Goal: Information Seeking & Learning: Learn about a topic

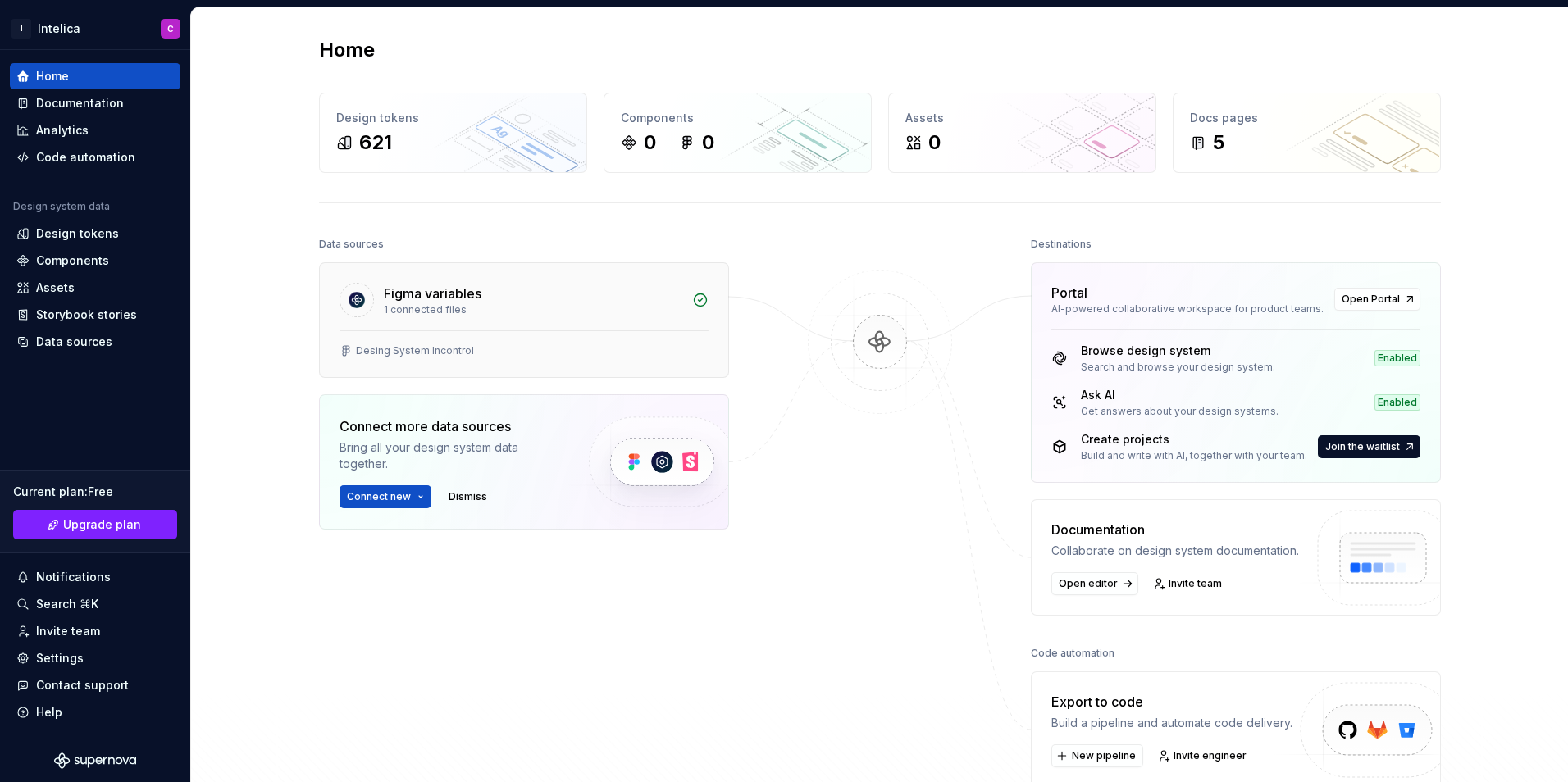
click at [516, 310] on div "1 connected files" at bounding box center [533, 310] width 299 height 13
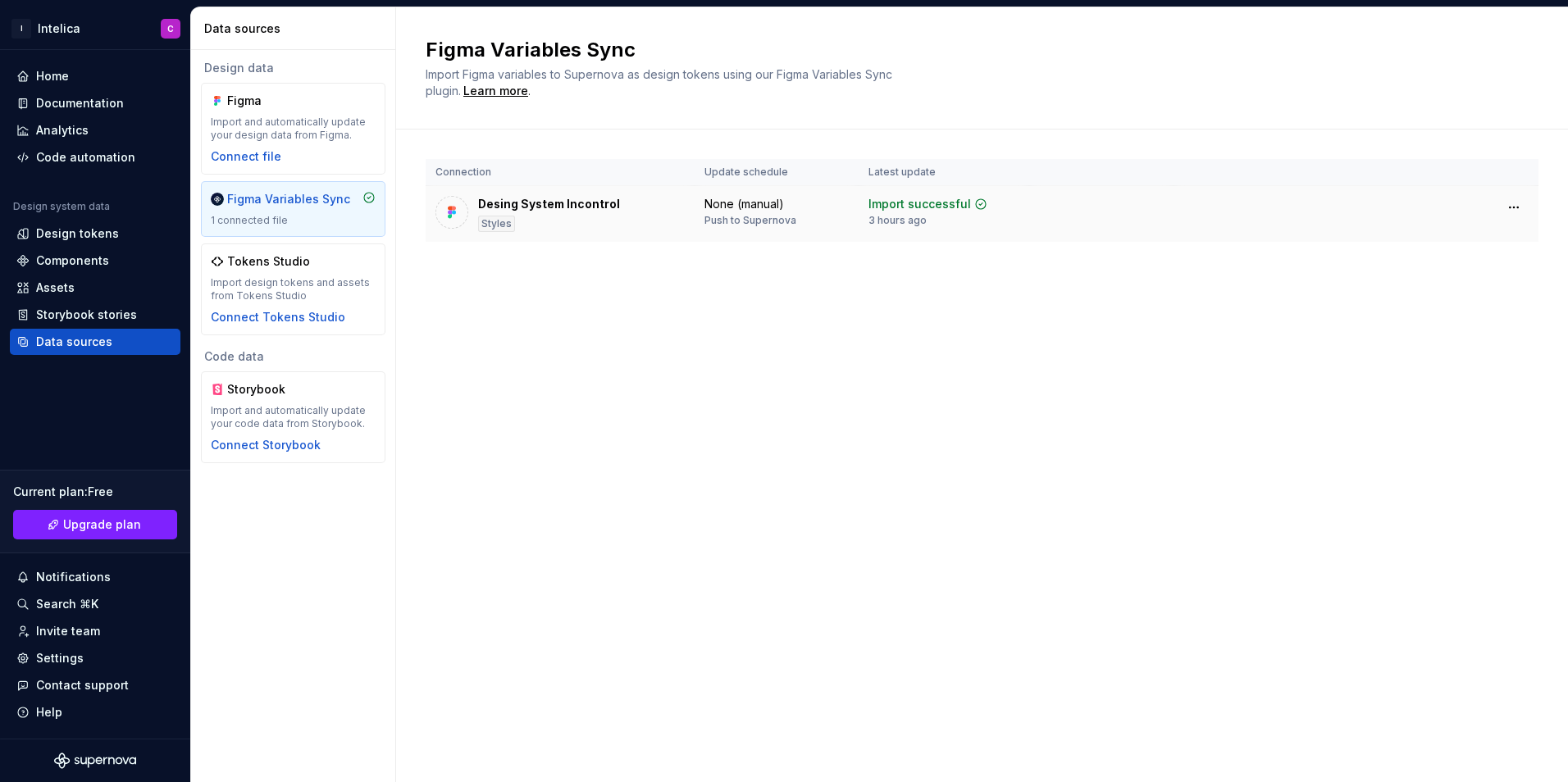
click at [589, 198] on div "Desing System Incontrol" at bounding box center [549, 203] width 142 height 16
click at [305, 214] on div "1 connected file" at bounding box center [293, 221] width 165 height 13
click at [110, 236] on div "Design tokens" at bounding box center [78, 233] width 83 height 16
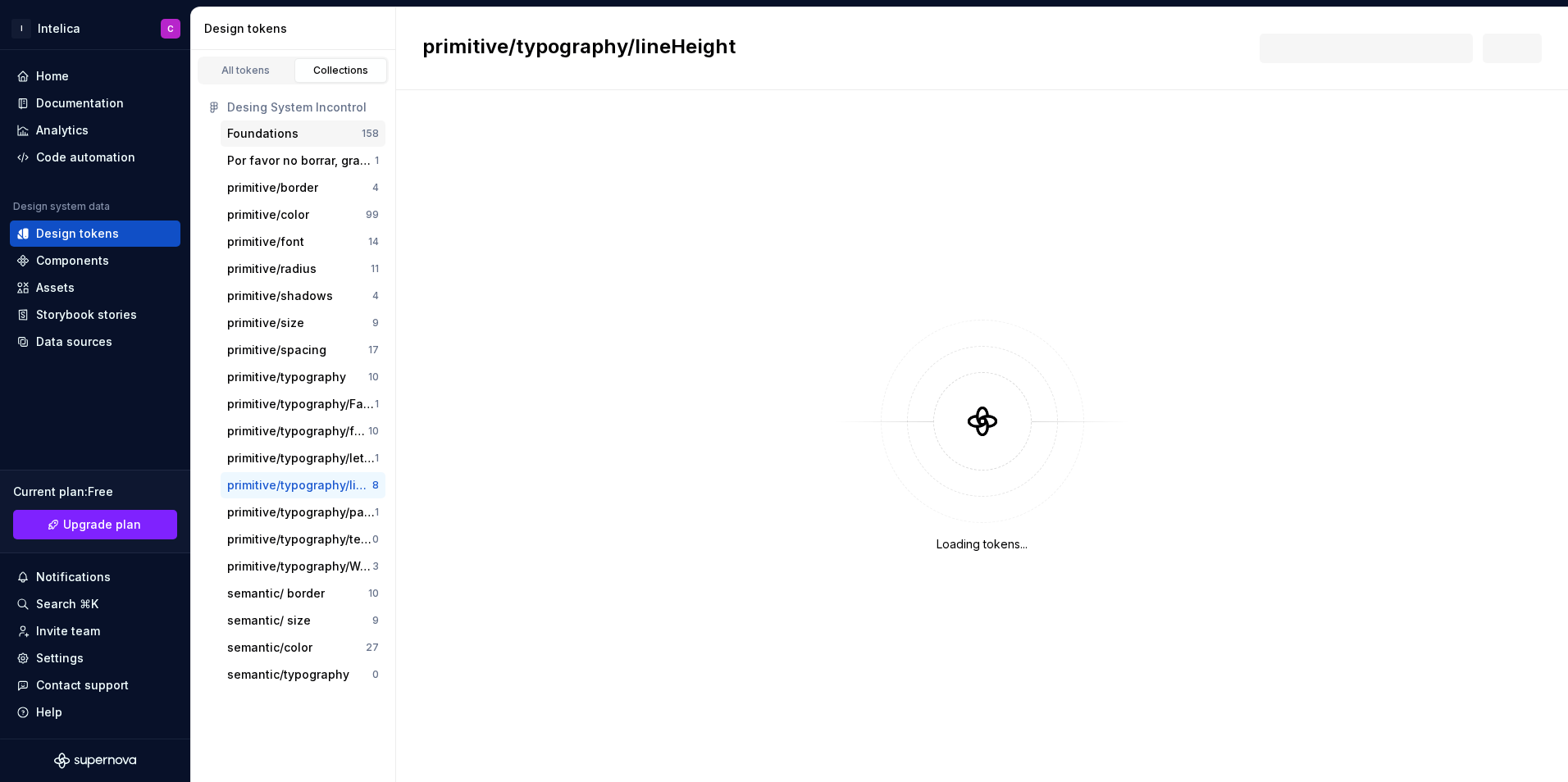
click at [293, 136] on div "Foundations" at bounding box center [262, 133] width 72 height 16
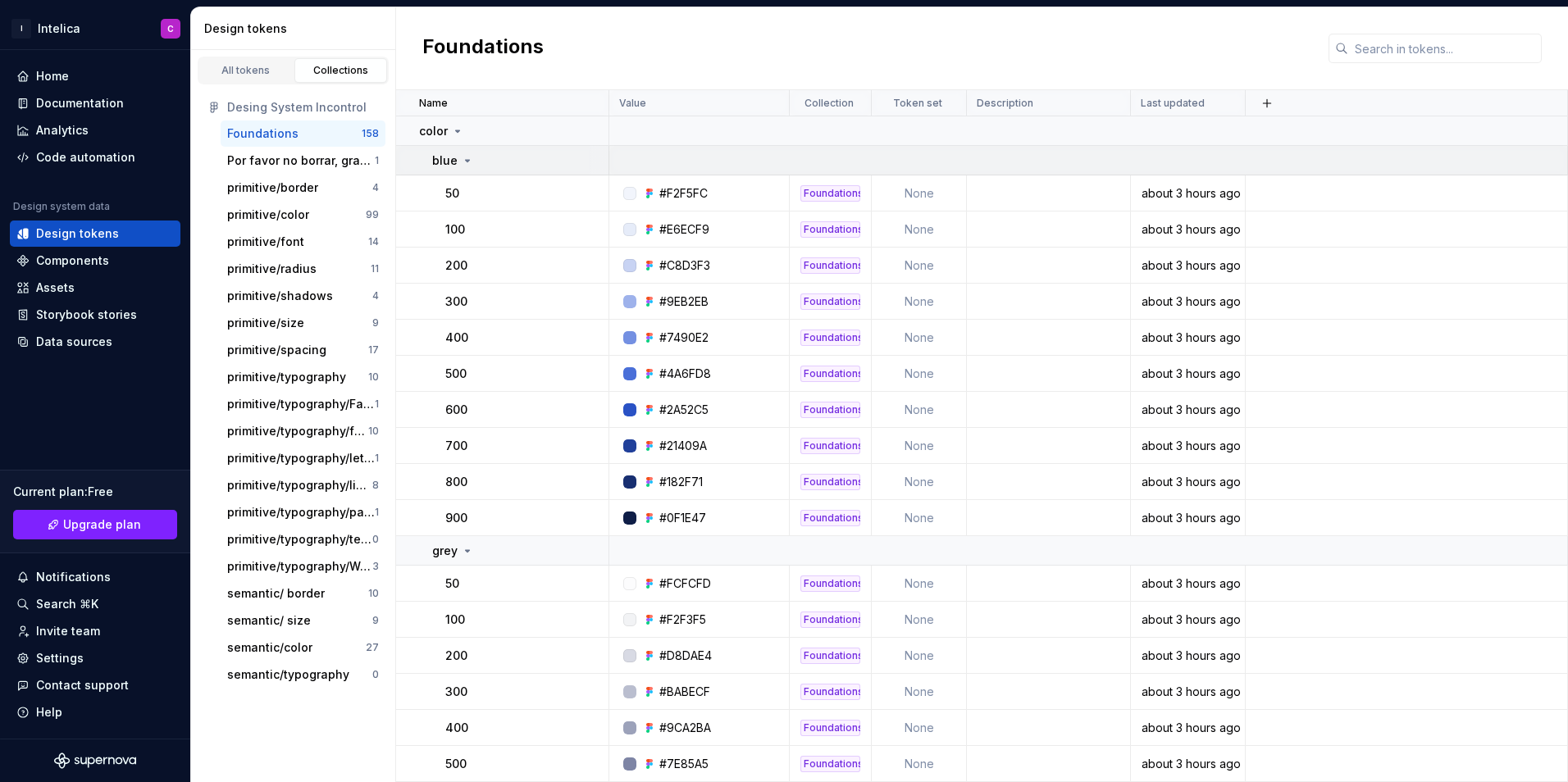
click at [475, 159] on div "blue" at bounding box center [520, 160] width 176 height 16
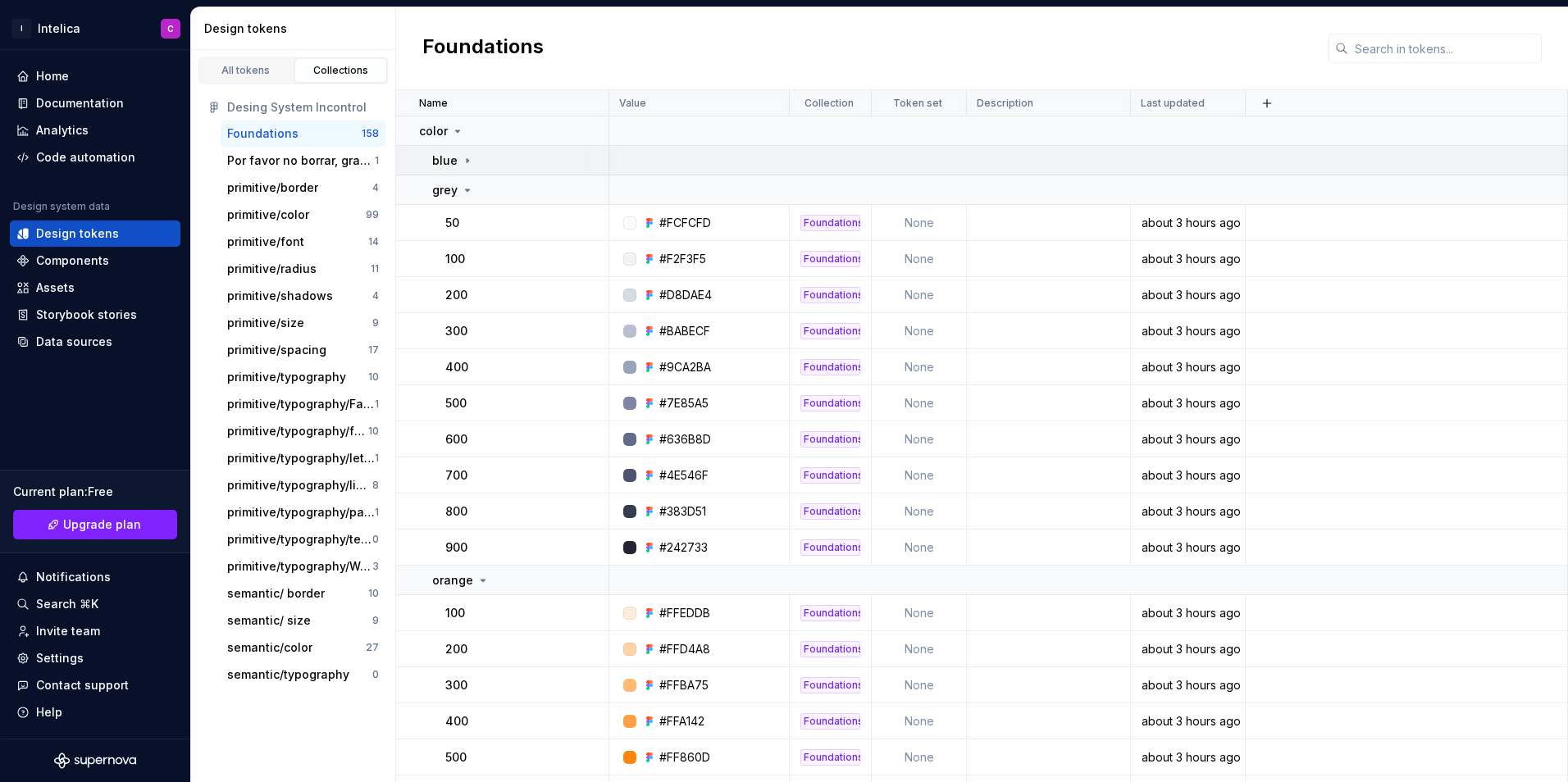
drag, startPoint x: 475, startPoint y: 159, endPoint x: 460, endPoint y: 159, distance: 15.0
click at [461, 159] on icon at bounding box center [468, 161] width 14 height 13
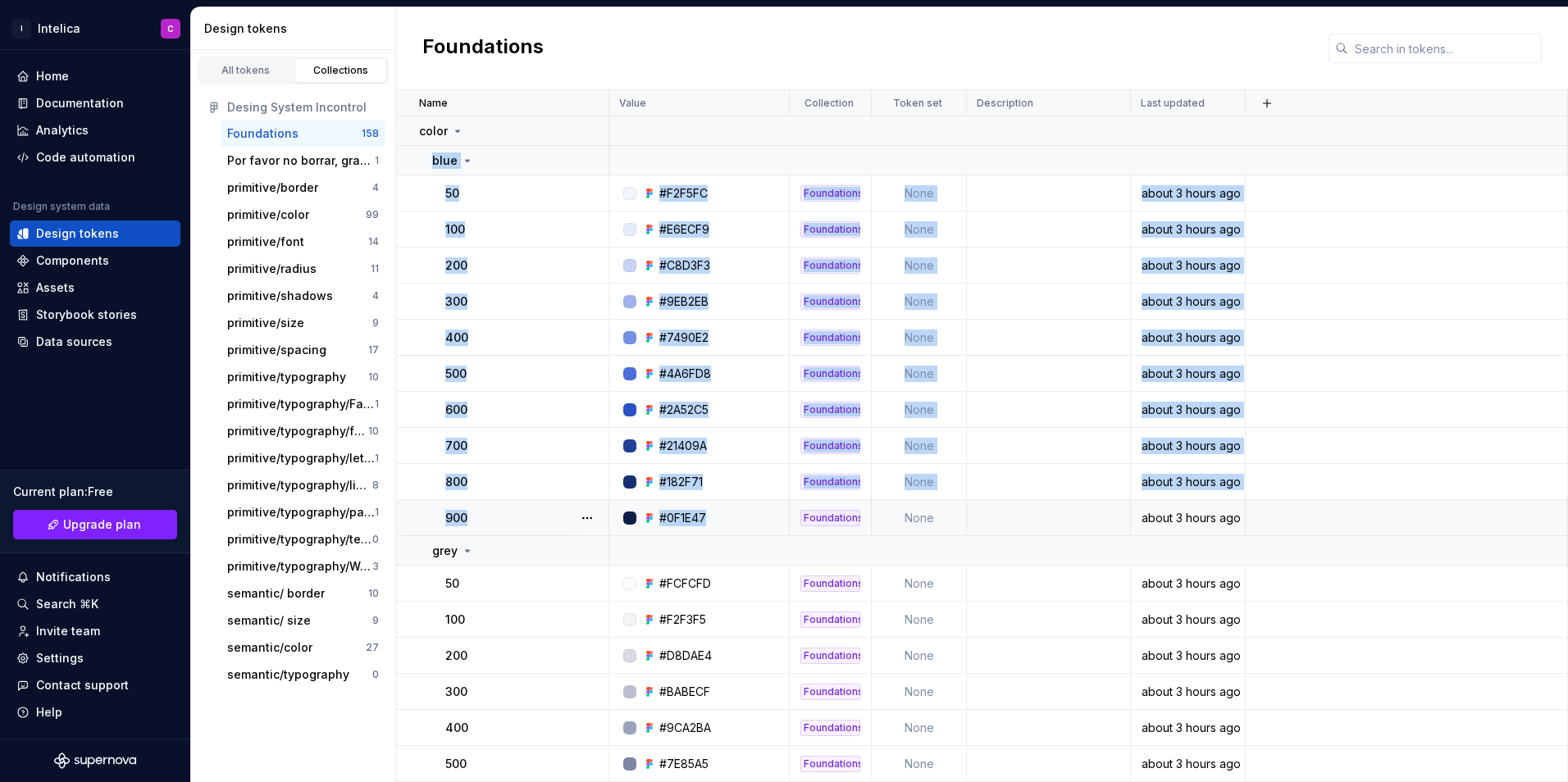
drag, startPoint x: 424, startPoint y: 160, endPoint x: 744, endPoint y: 525, distance: 485.4
copy tbody "blue 50 #F2F5FC Foundations None about 3 hours ago 100 #E6ECF9 Foundations None…"
drag, startPoint x: 364, startPoint y: 138, endPoint x: 343, endPoint y: 137, distance: 21.0
click at [343, 137] on div "Foundations" at bounding box center [294, 133] width 134 height 16
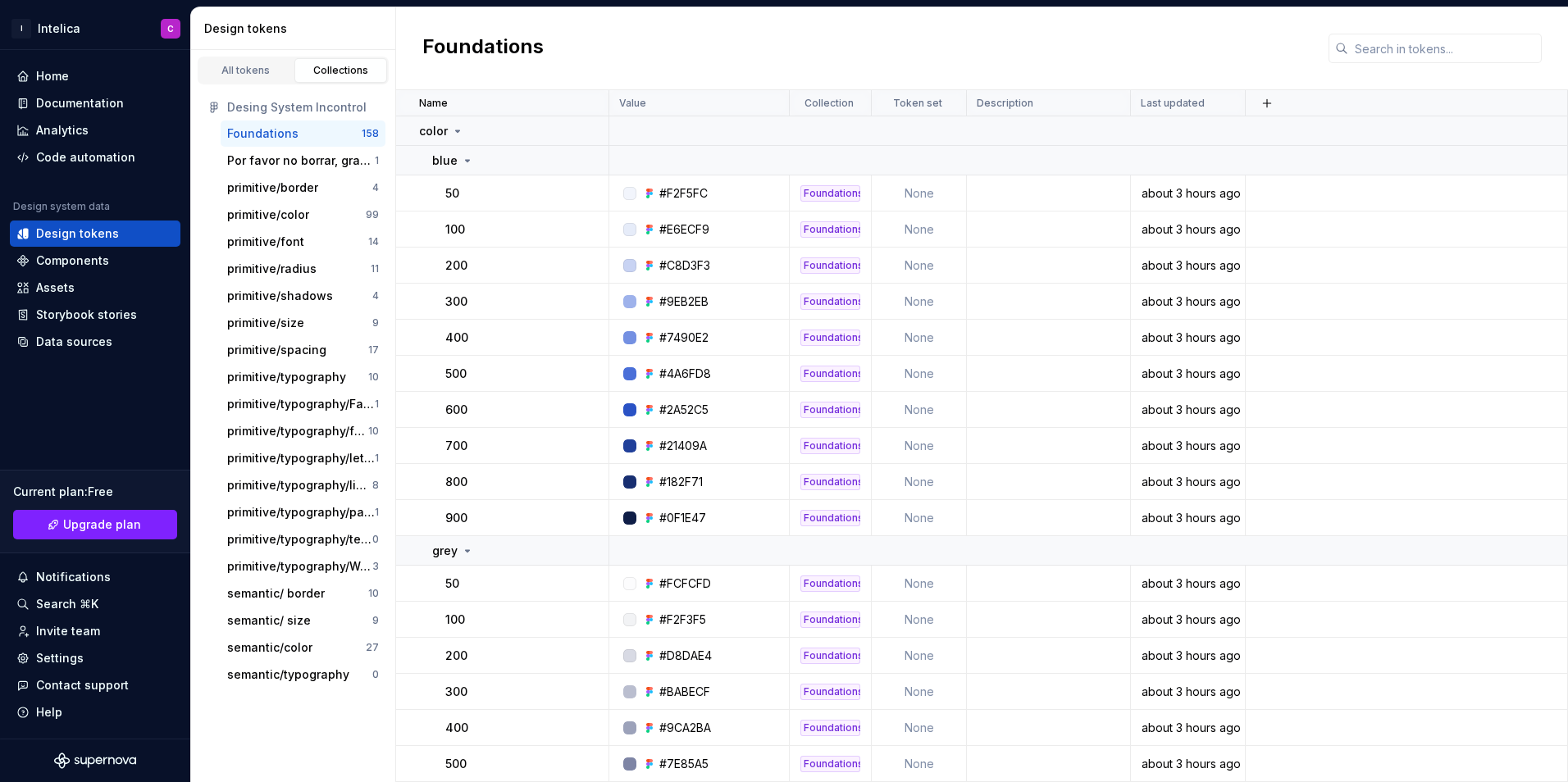
click at [314, 720] on div "All tokens Collections Desing System Incontrol Foundations 158 Por favor no bor…" at bounding box center [293, 416] width 205 height 732
click at [293, 377] on div "primitive/typography" at bounding box center [286, 376] width 119 height 16
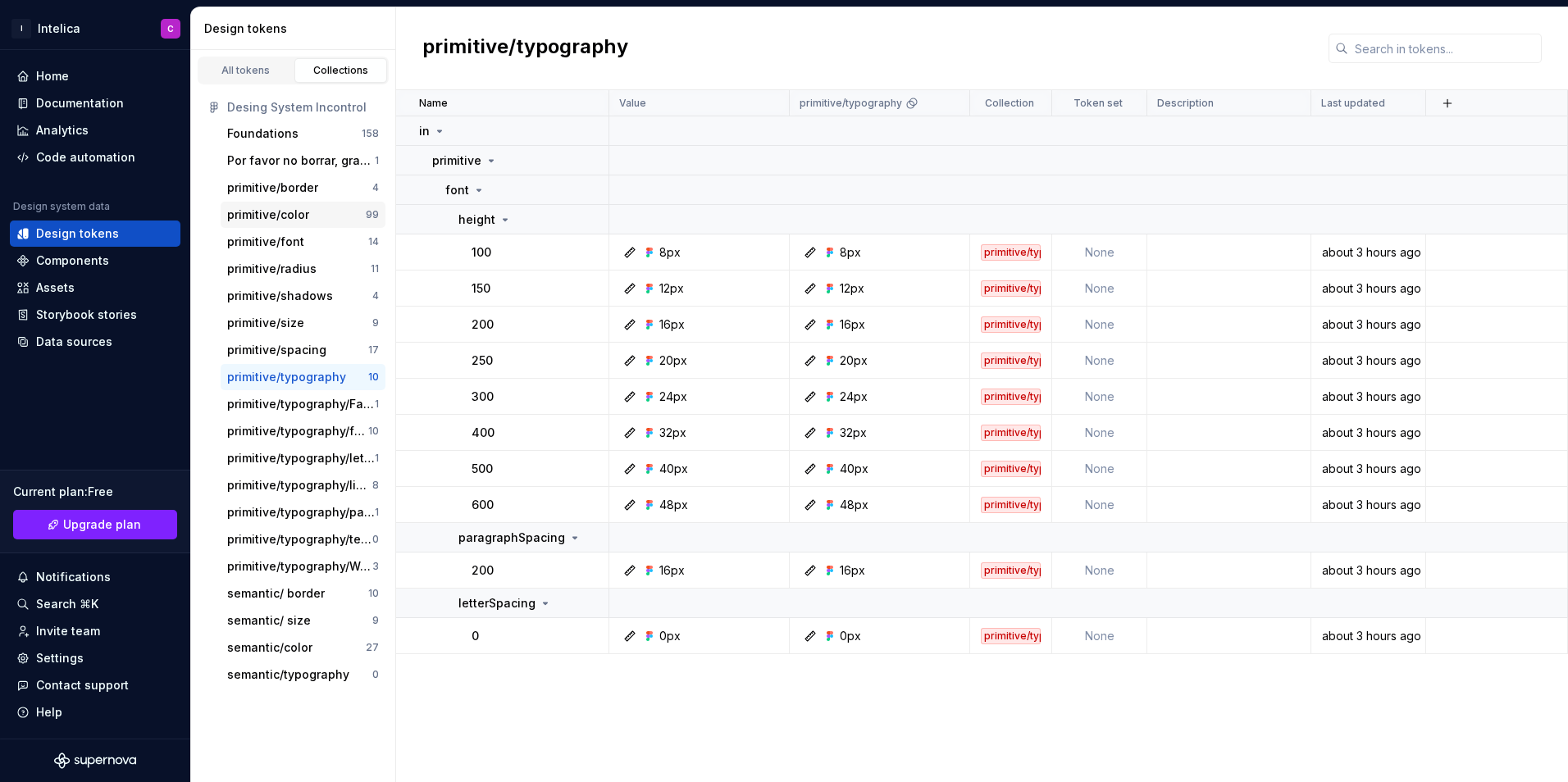
click at [294, 216] on div "primitive/color" at bounding box center [268, 214] width 82 height 16
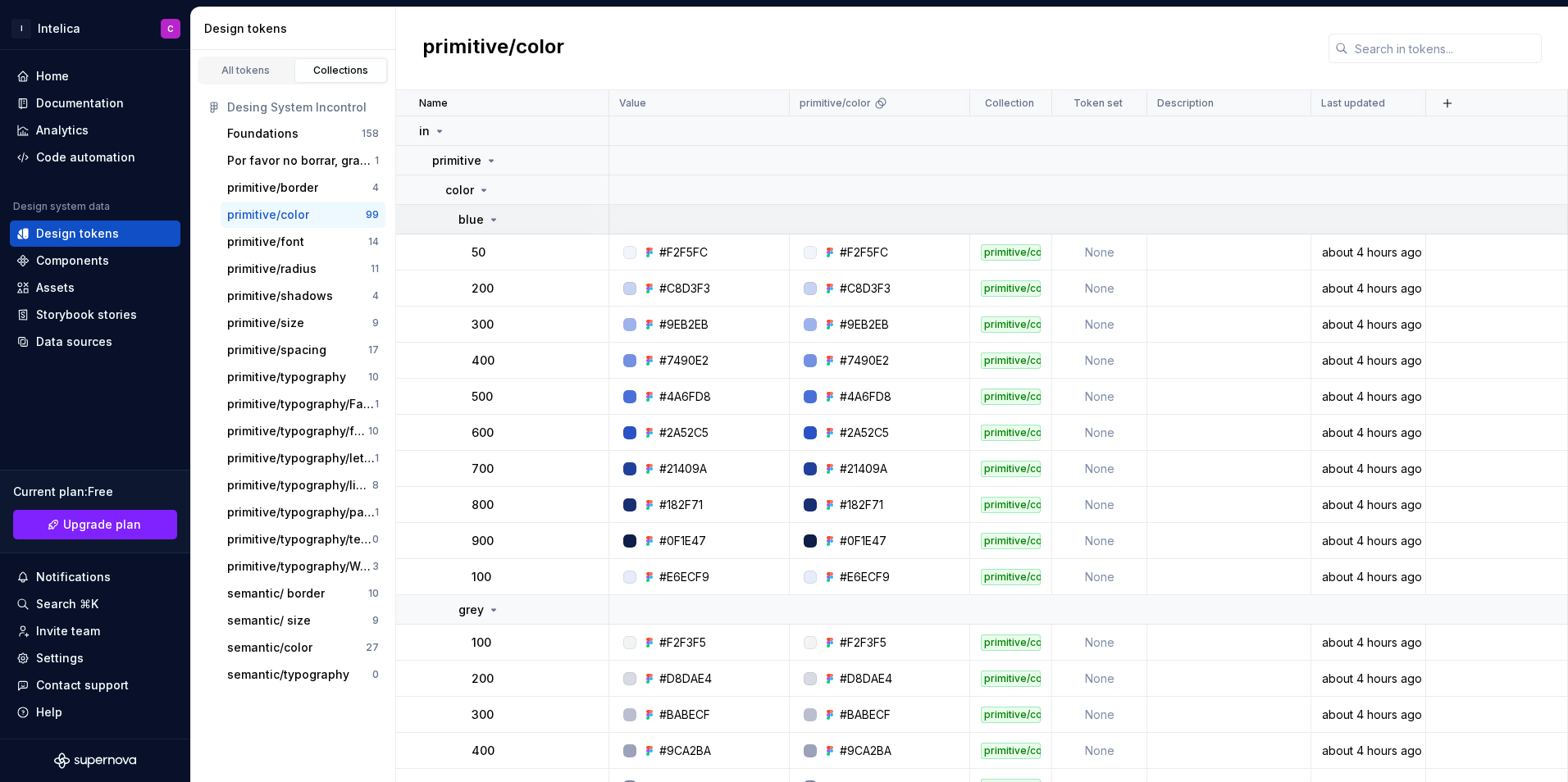
click at [490, 214] on icon at bounding box center [494, 220] width 14 height 13
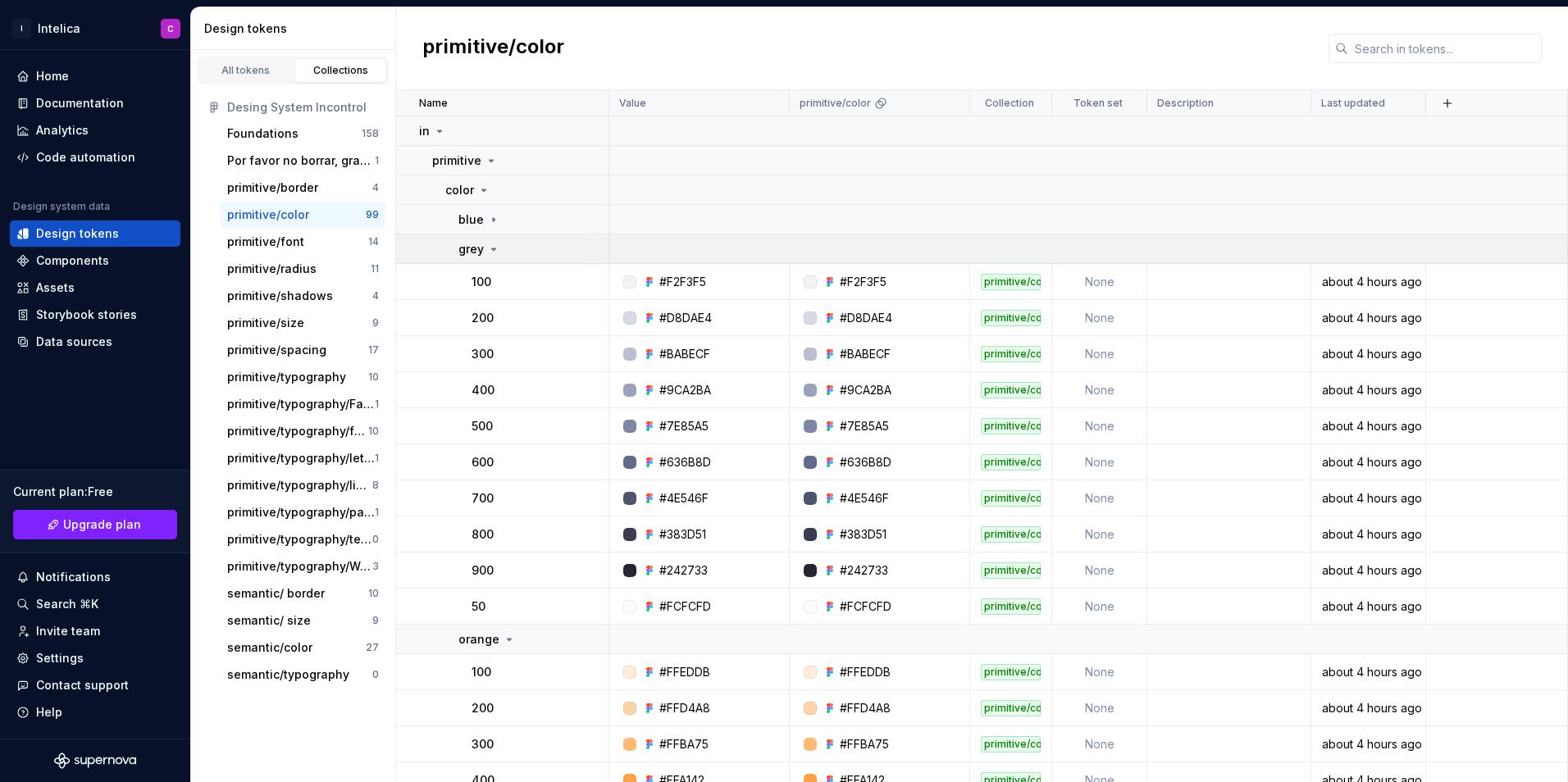
click at [499, 241] on div "grey" at bounding box center [479, 249] width 42 height 16
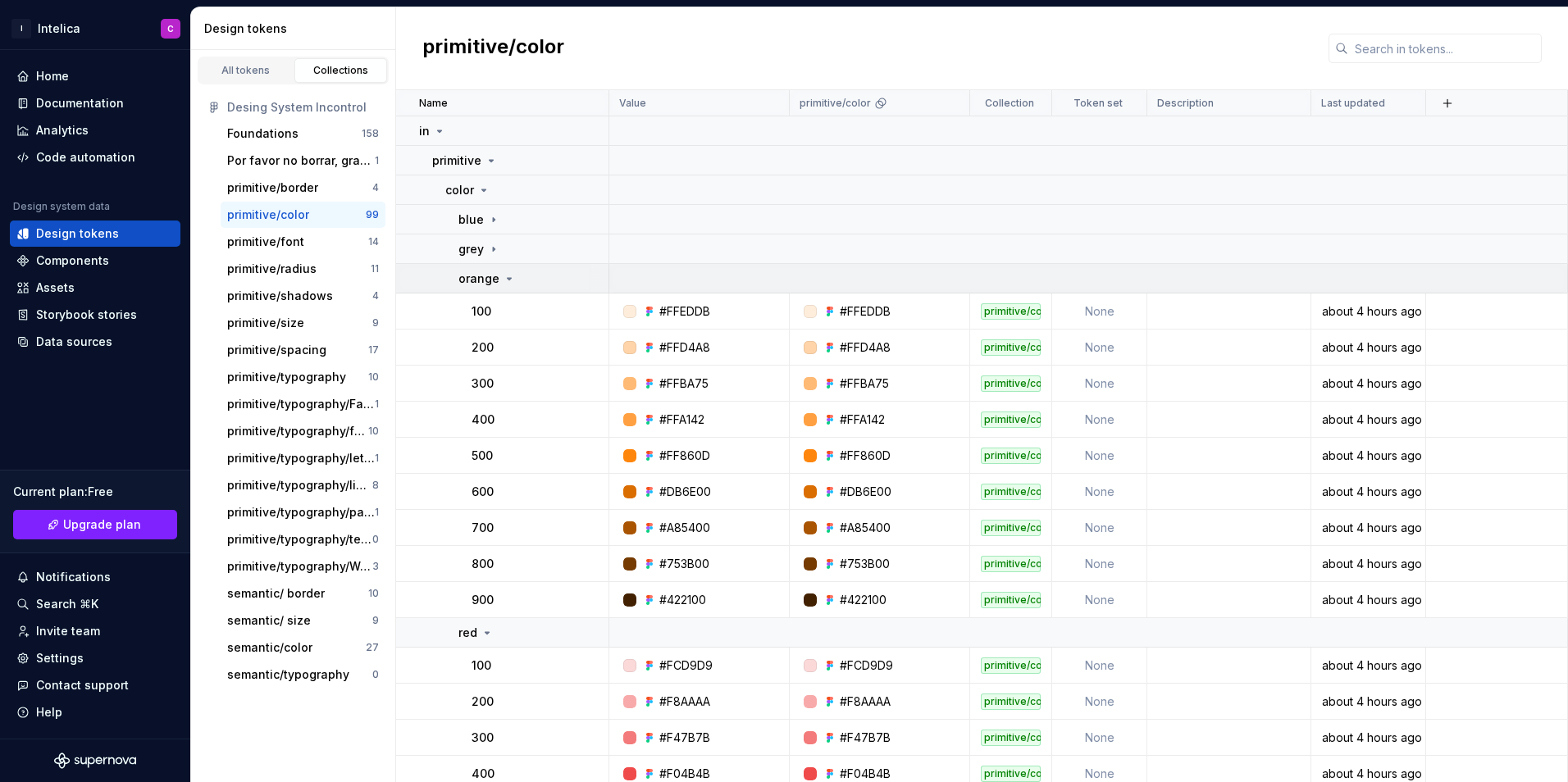
click at [486, 280] on p "orange" at bounding box center [479, 278] width 41 height 16
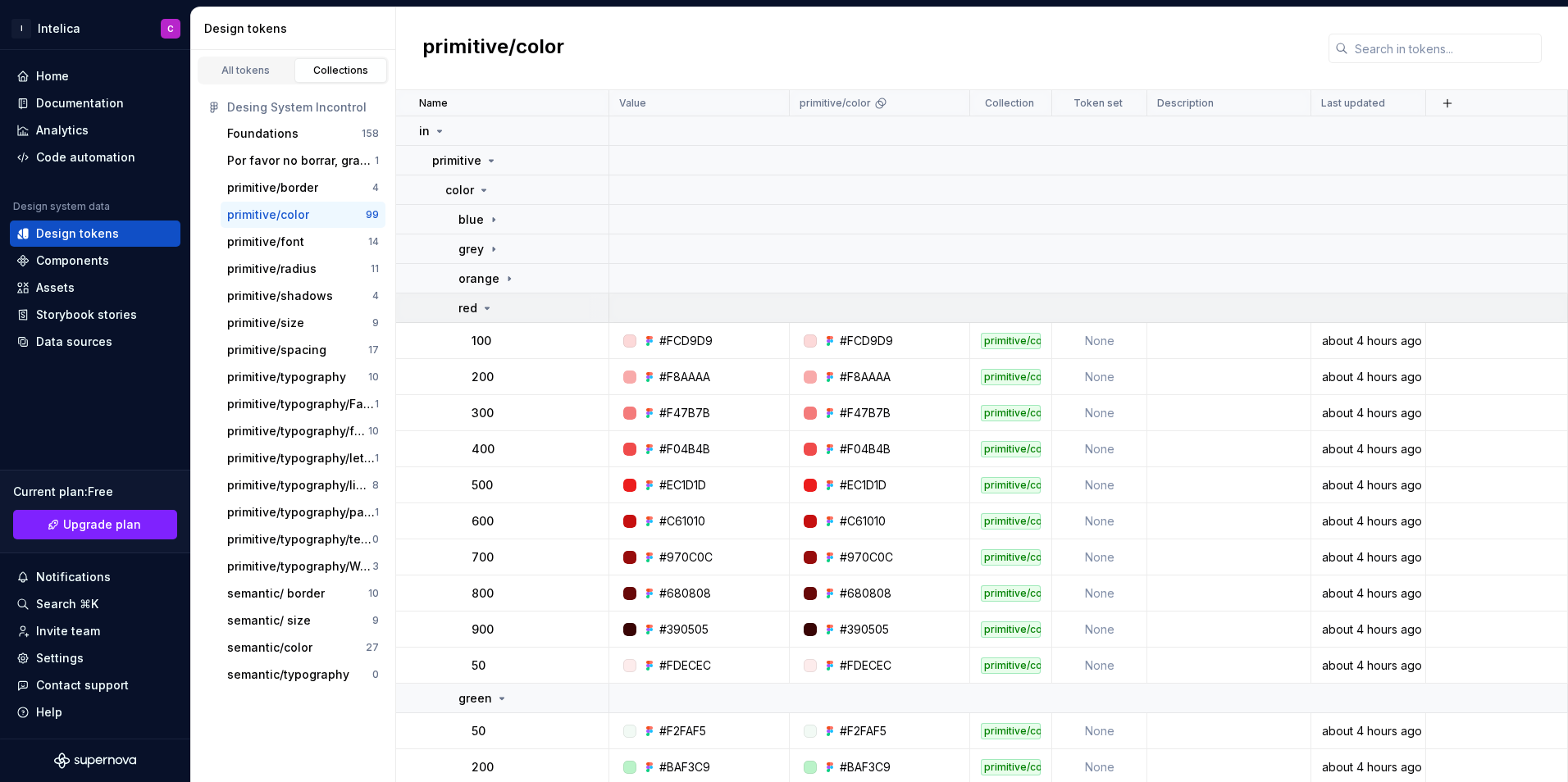
click at [492, 305] on icon at bounding box center [487, 309] width 14 height 13
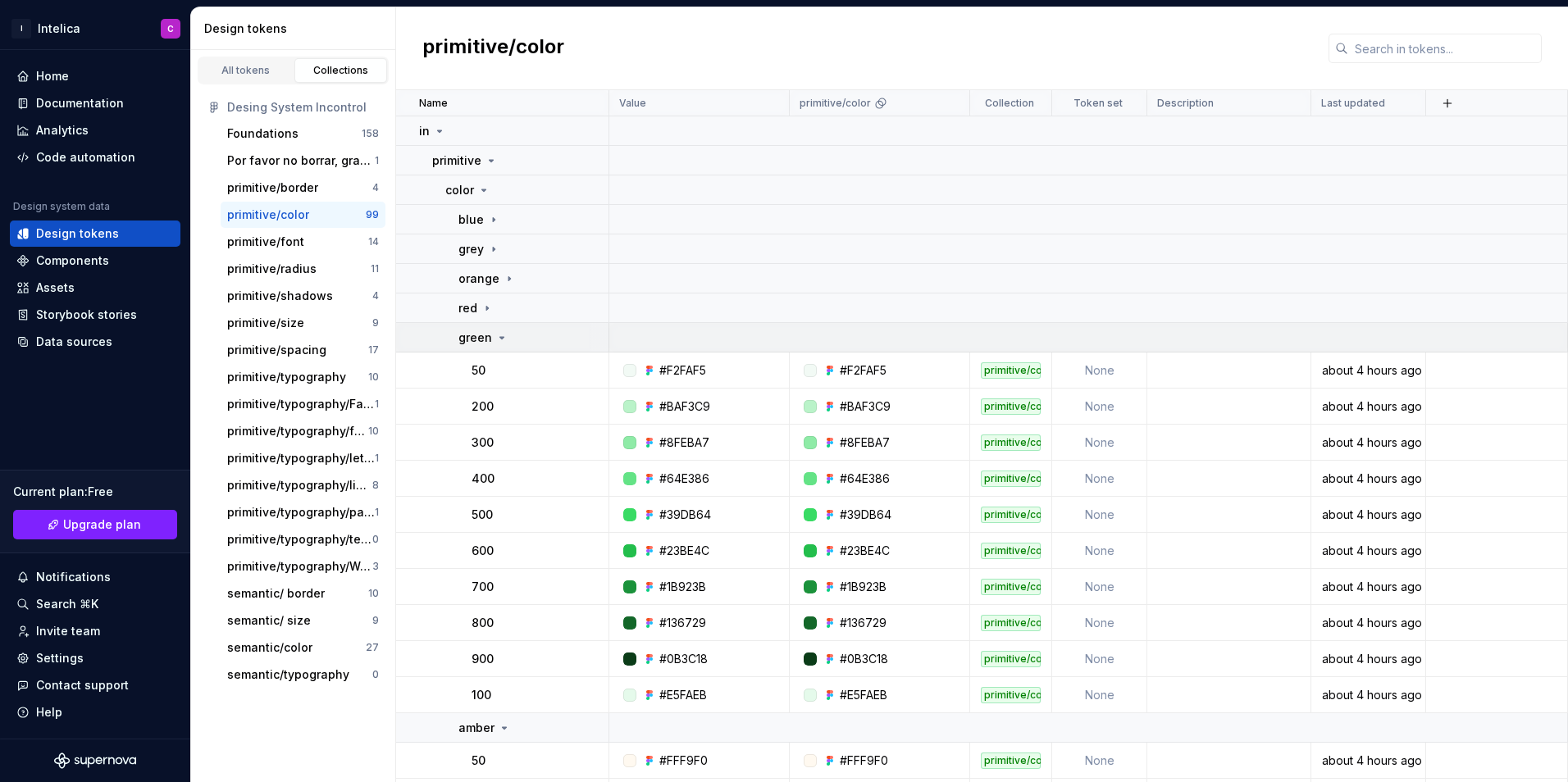
click at [492, 323] on td "green" at bounding box center [502, 337] width 214 height 30
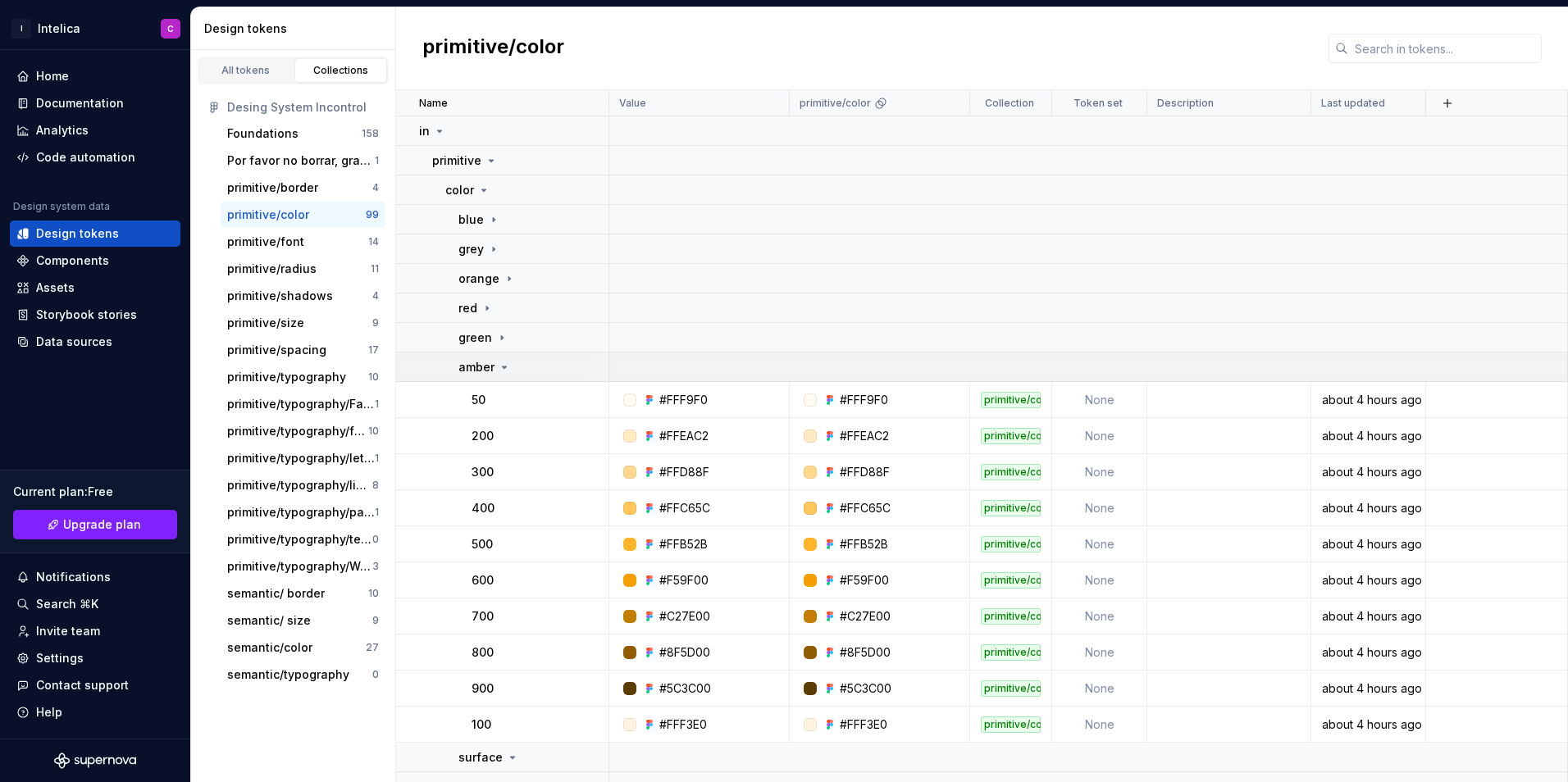
click at [495, 365] on div "amber" at bounding box center [484, 367] width 52 height 16
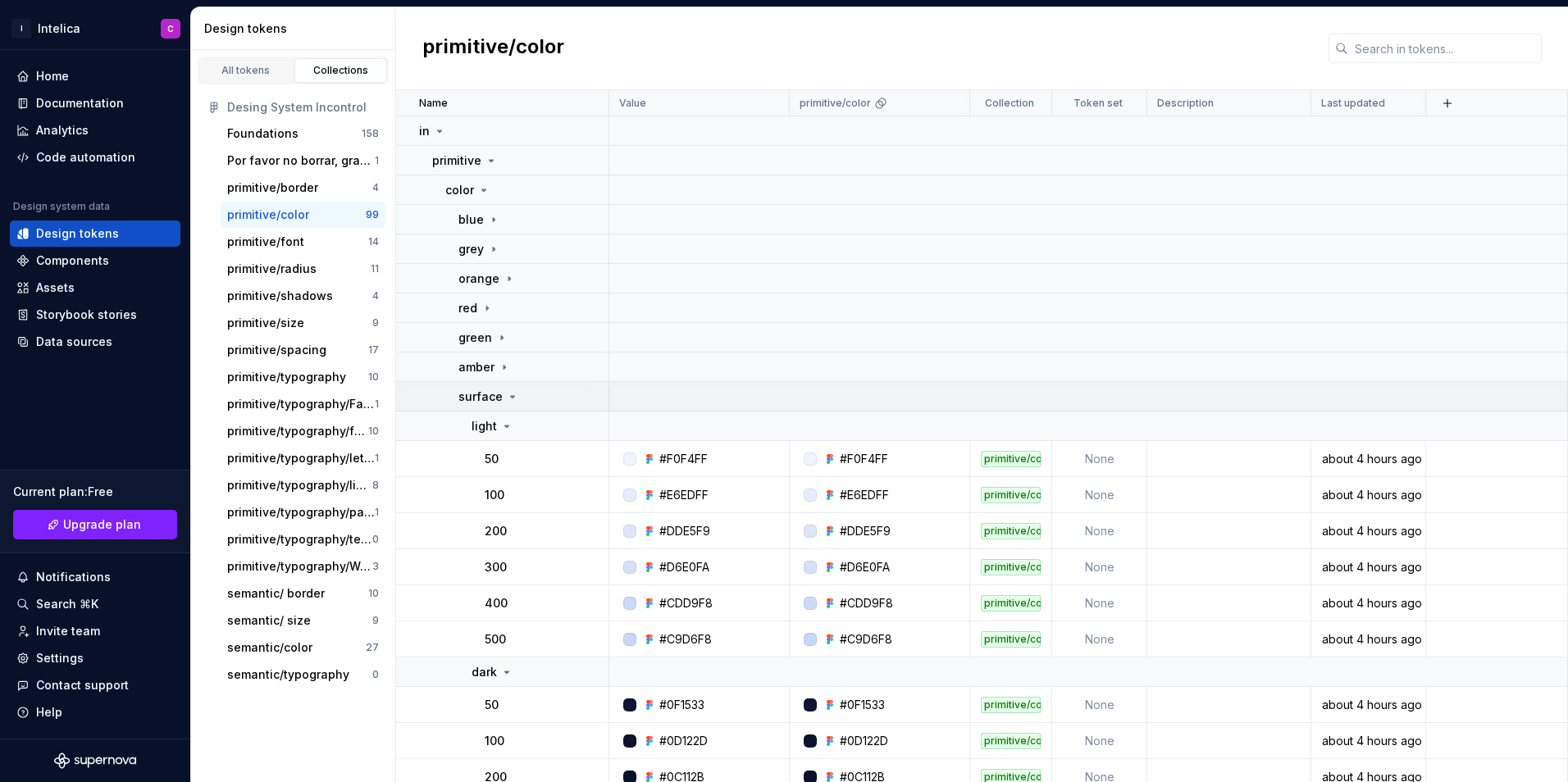
click at [499, 395] on p "surface" at bounding box center [480, 396] width 44 height 16
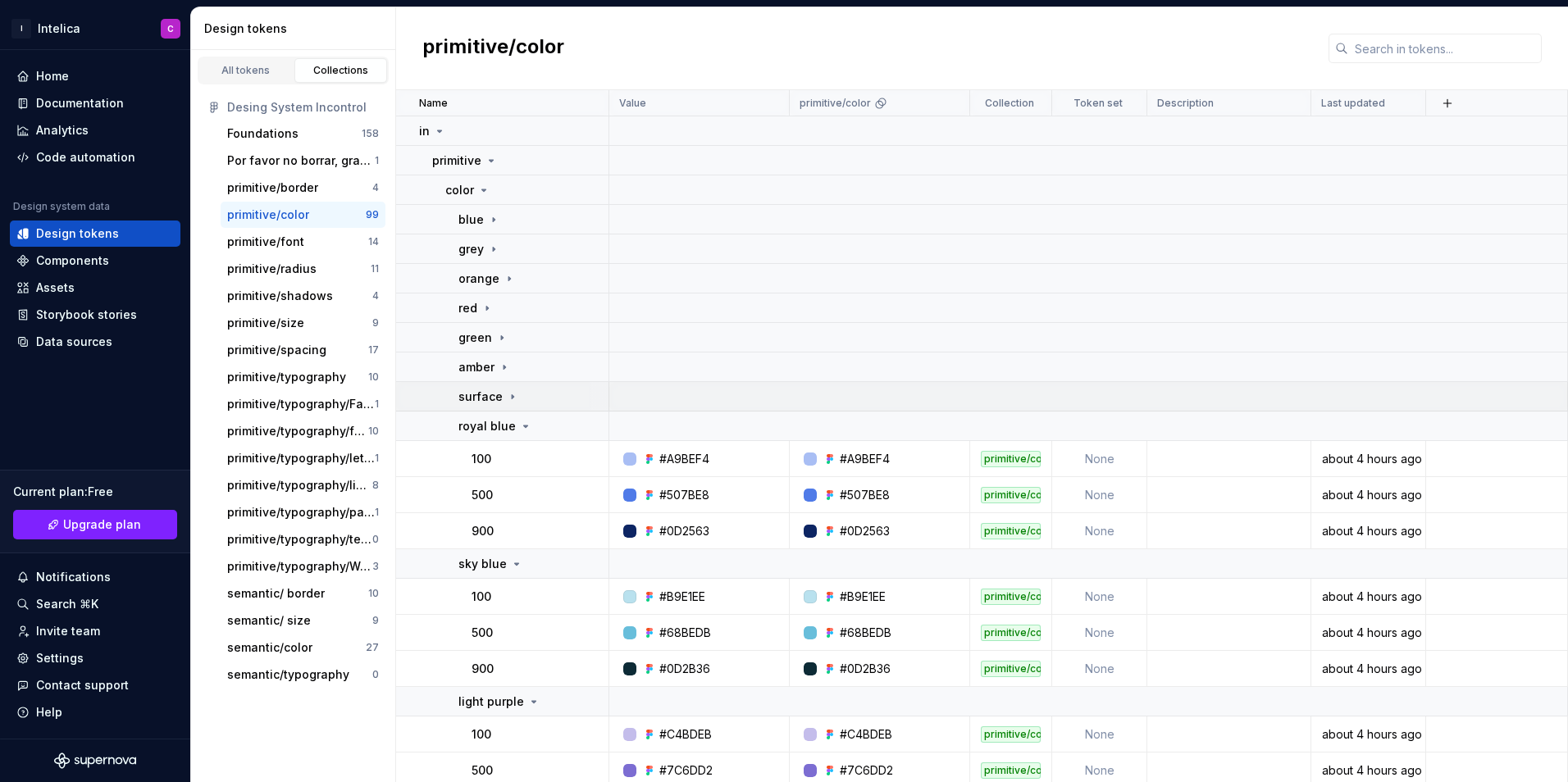
drag, startPoint x: 500, startPoint y: 395, endPoint x: 506, endPoint y: 404, distance: 10.8
click at [500, 396] on div "surface" at bounding box center [489, 396] width 61 height 16
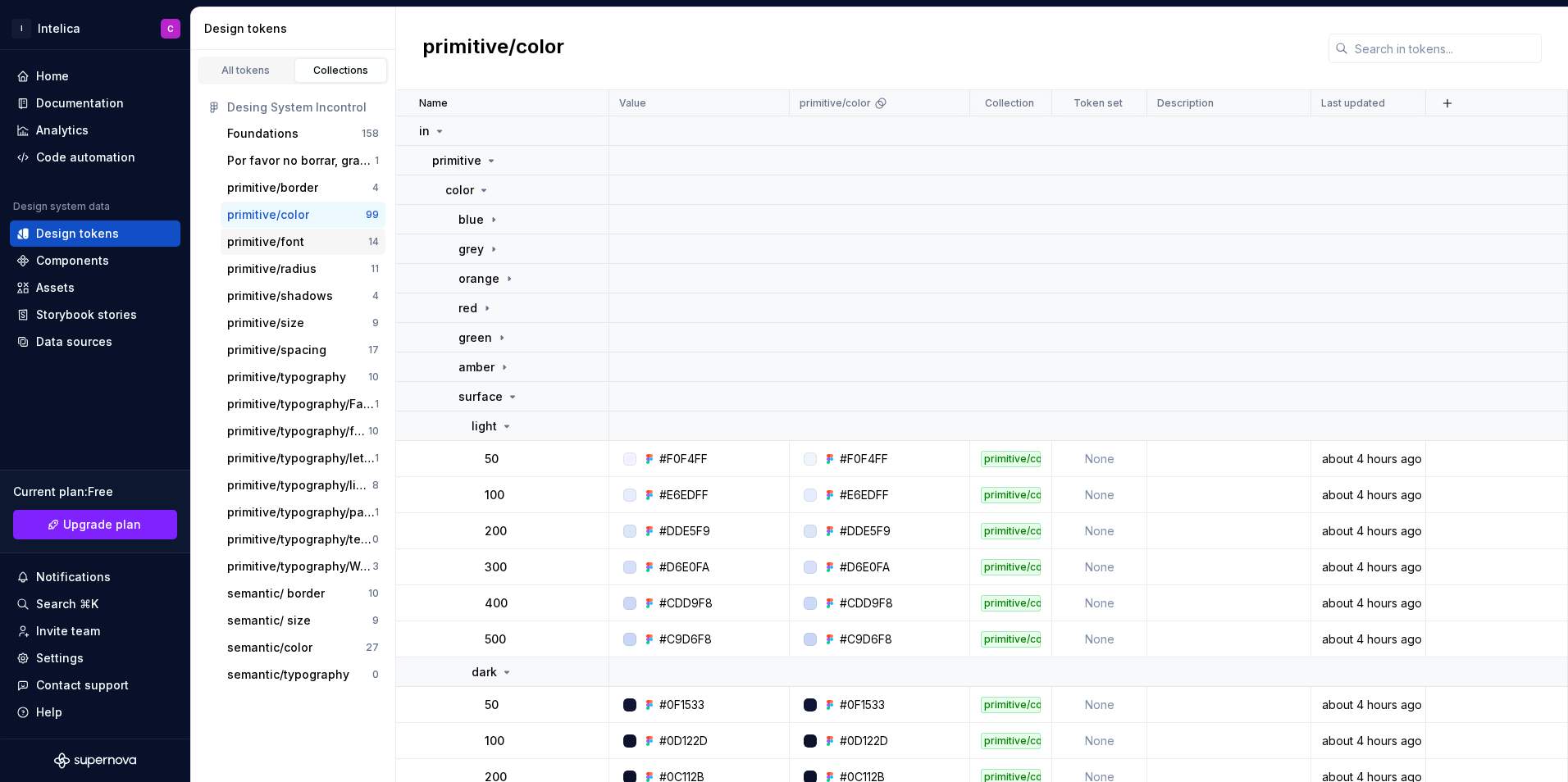
click at [327, 244] on div "primitive/font" at bounding box center [297, 241] width 141 height 16
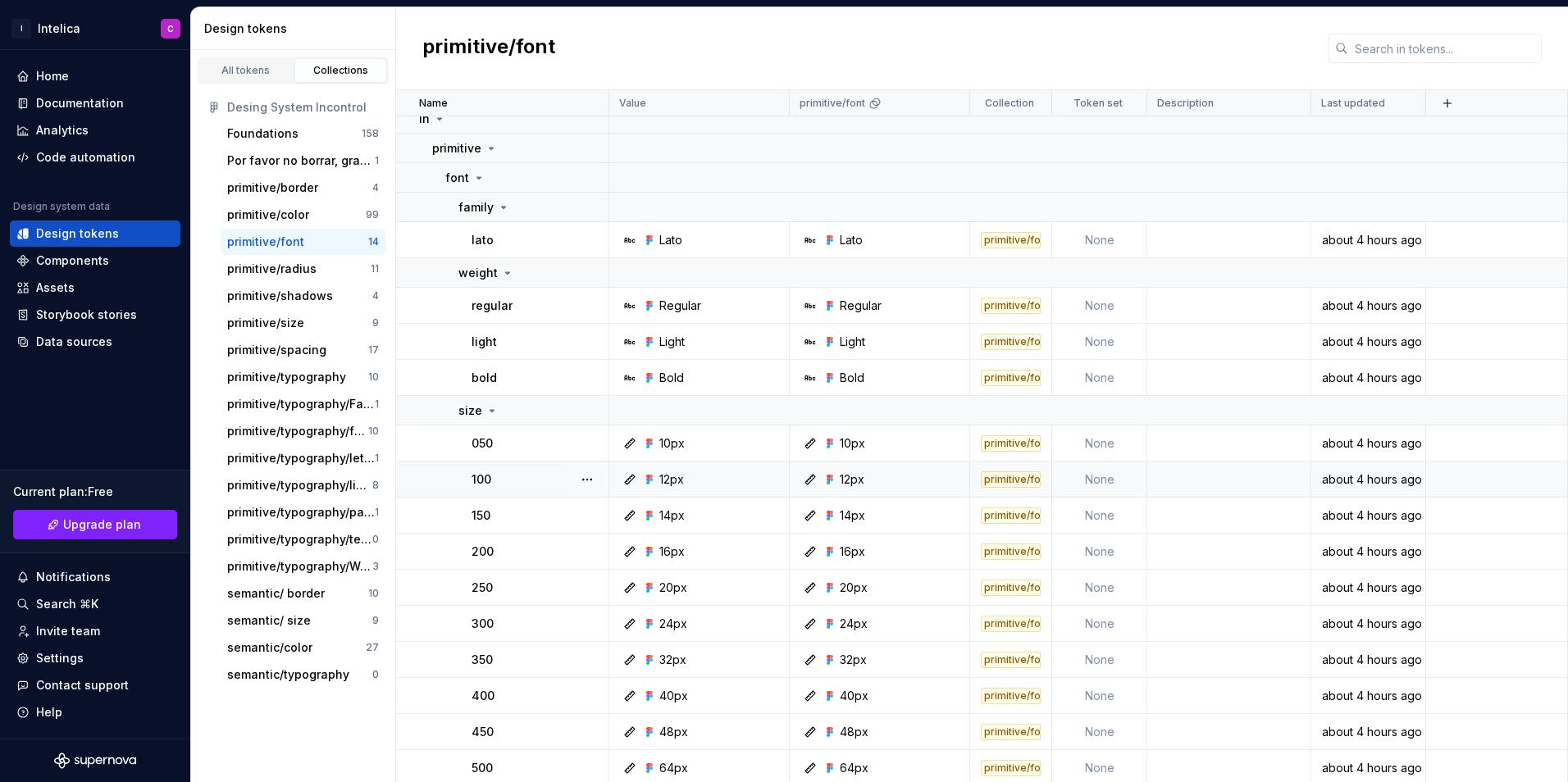
scroll to position [16, 0]
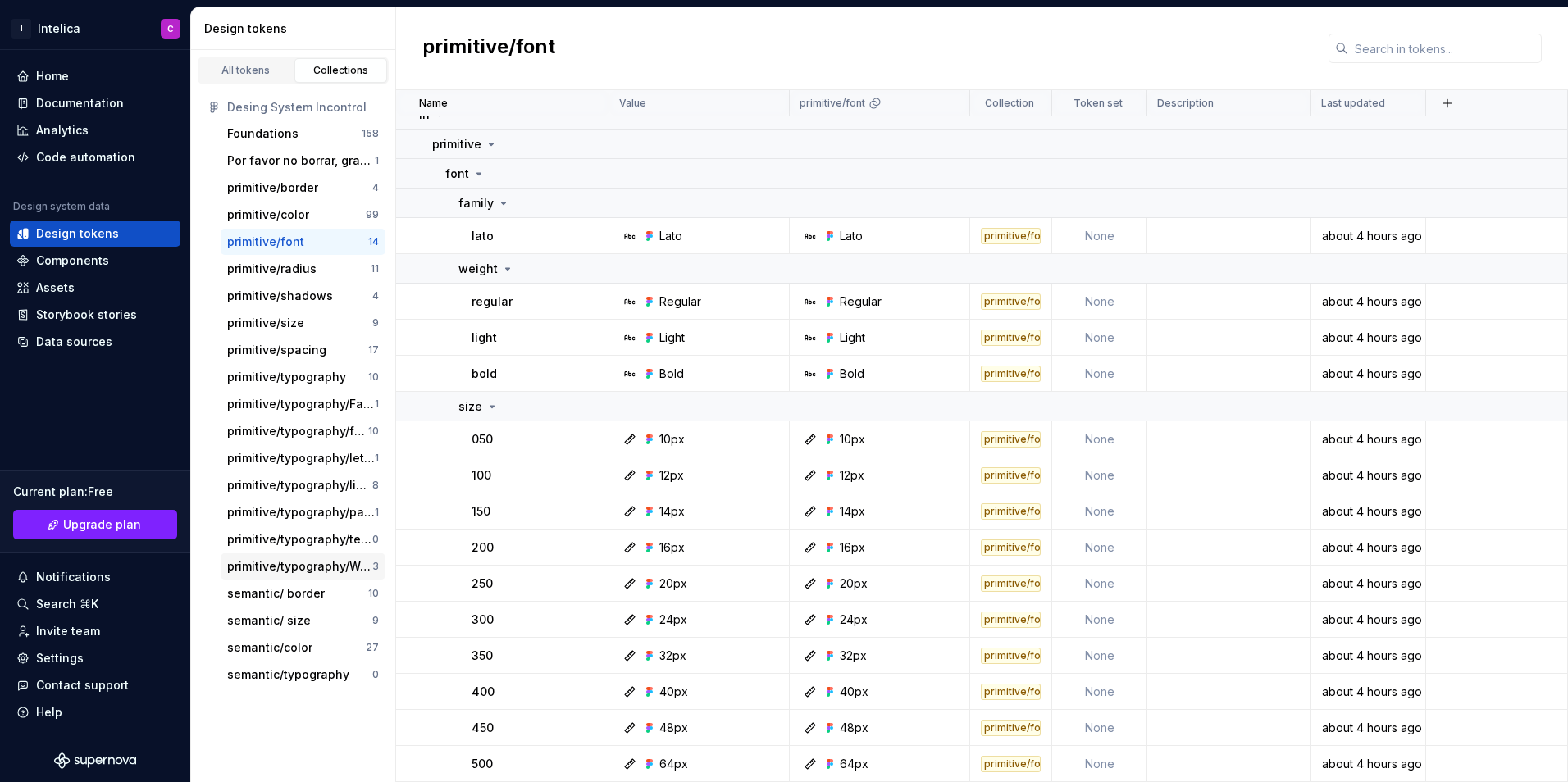
click at [320, 562] on div "primitive/typography/Weight" at bounding box center [300, 566] width 145 height 16
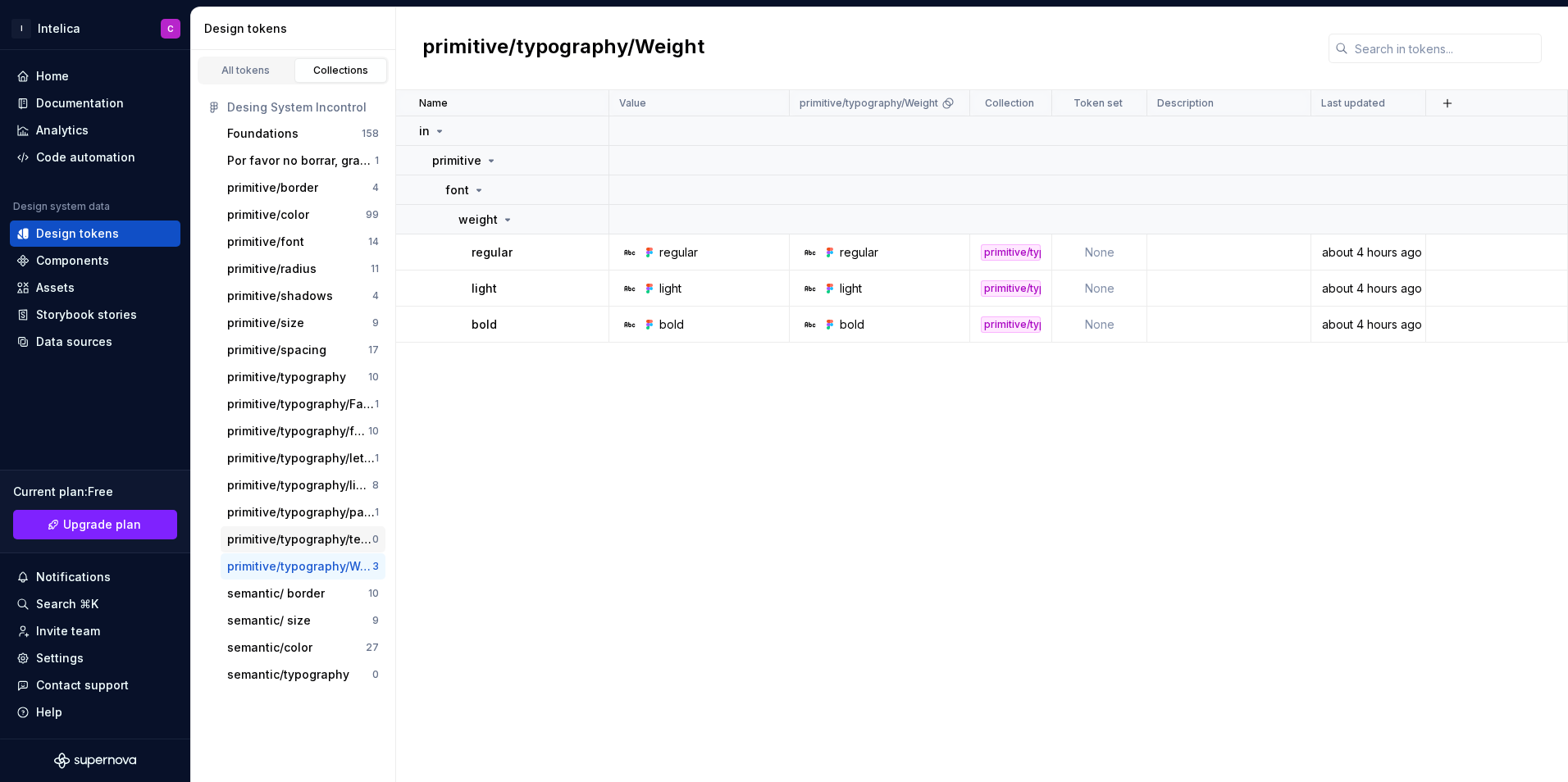
click at [320, 537] on div "primitive/typography/textDecoration" at bounding box center [300, 539] width 145 height 16
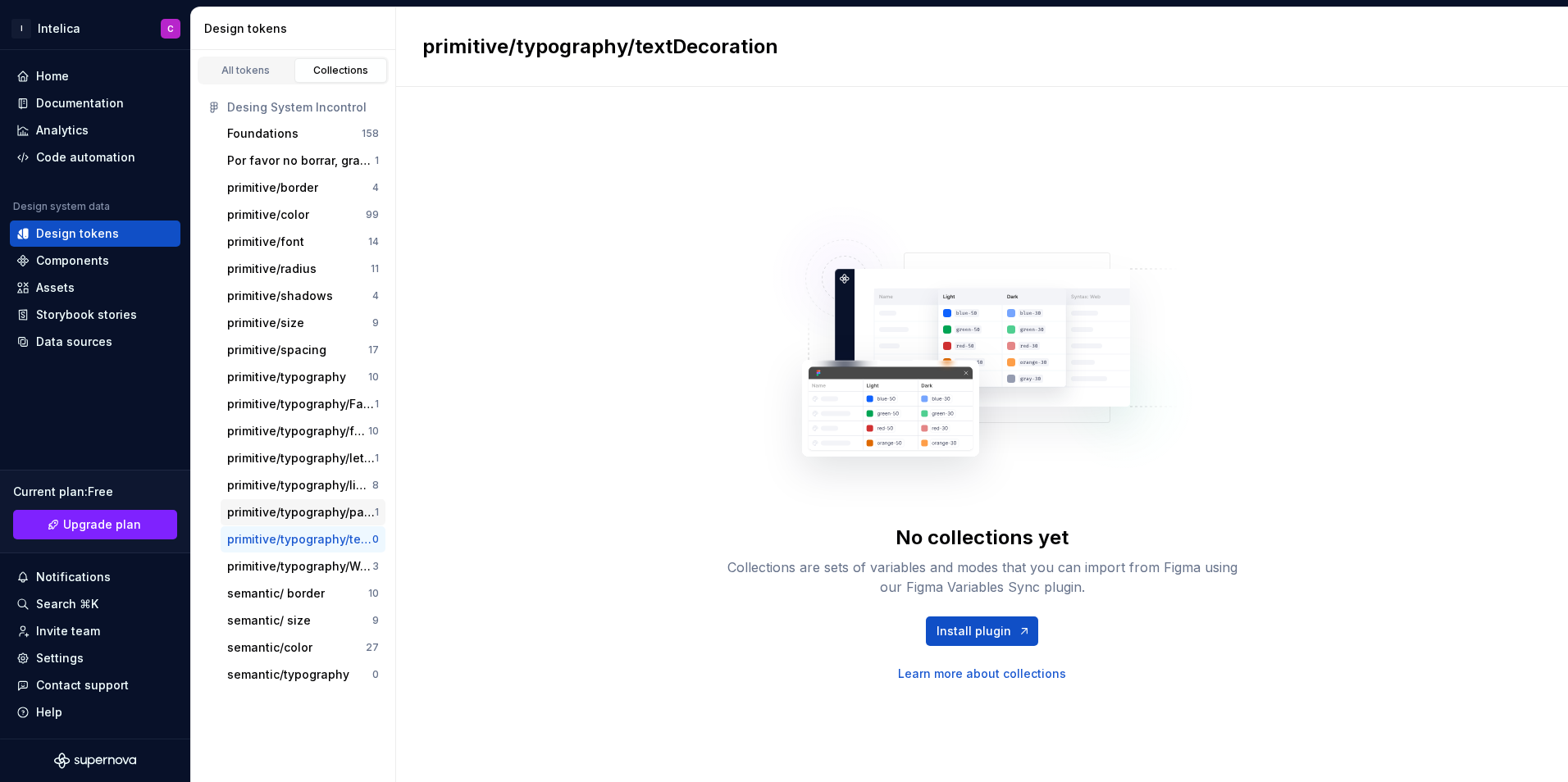
click at [314, 511] on div "primitive/typography/paragraphSpacing" at bounding box center [300, 512] width 148 height 16
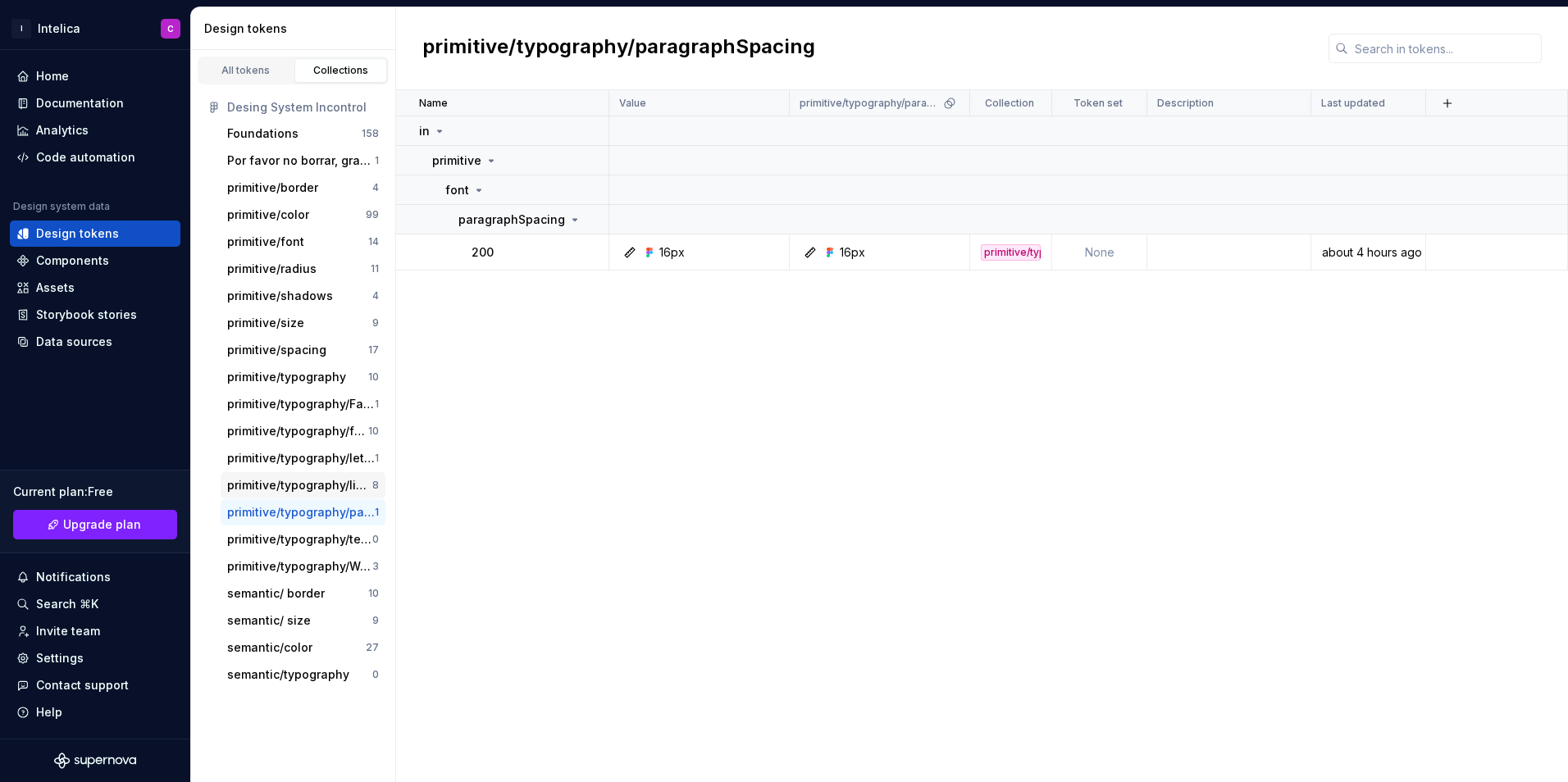
click at [320, 487] on div "primitive/typography/lineHeight" at bounding box center [300, 484] width 145 height 16
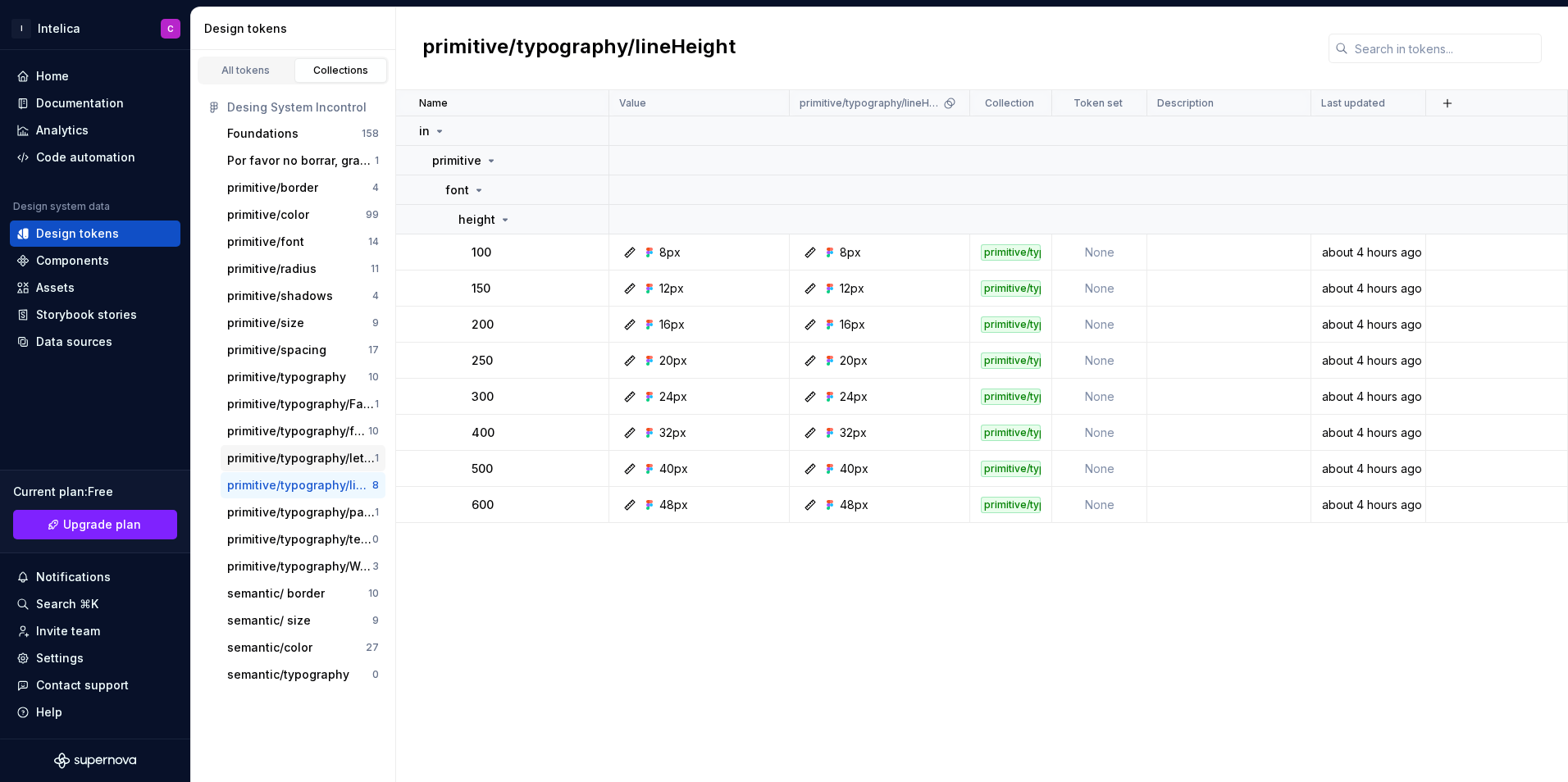
click at [305, 465] on div "primitive/typography/letterSpacing" at bounding box center [300, 457] width 148 height 16
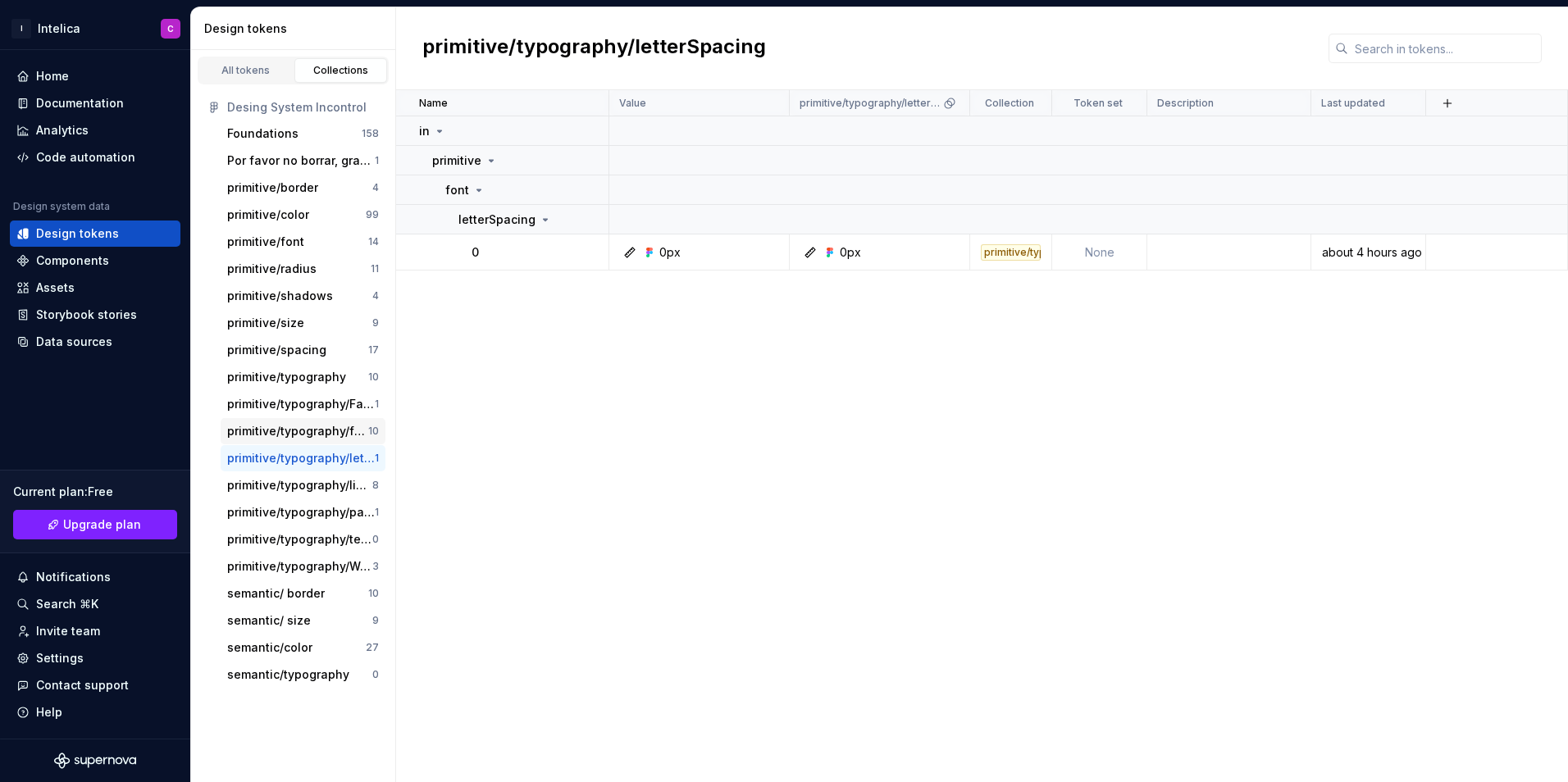
click at [305, 429] on div "primitive/typography/fontSize" at bounding box center [297, 430] width 141 height 16
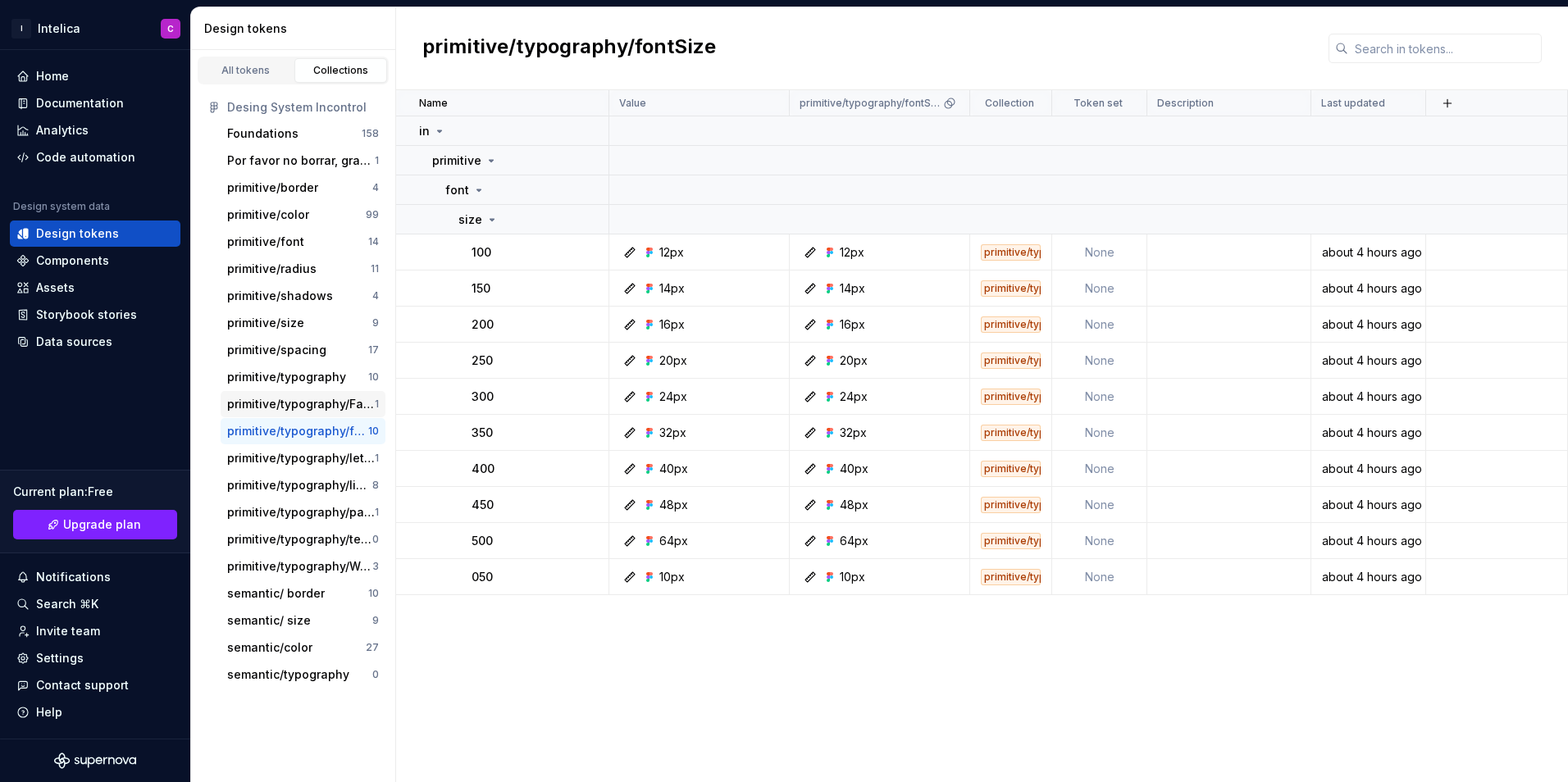
click at [305, 405] on div "primitive/typography/Family" at bounding box center [300, 403] width 148 height 16
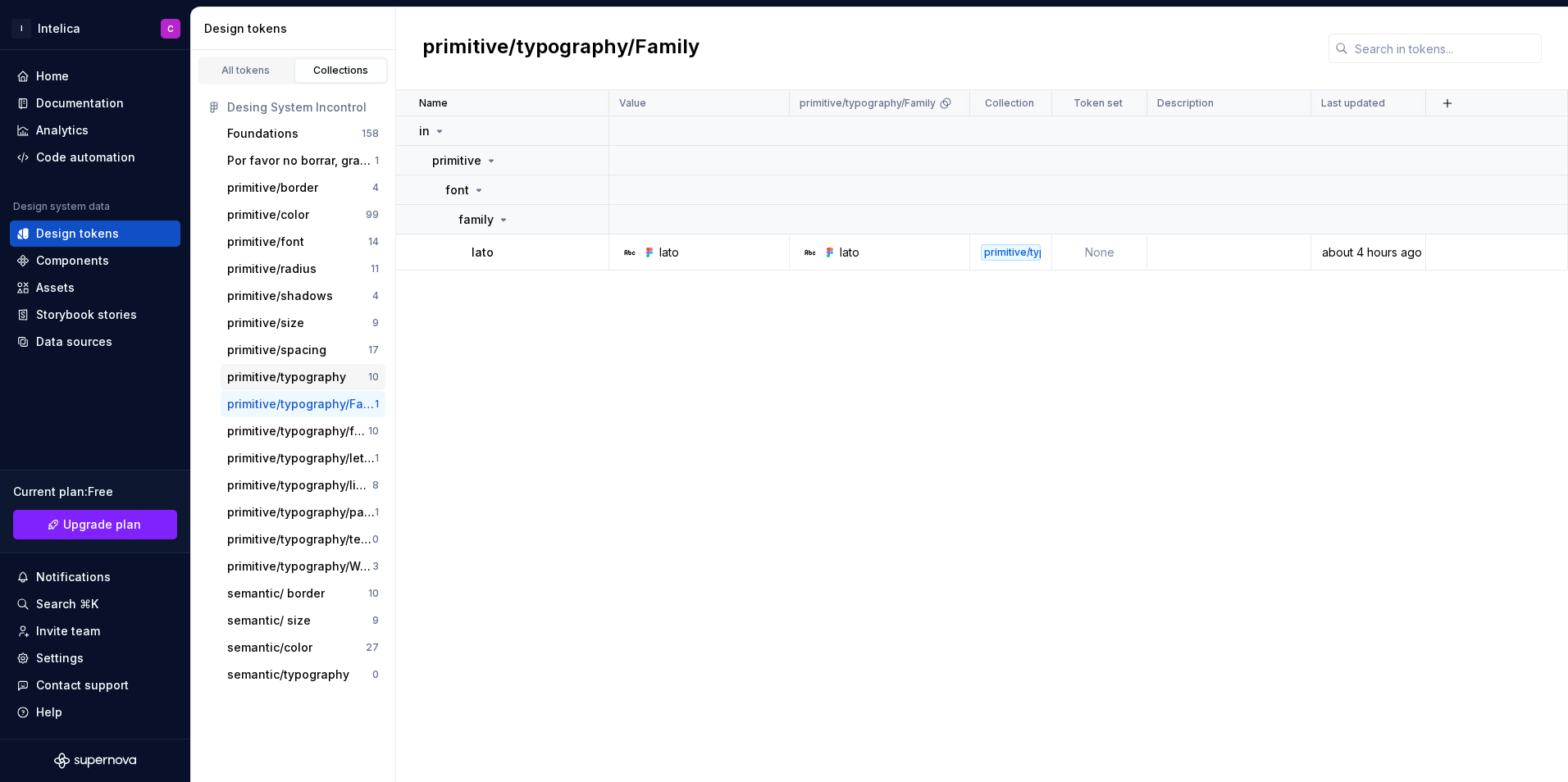
click at [308, 389] on div "primitive/typography 10" at bounding box center [302, 376] width 165 height 26
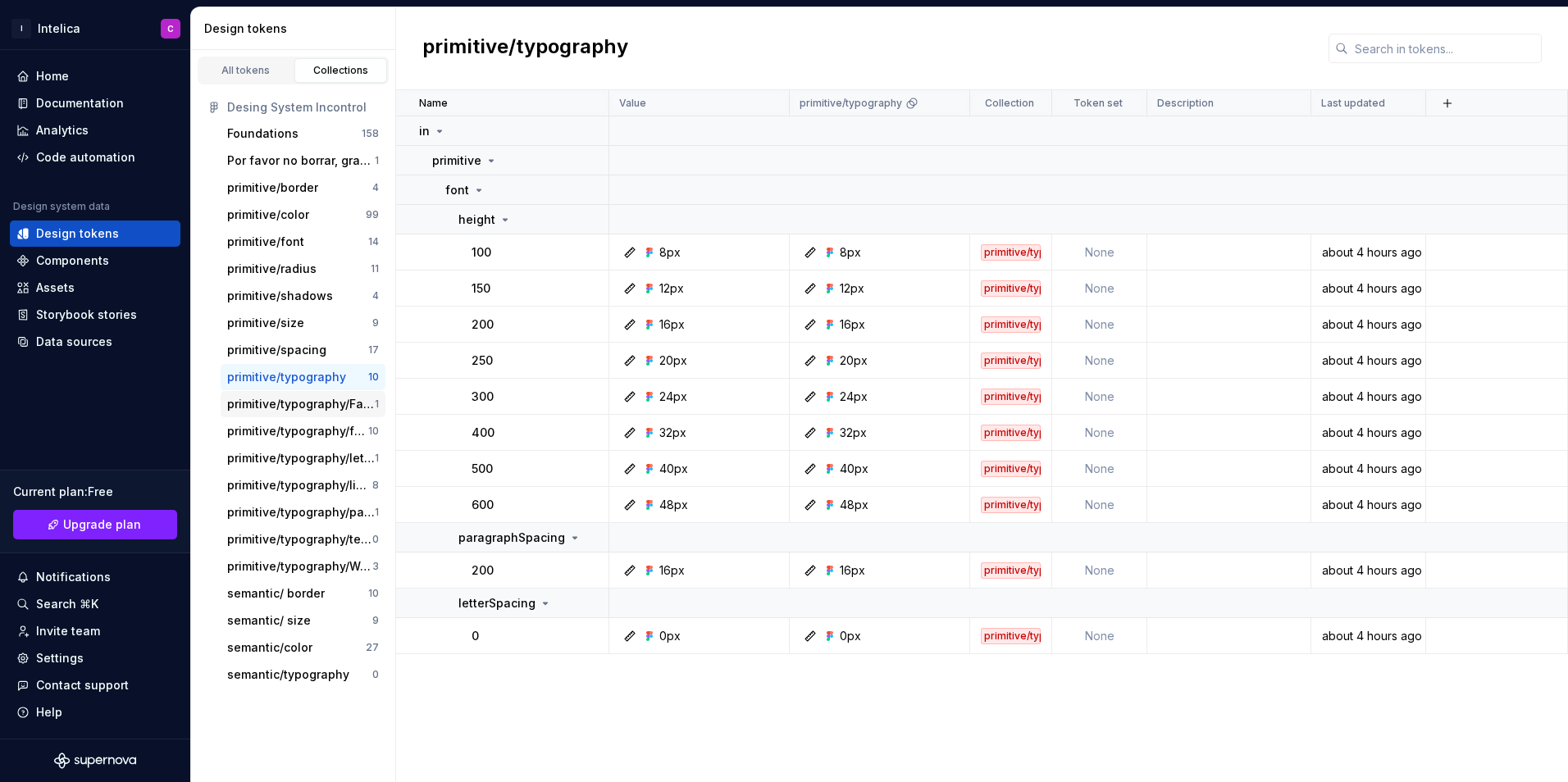
click at [338, 400] on div "primitive/typography/Family" at bounding box center [300, 403] width 148 height 16
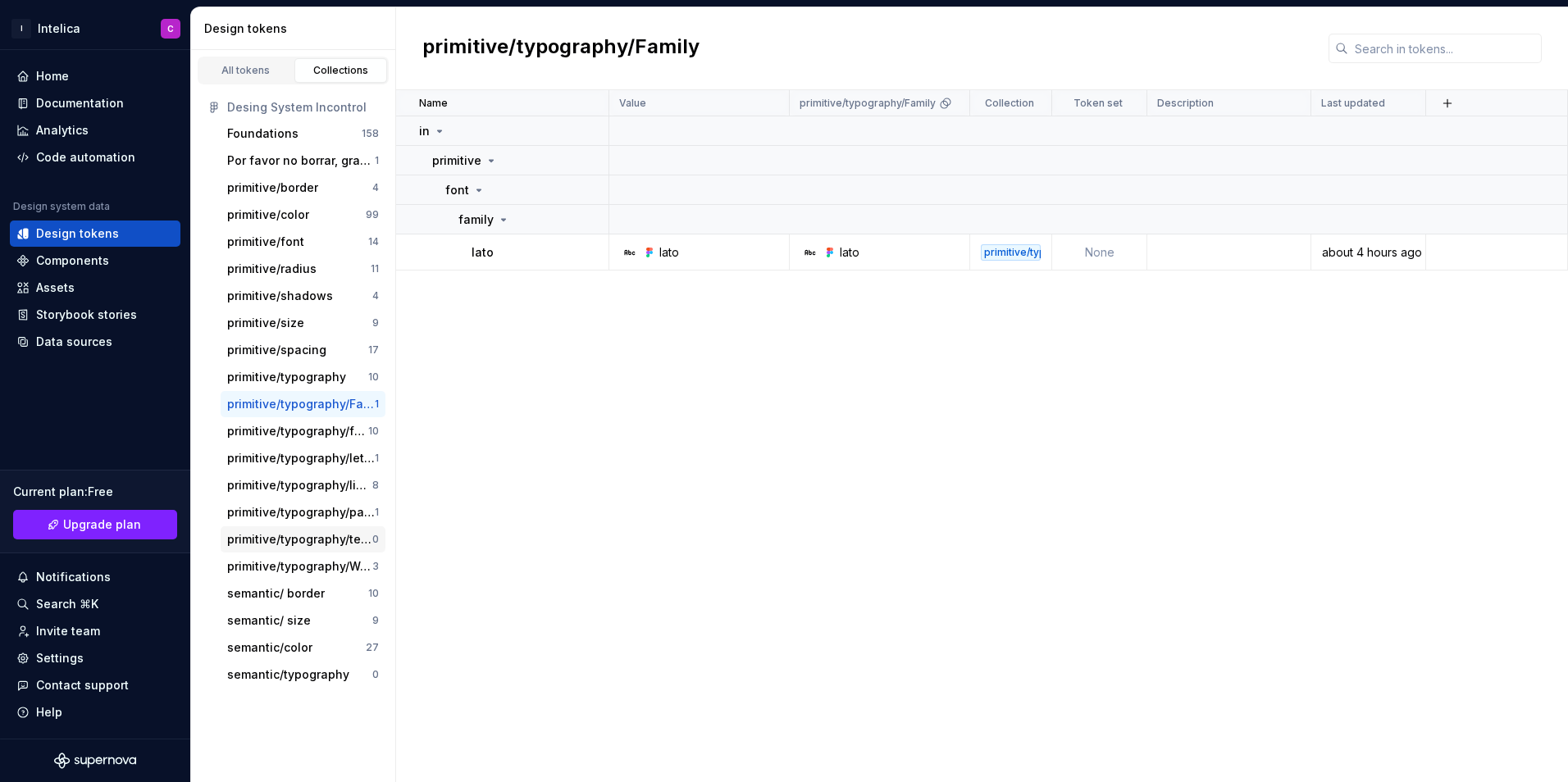
click at [316, 550] on div "primitive/typography/textDecoration 0" at bounding box center [302, 539] width 165 height 26
click at [315, 567] on div "primitive/typography/Weight" at bounding box center [300, 566] width 145 height 16
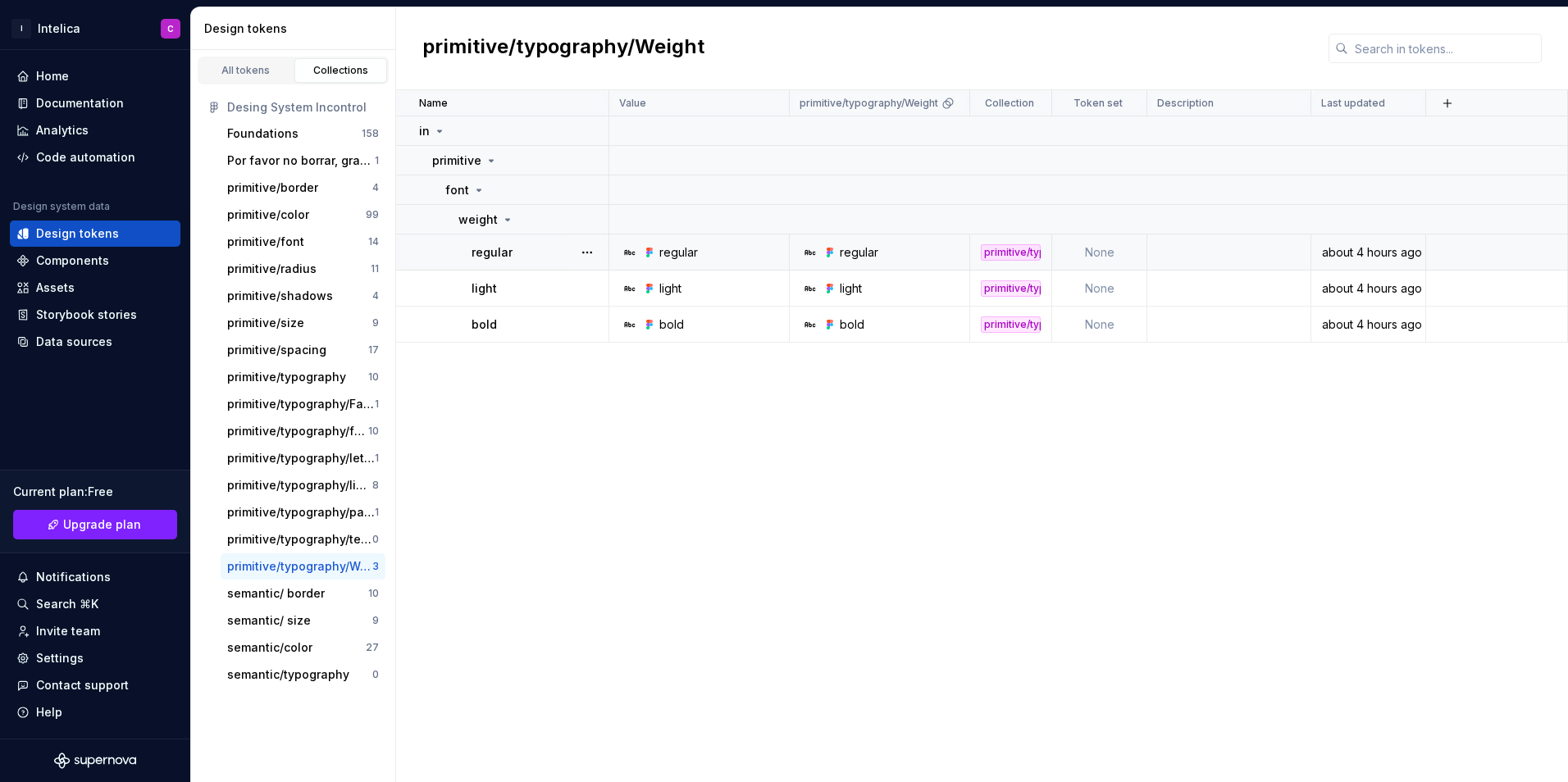
click at [812, 252] on icon at bounding box center [810, 252] width 14 height 13
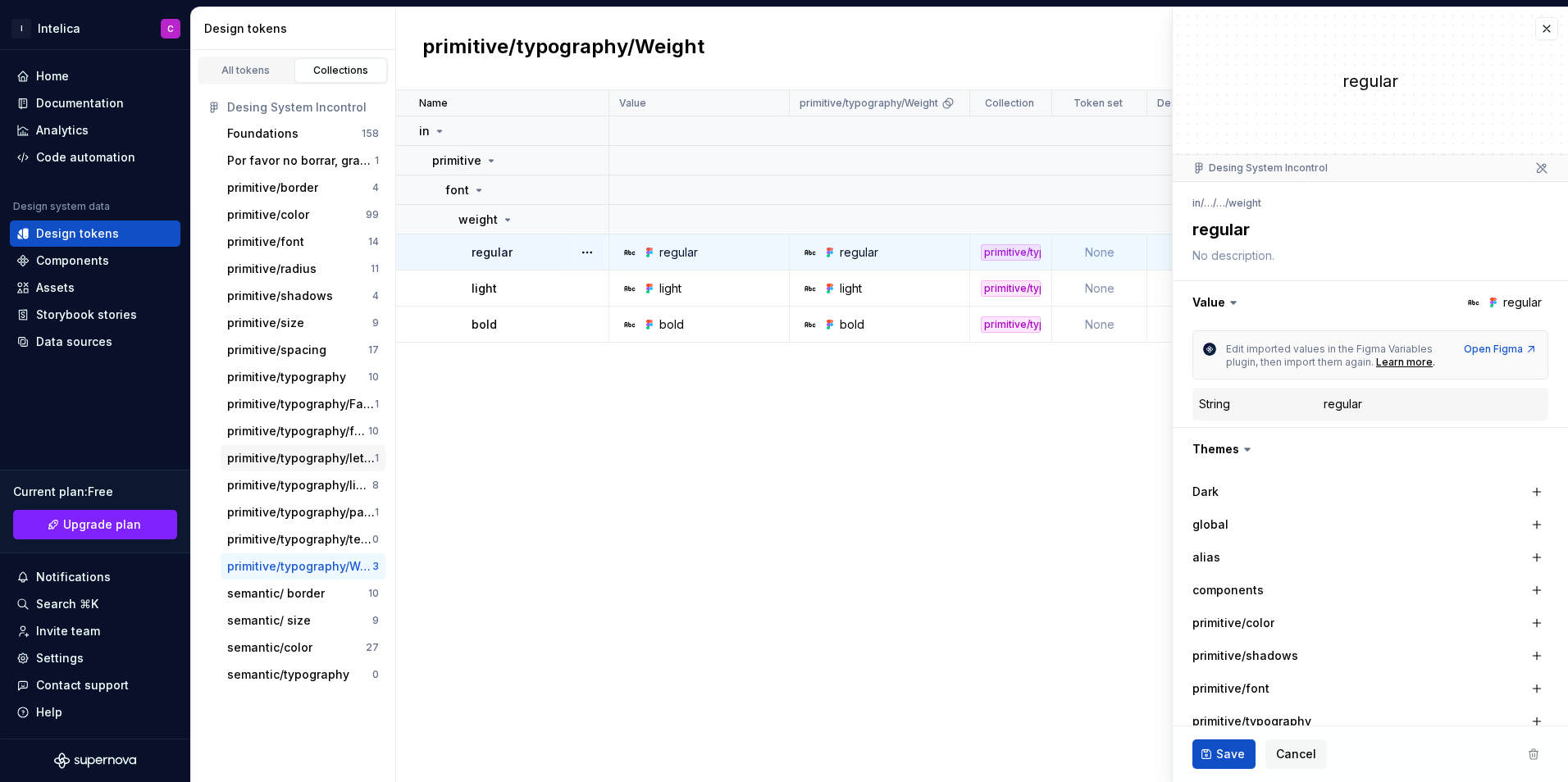
type textarea "*"
click at [305, 539] on div "primitive/typography/textDecoration" at bounding box center [300, 539] width 145 height 16
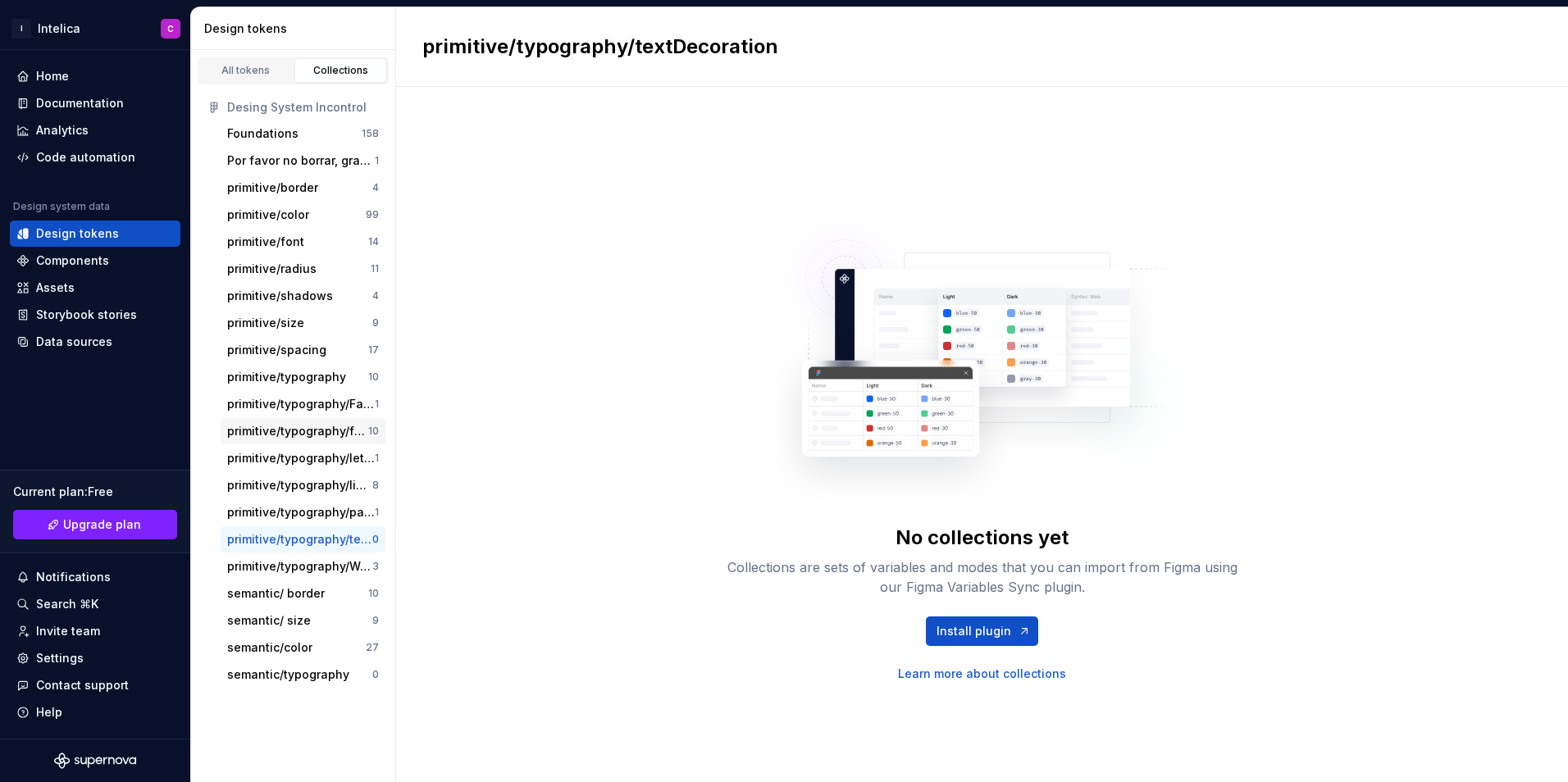
click at [315, 429] on div "primitive/typography/fontSize" at bounding box center [297, 430] width 141 height 16
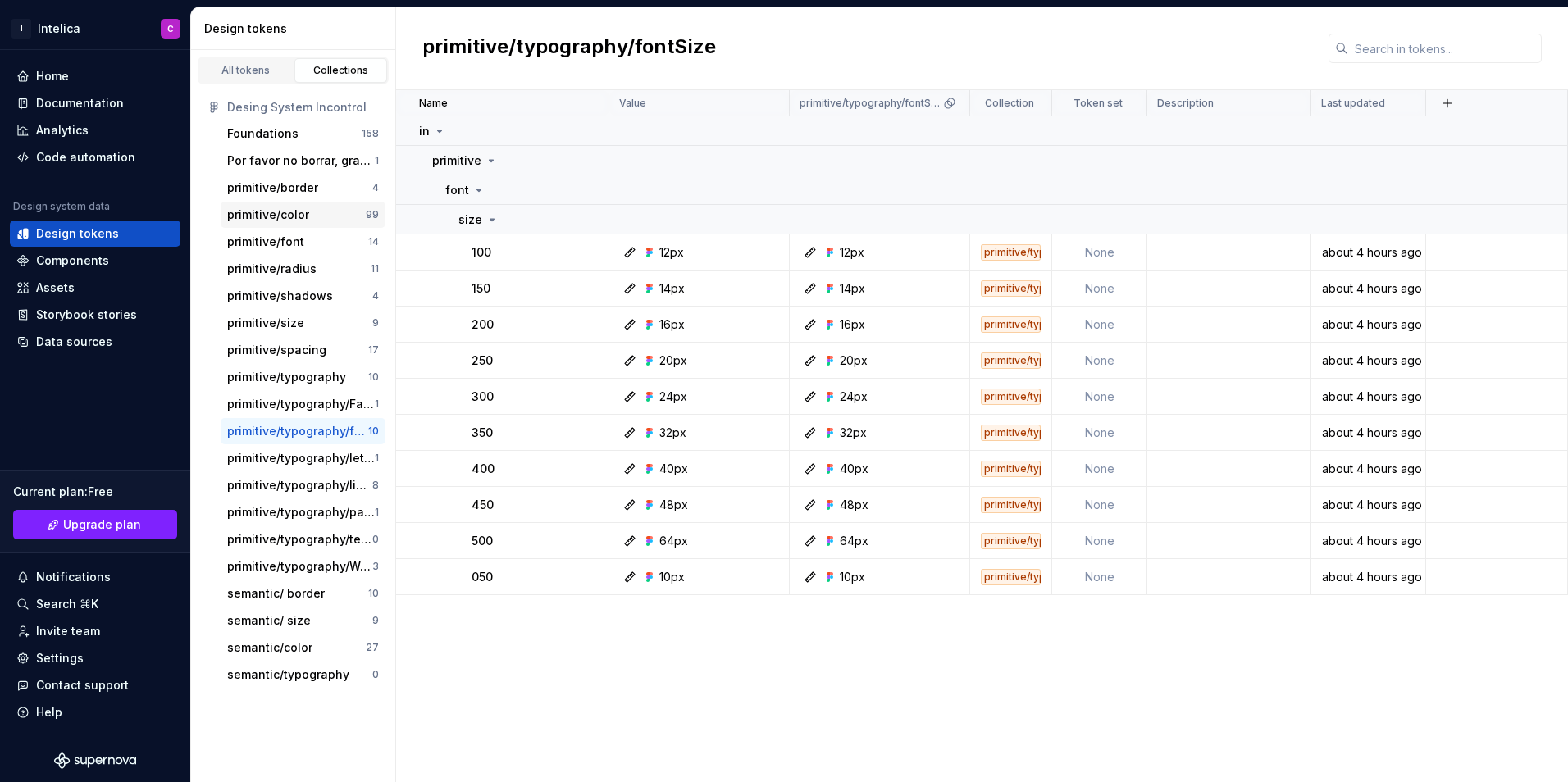
click at [308, 214] on div "primitive/color" at bounding box center [296, 214] width 138 height 16
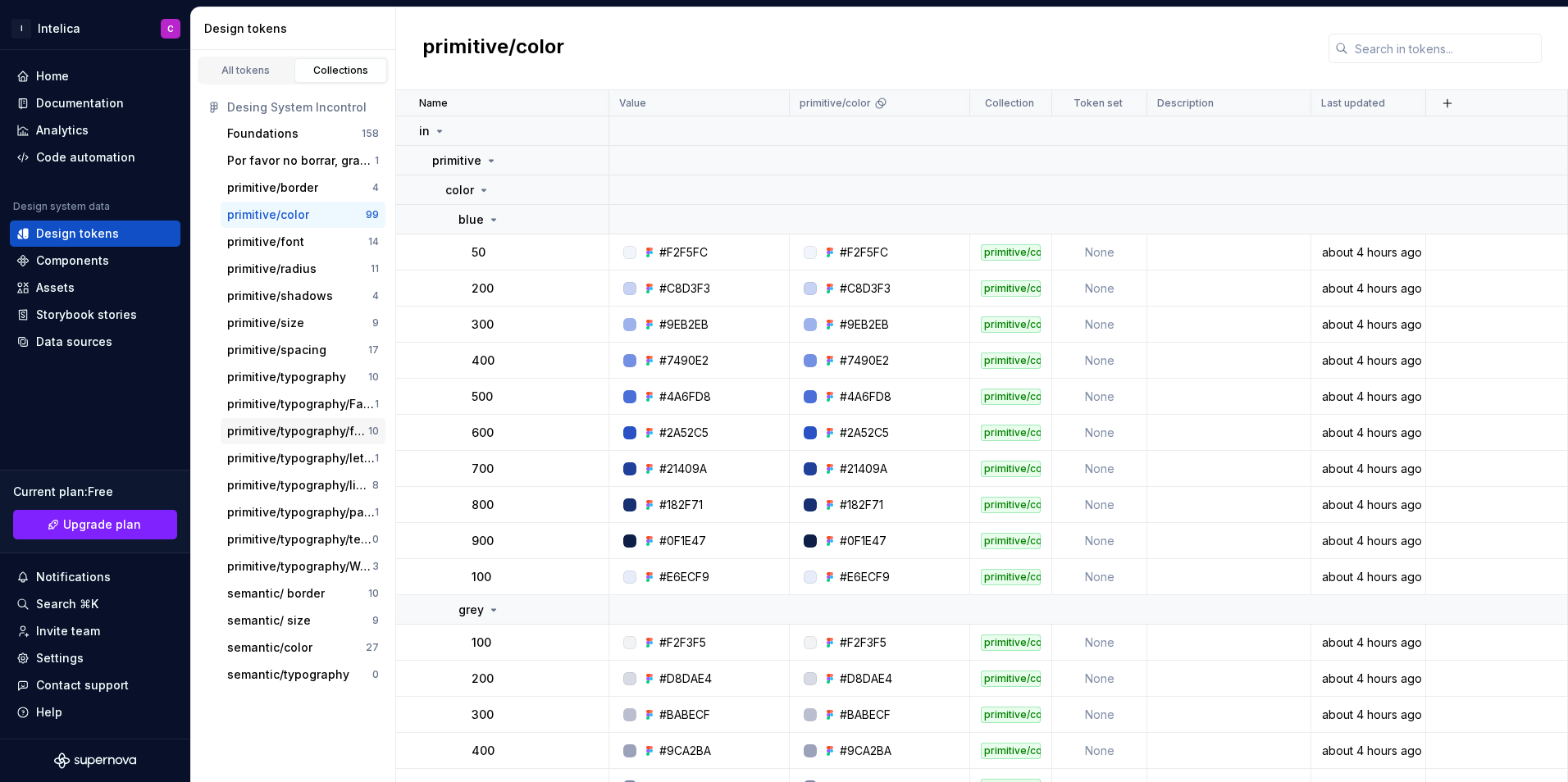
click at [320, 429] on div "primitive/typography/fontSize" at bounding box center [297, 430] width 141 height 16
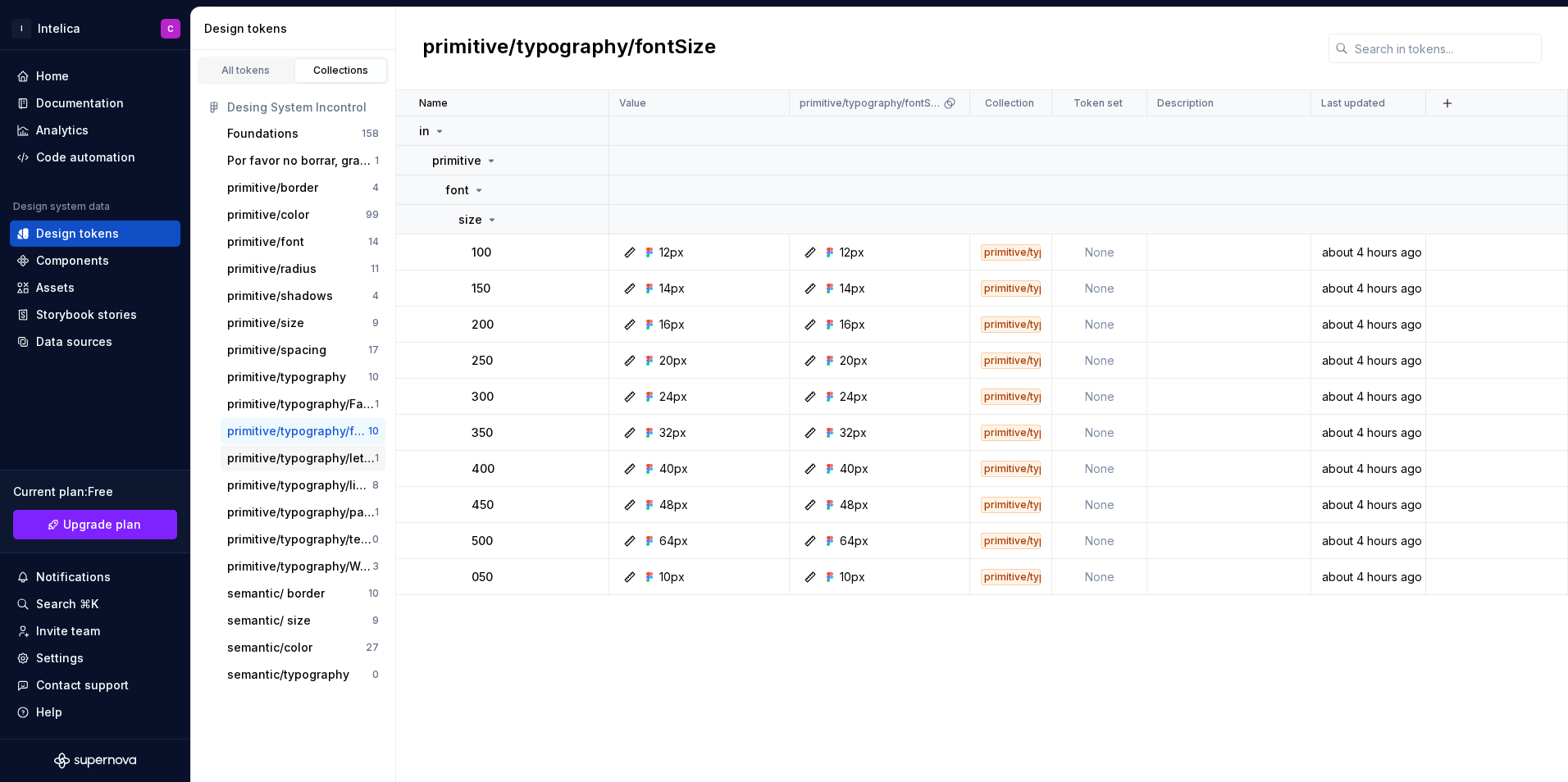
click at [317, 459] on div "primitive/typography/letterSpacing" at bounding box center [300, 457] width 148 height 16
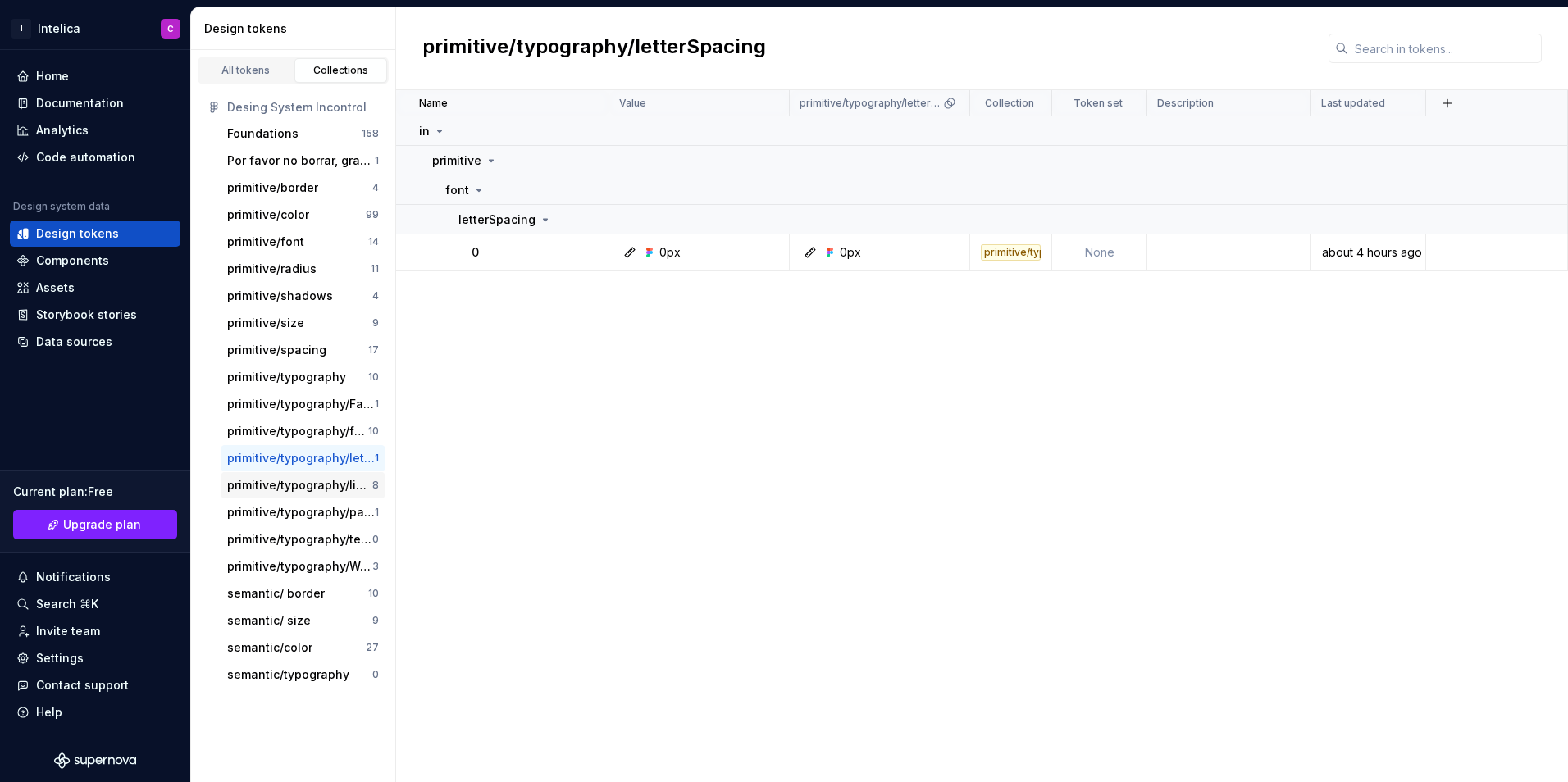
click at [289, 482] on div "primitive/typography/lineHeight" at bounding box center [300, 484] width 145 height 16
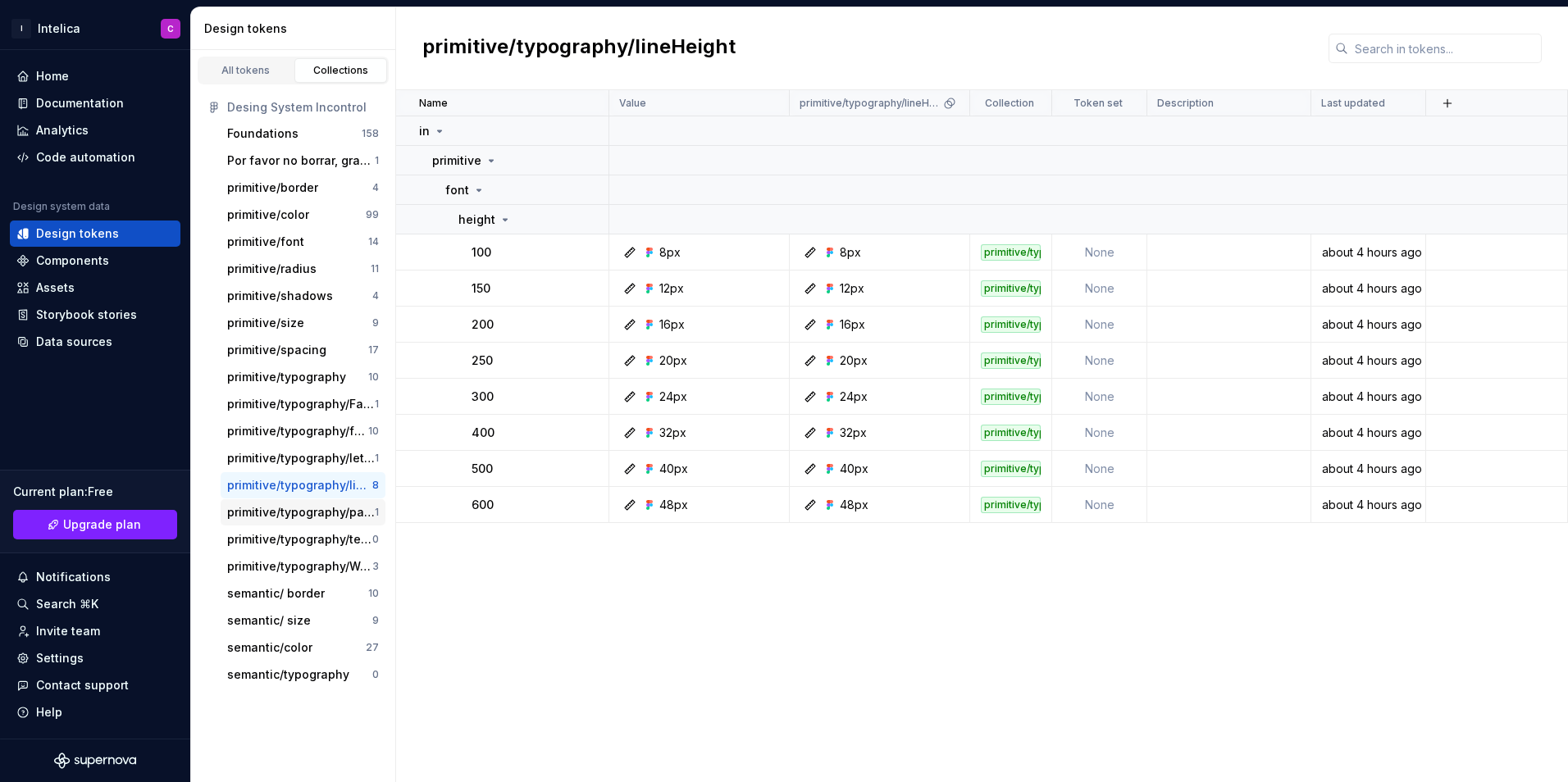
click at [300, 512] on div "primitive/typography/paragraphSpacing" at bounding box center [300, 512] width 148 height 16
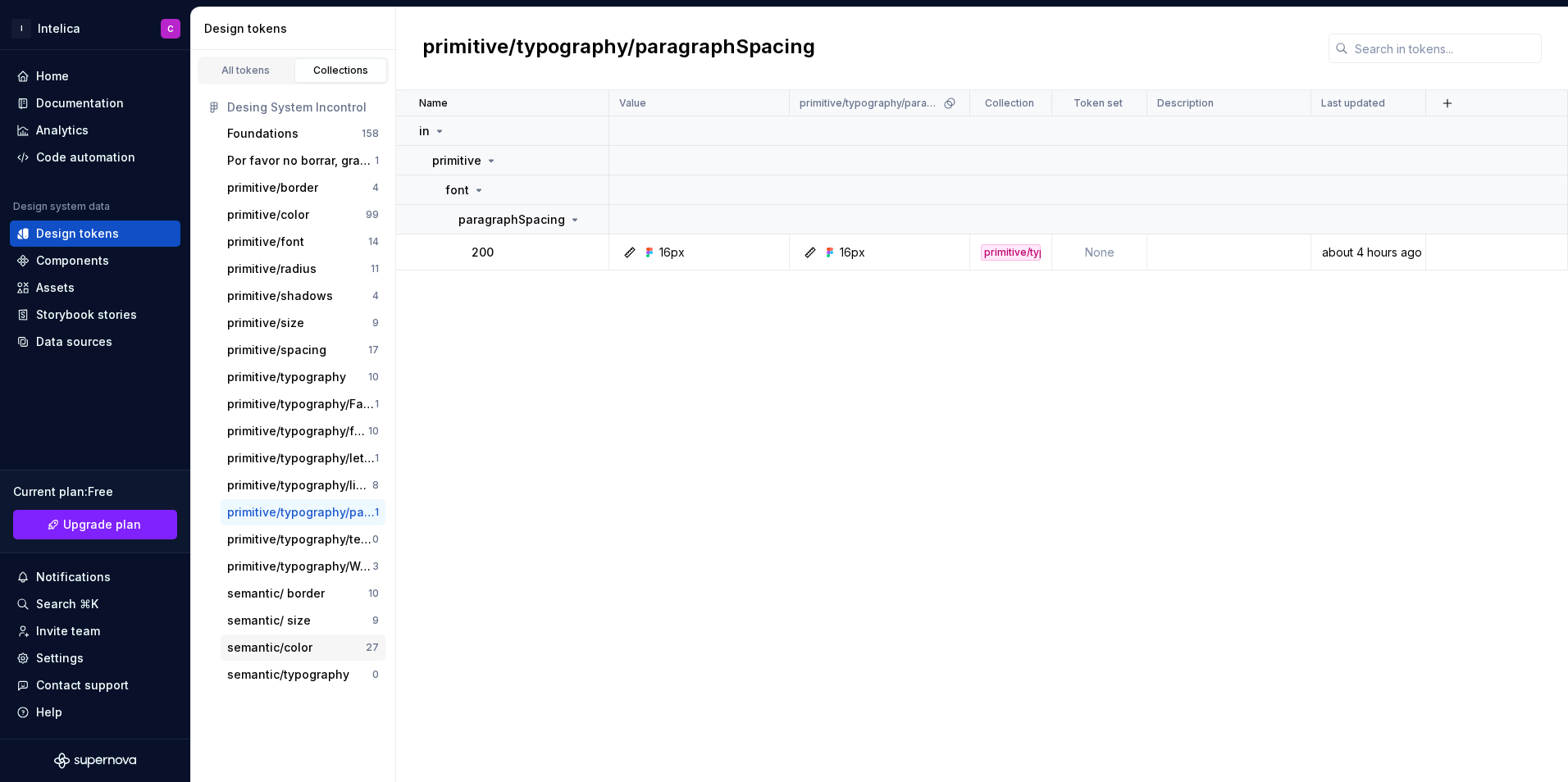
click at [300, 642] on div "semantic/color" at bounding box center [269, 647] width 85 height 16
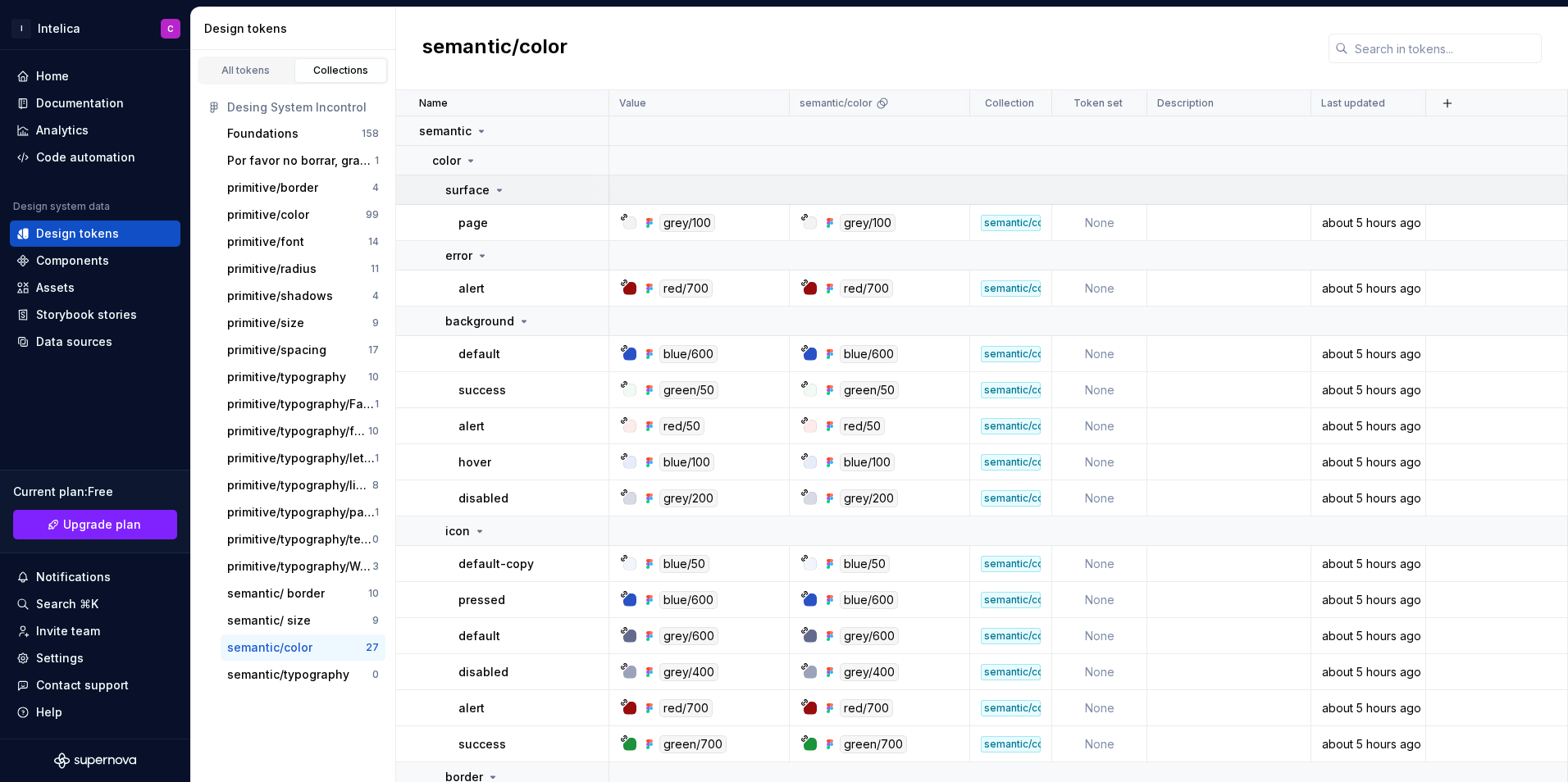
click at [508, 191] on div "surface" at bounding box center [527, 190] width 162 height 16
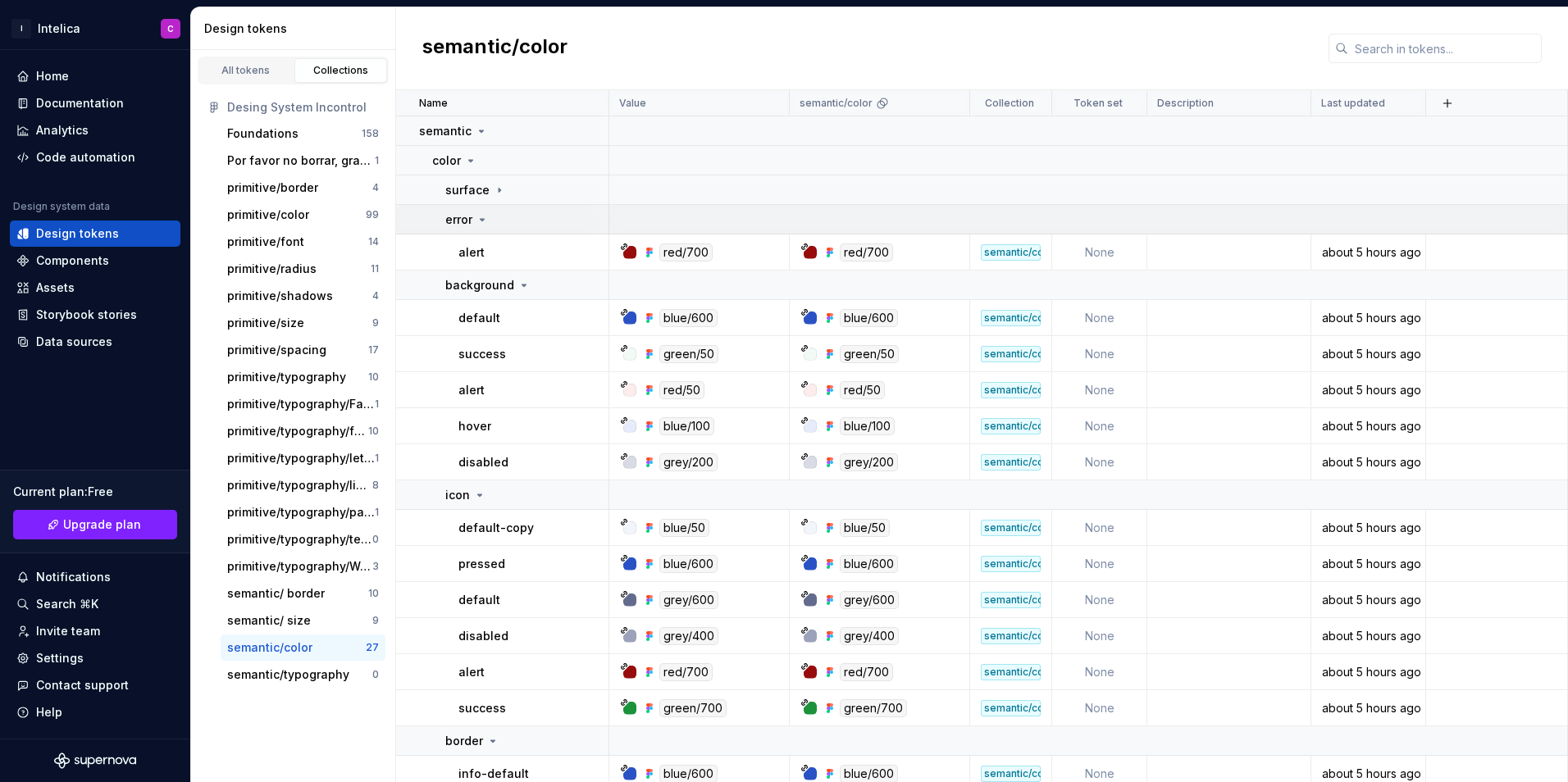
click at [495, 216] on div "error" at bounding box center [527, 219] width 162 height 16
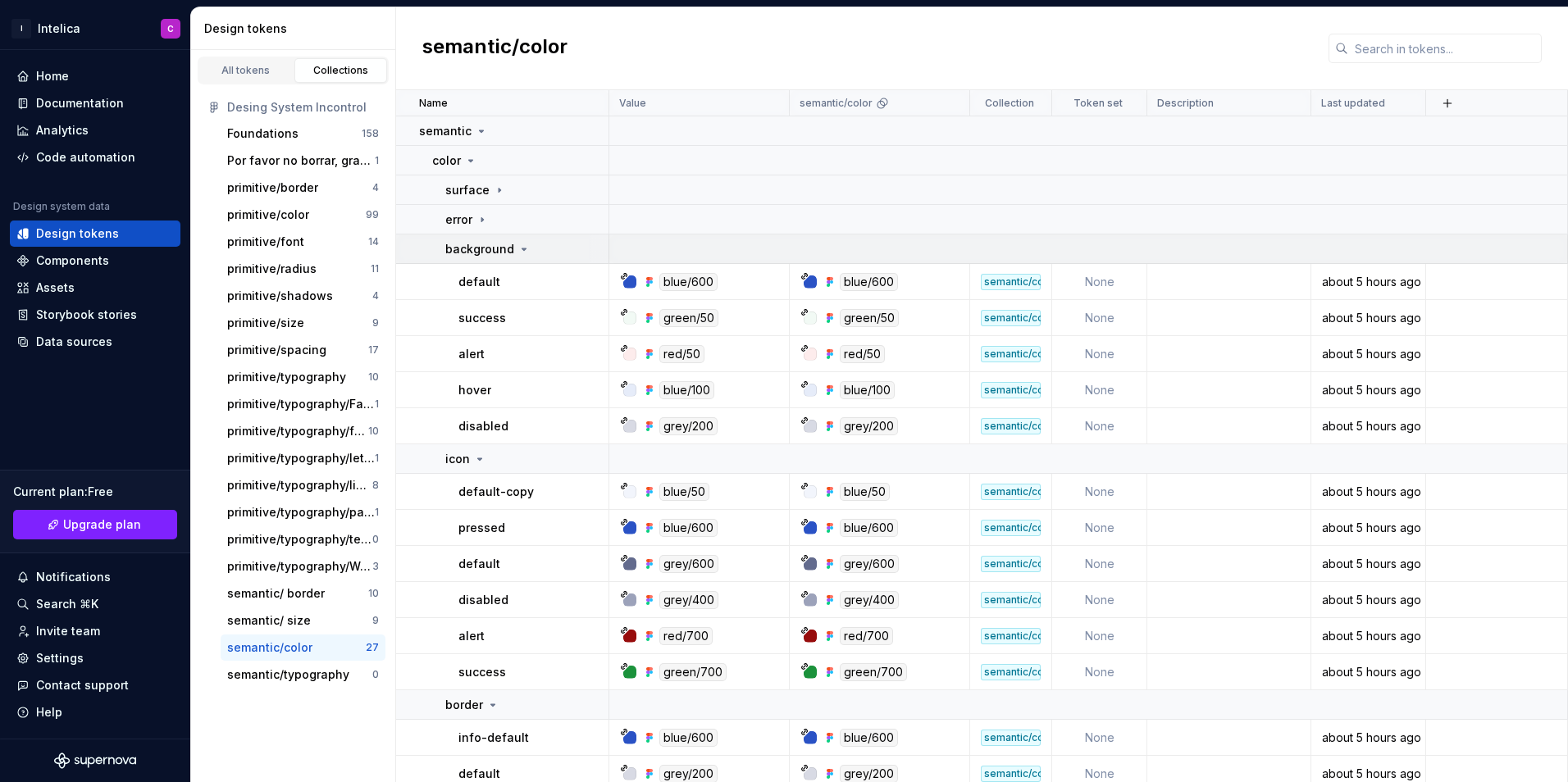
click at [511, 244] on div "background" at bounding box center [488, 249] width 85 height 16
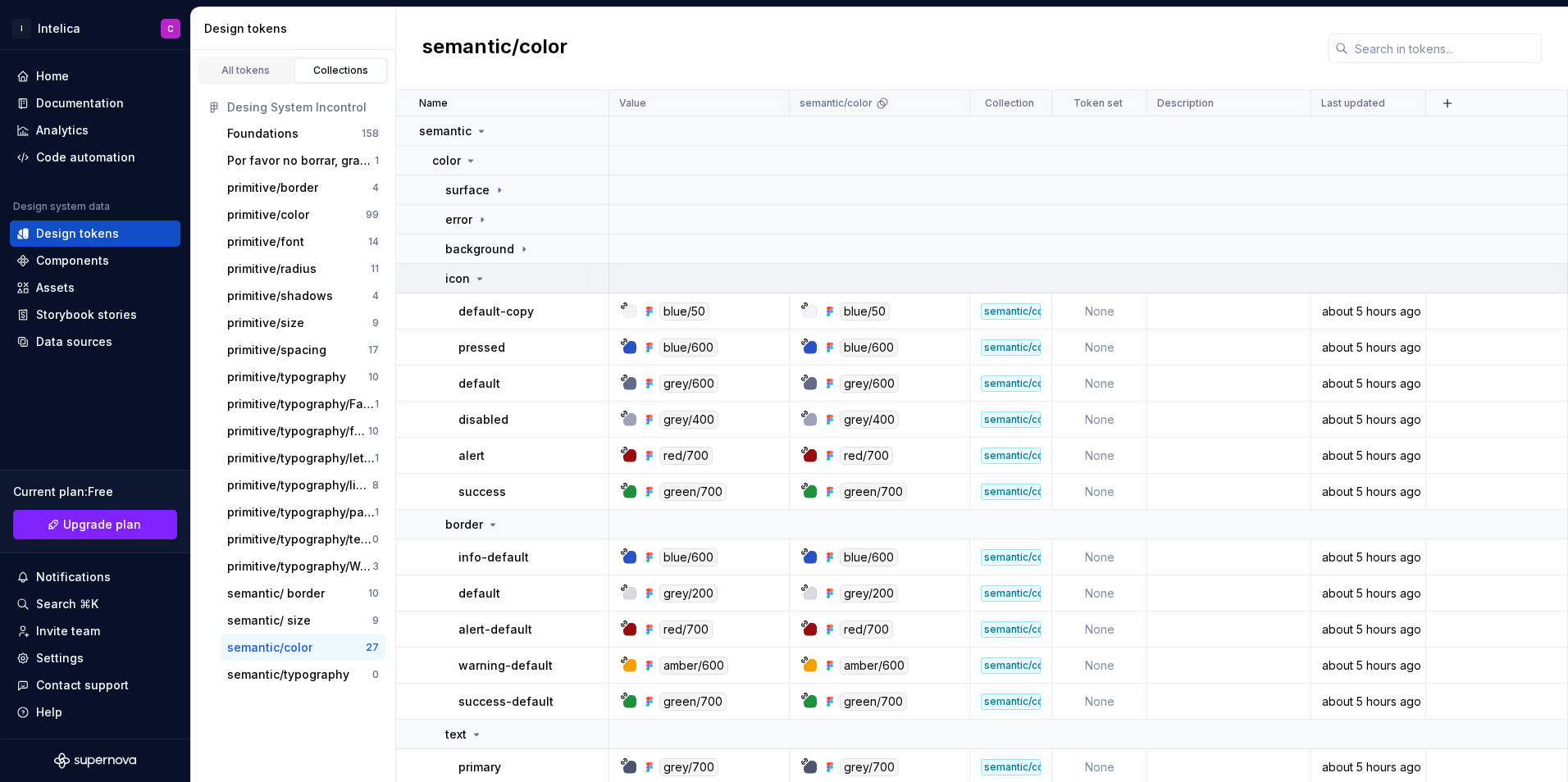
click at [516, 281] on div "icon" at bounding box center [527, 278] width 162 height 16
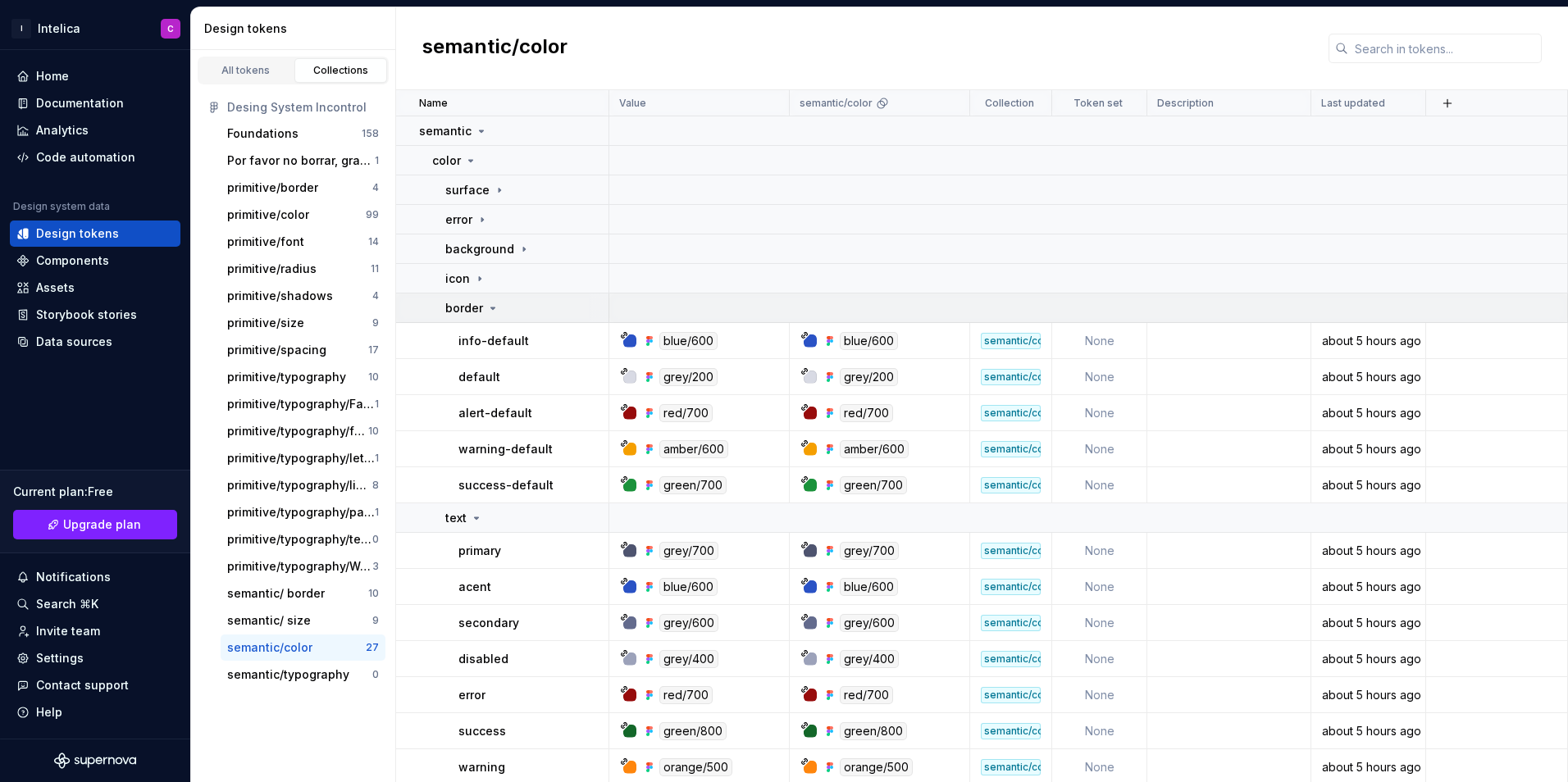
click at [515, 303] on div "border" at bounding box center [527, 308] width 162 height 16
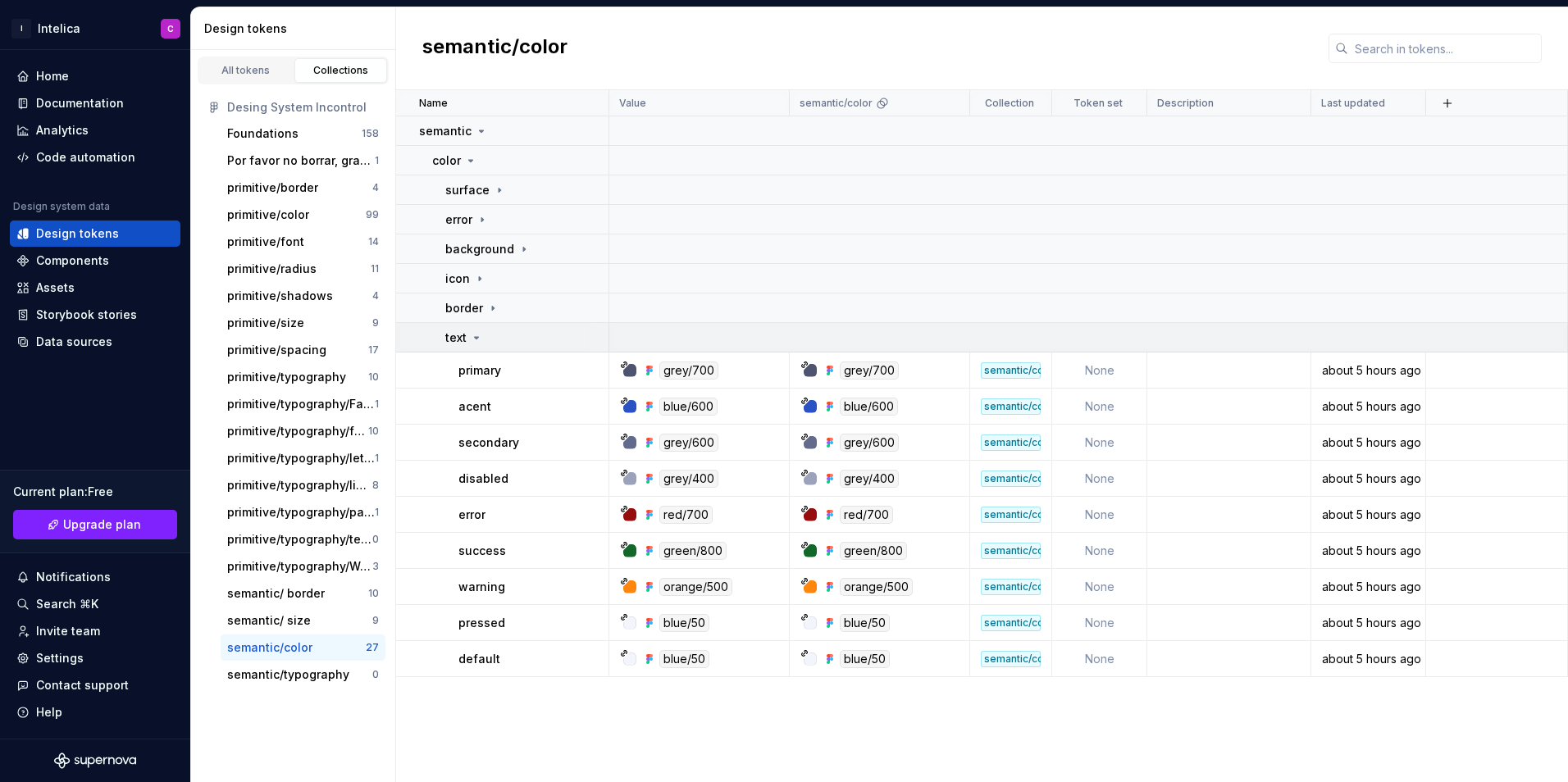
click at [493, 339] on div "text" at bounding box center [527, 337] width 162 height 16
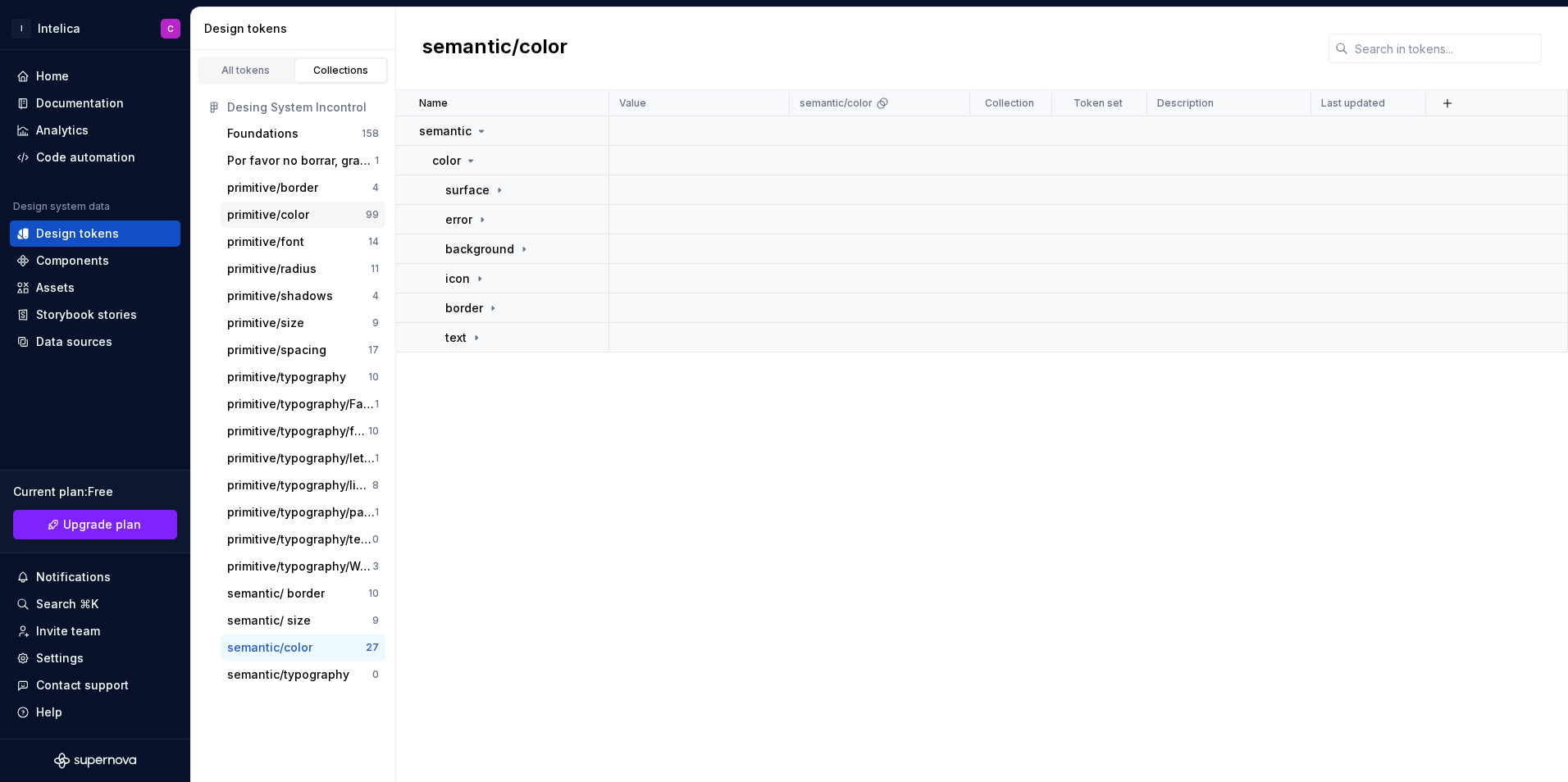
click at [303, 217] on div "primitive/color" at bounding box center [268, 214] width 82 height 16
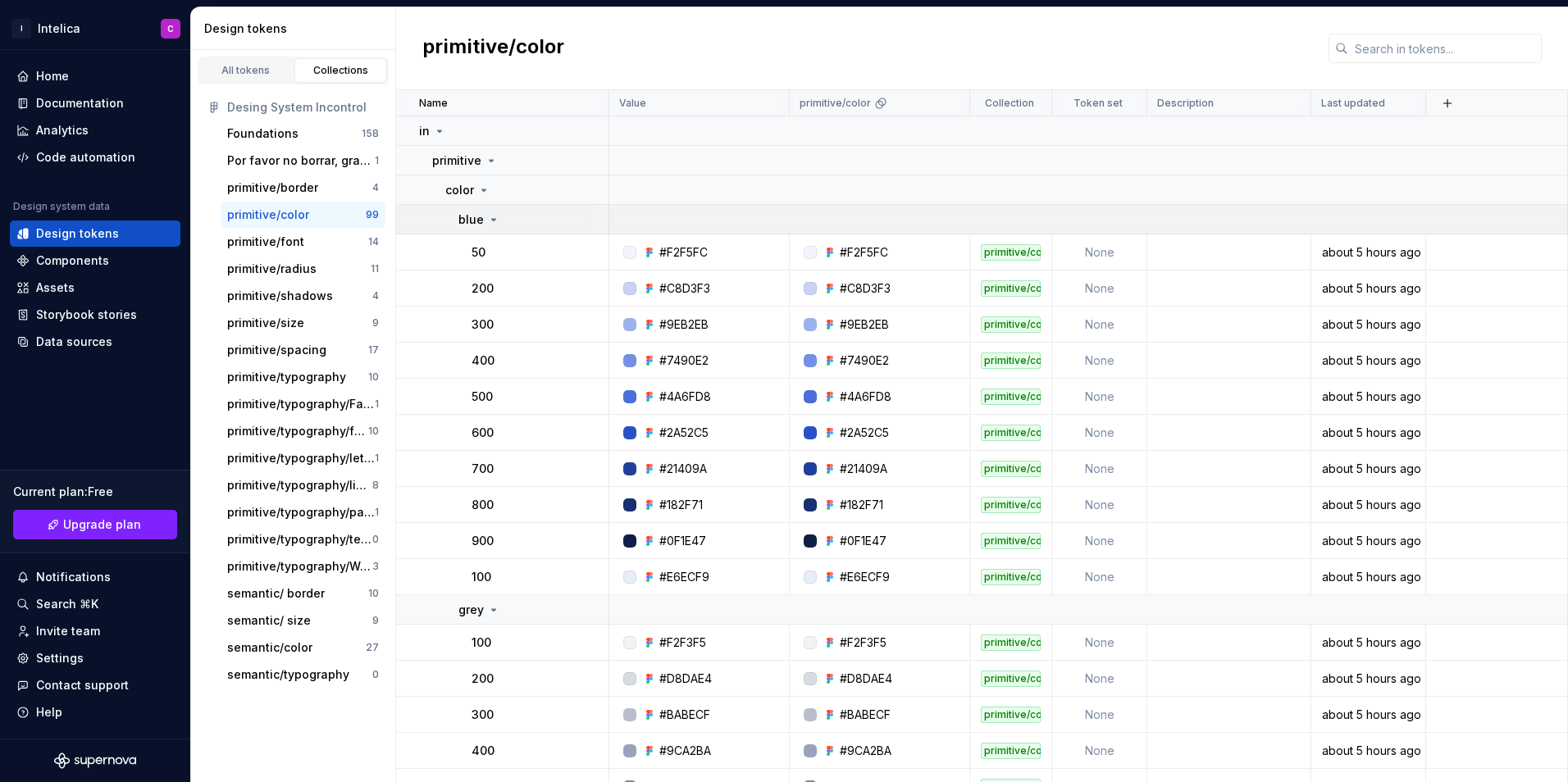
click at [533, 212] on div "blue" at bounding box center [533, 219] width 149 height 16
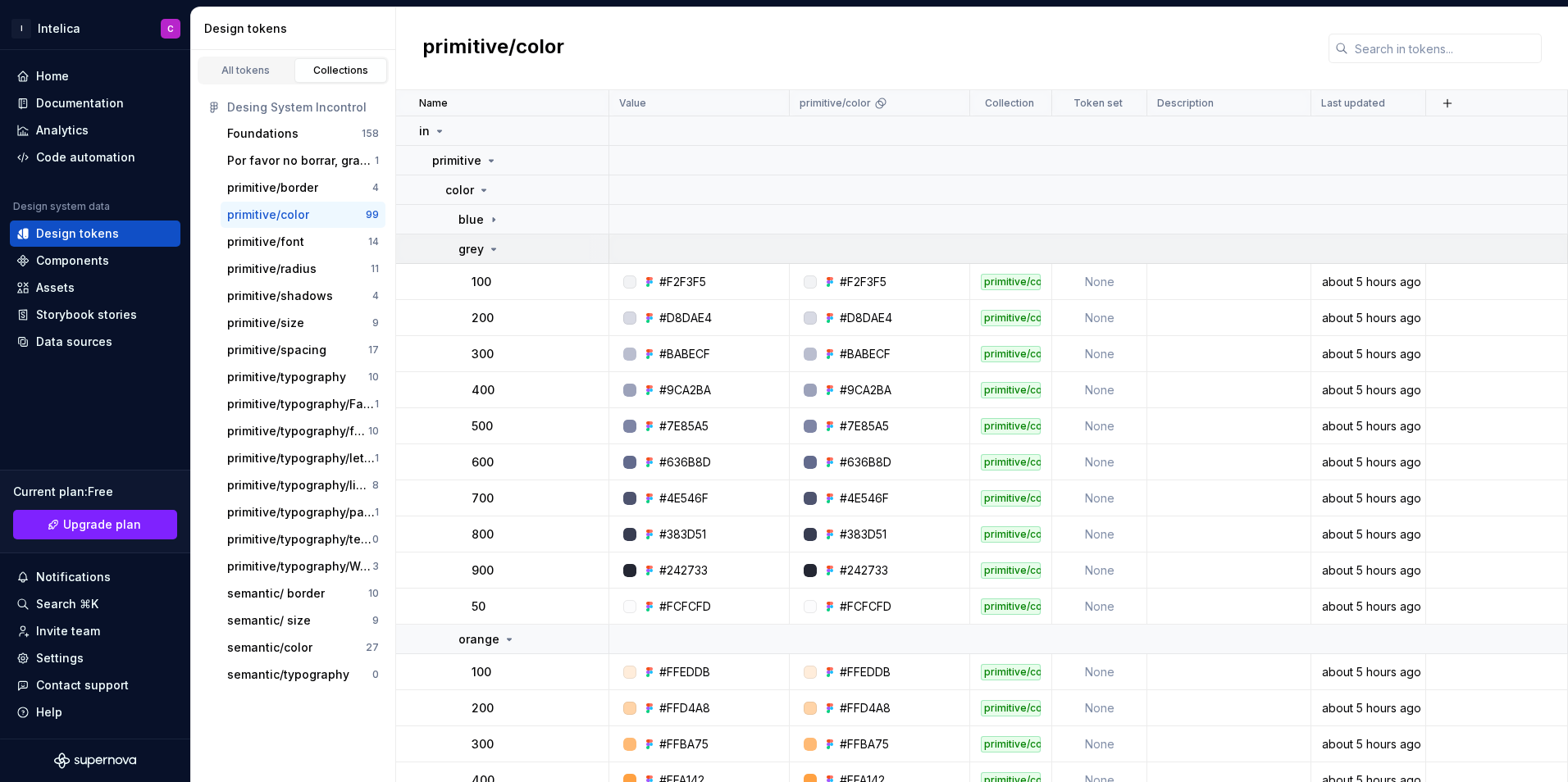
click at [519, 240] on td "grey" at bounding box center [502, 249] width 214 height 30
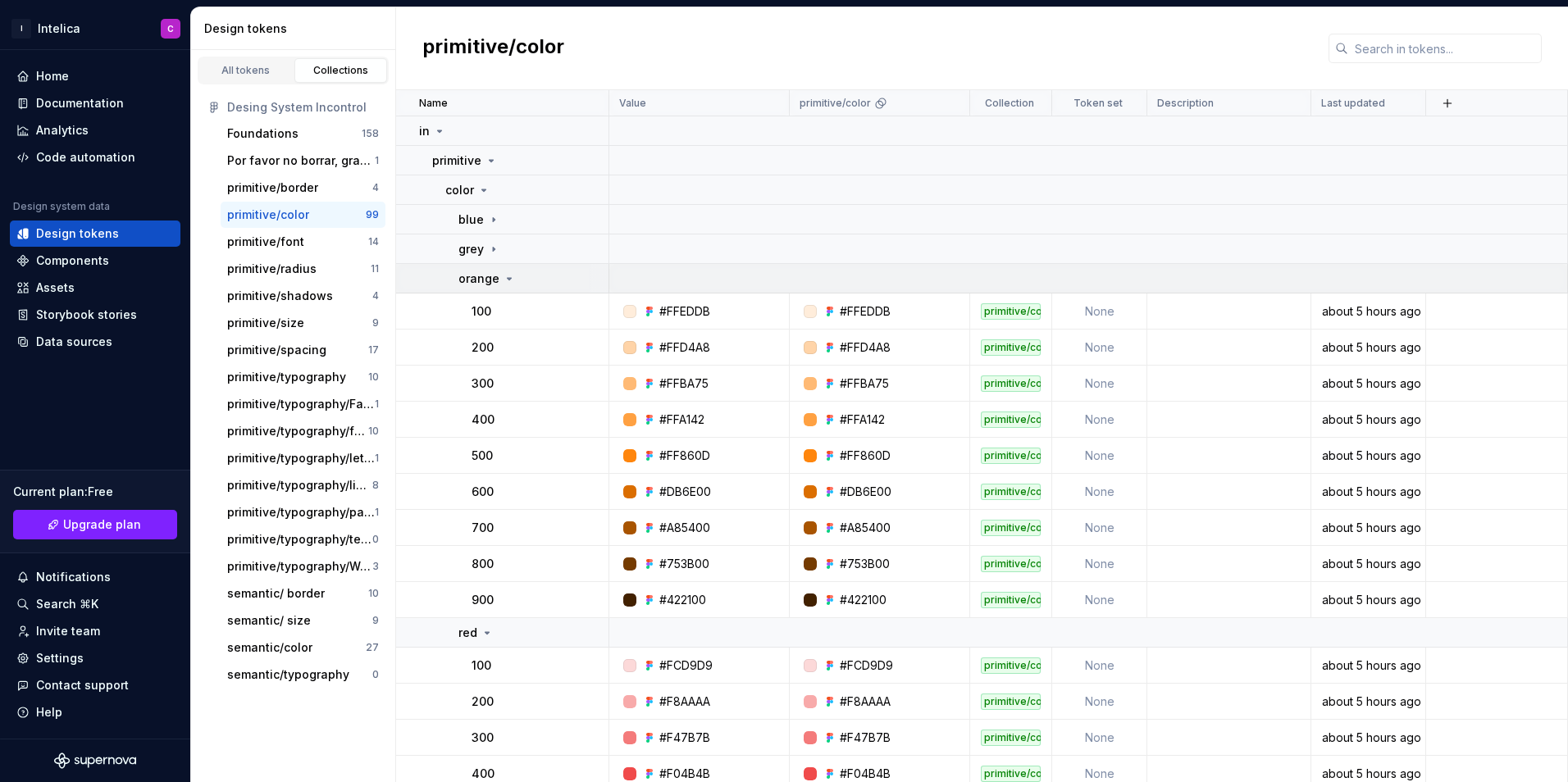
click at [508, 273] on icon at bounding box center [510, 279] width 14 height 13
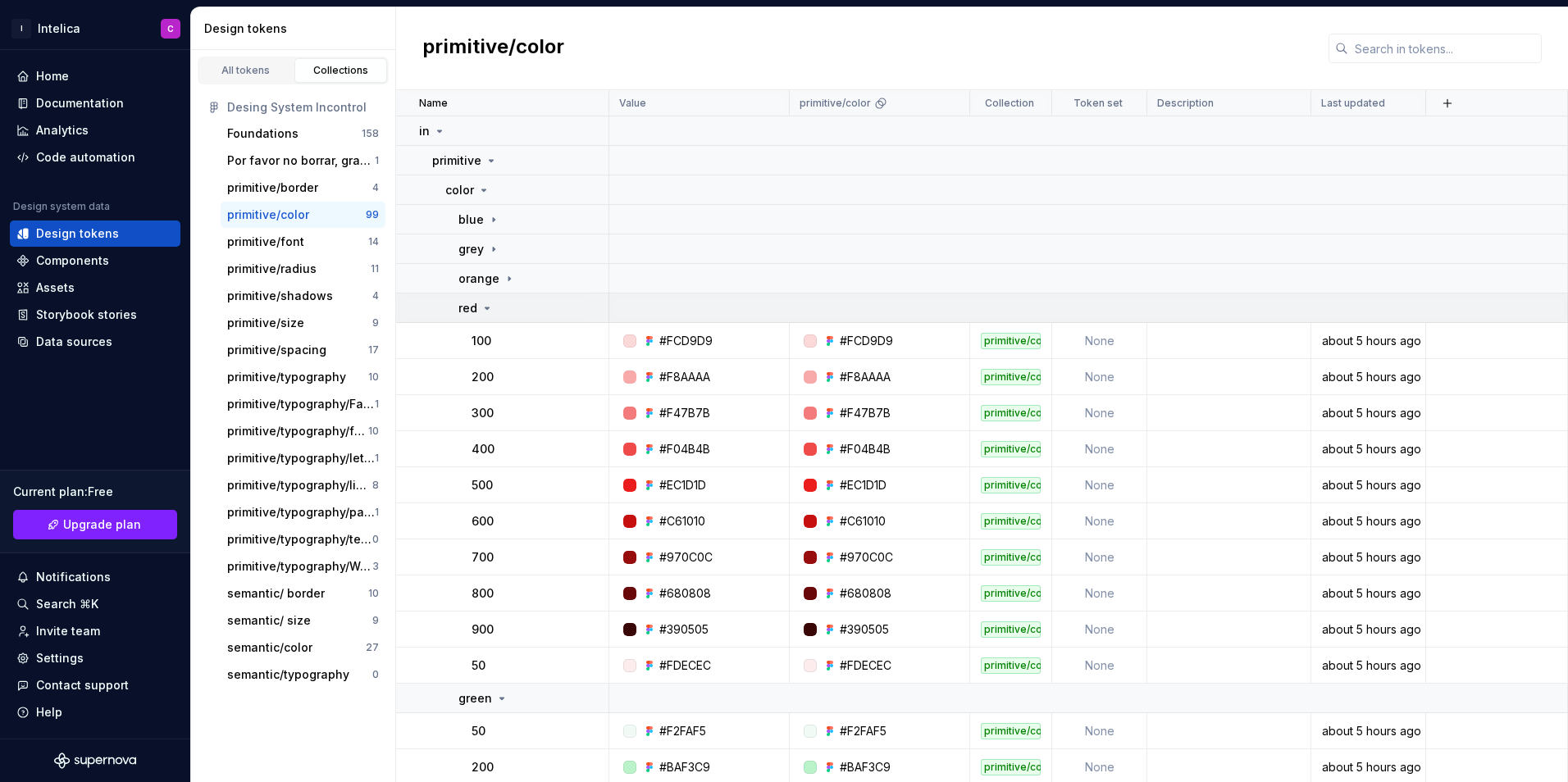
click at [510, 304] on div "red" at bounding box center [533, 308] width 149 height 16
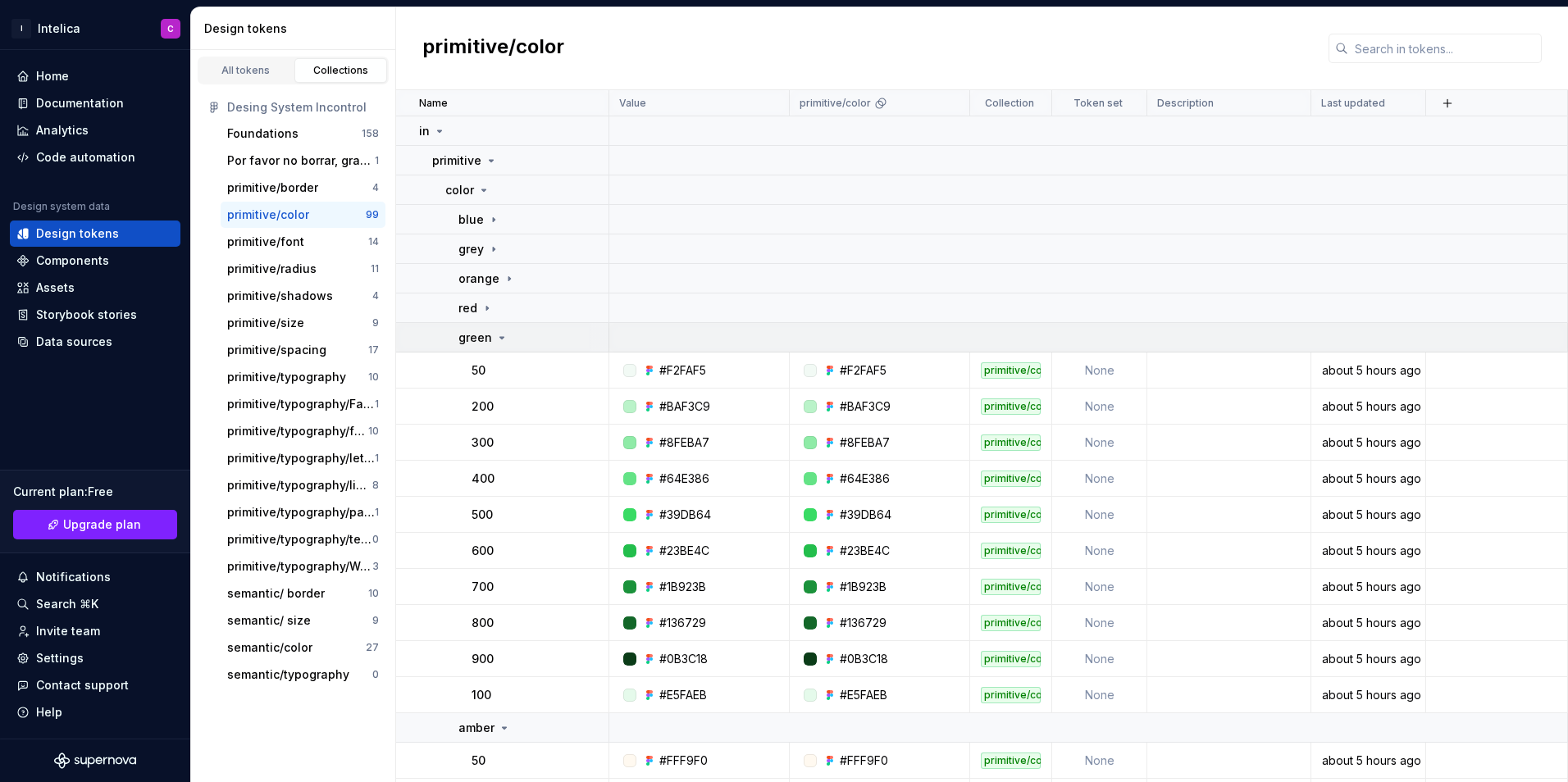
click at [503, 332] on icon at bounding box center [502, 338] width 14 height 13
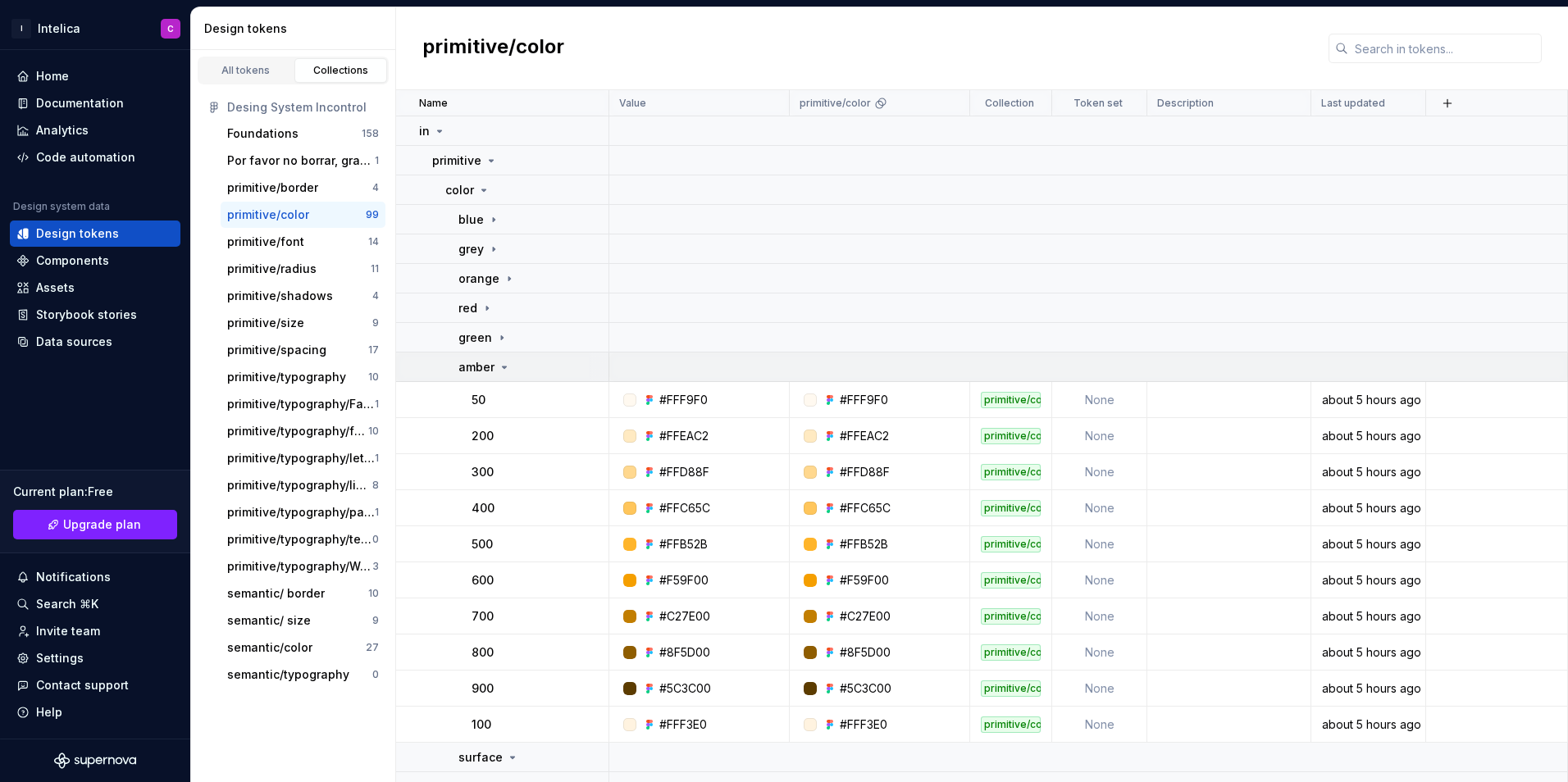
click at [509, 363] on icon at bounding box center [505, 368] width 14 height 13
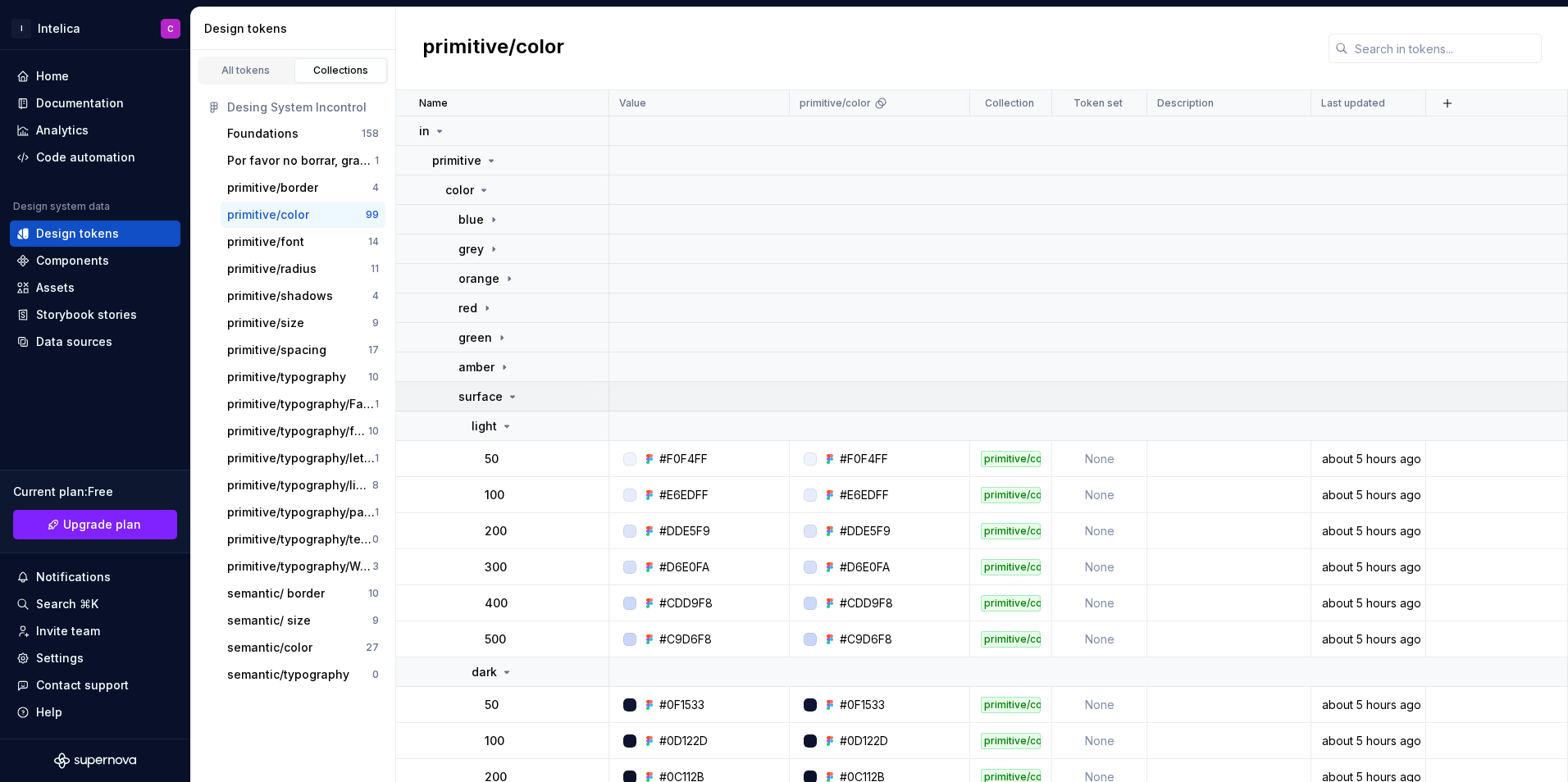
click at [511, 406] on td "surface" at bounding box center [502, 396] width 214 height 30
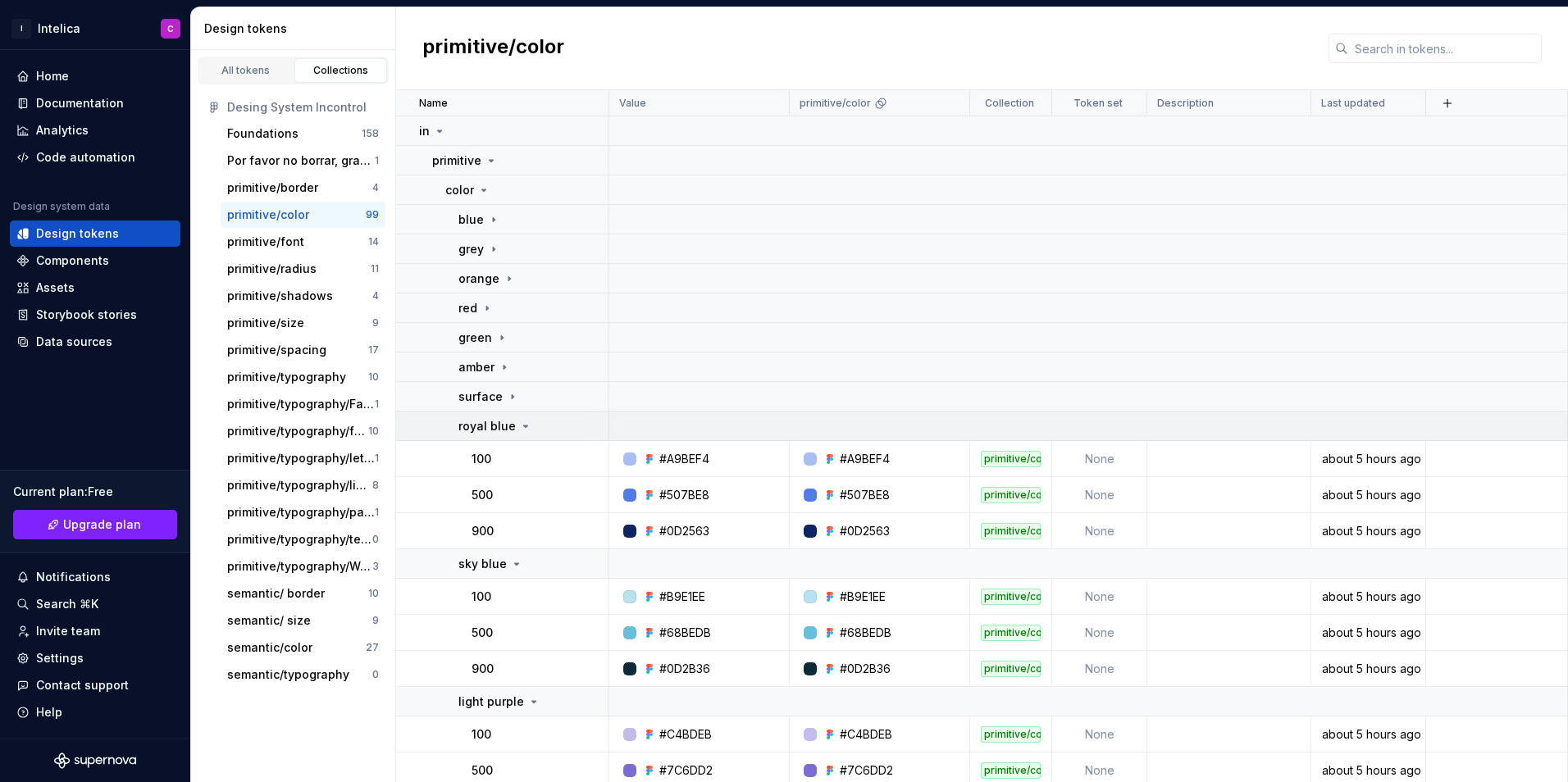
click at [523, 429] on icon at bounding box center [526, 426] width 14 height 13
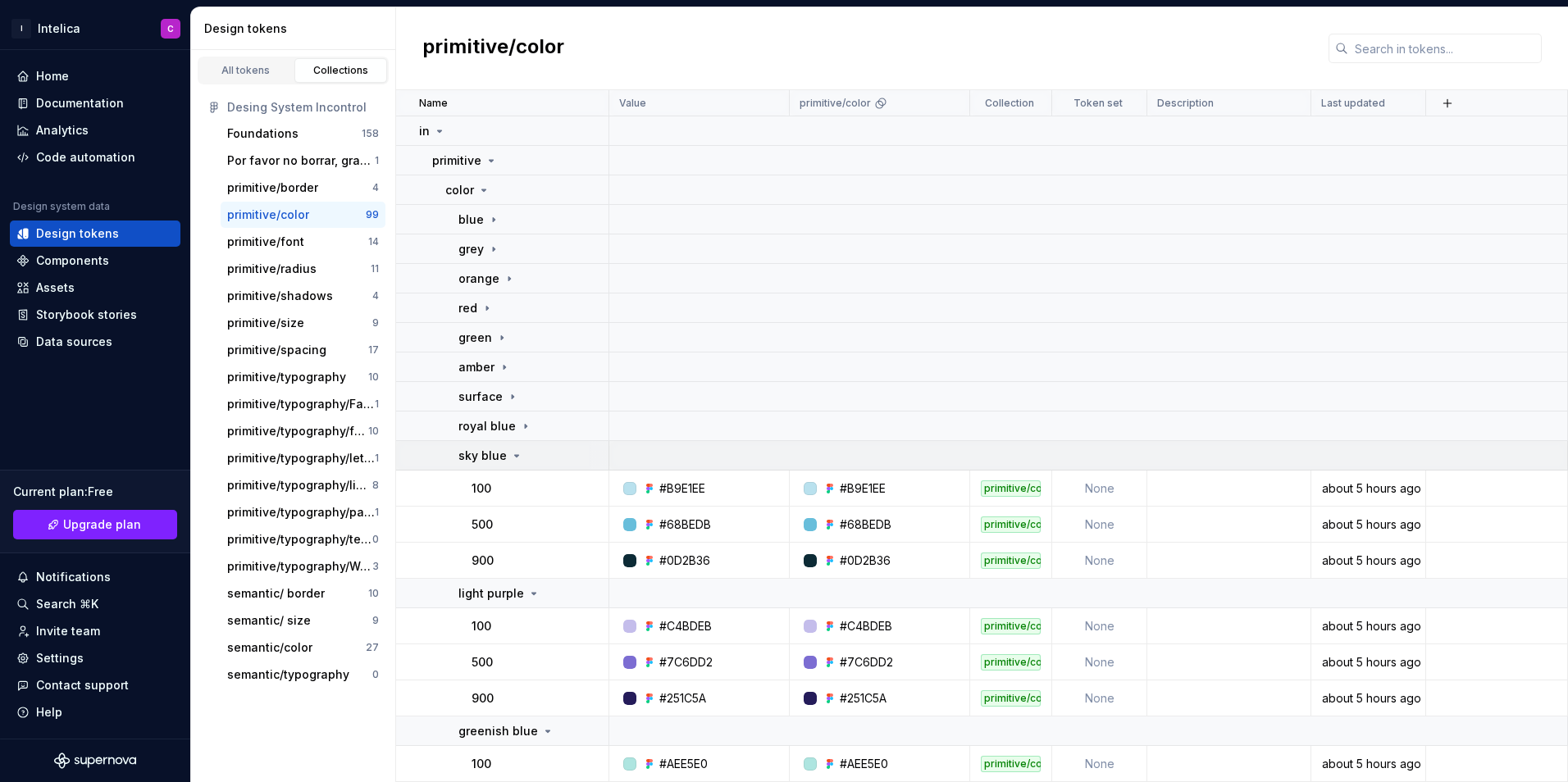
click at [526, 453] on div "sky blue" at bounding box center [533, 456] width 149 height 16
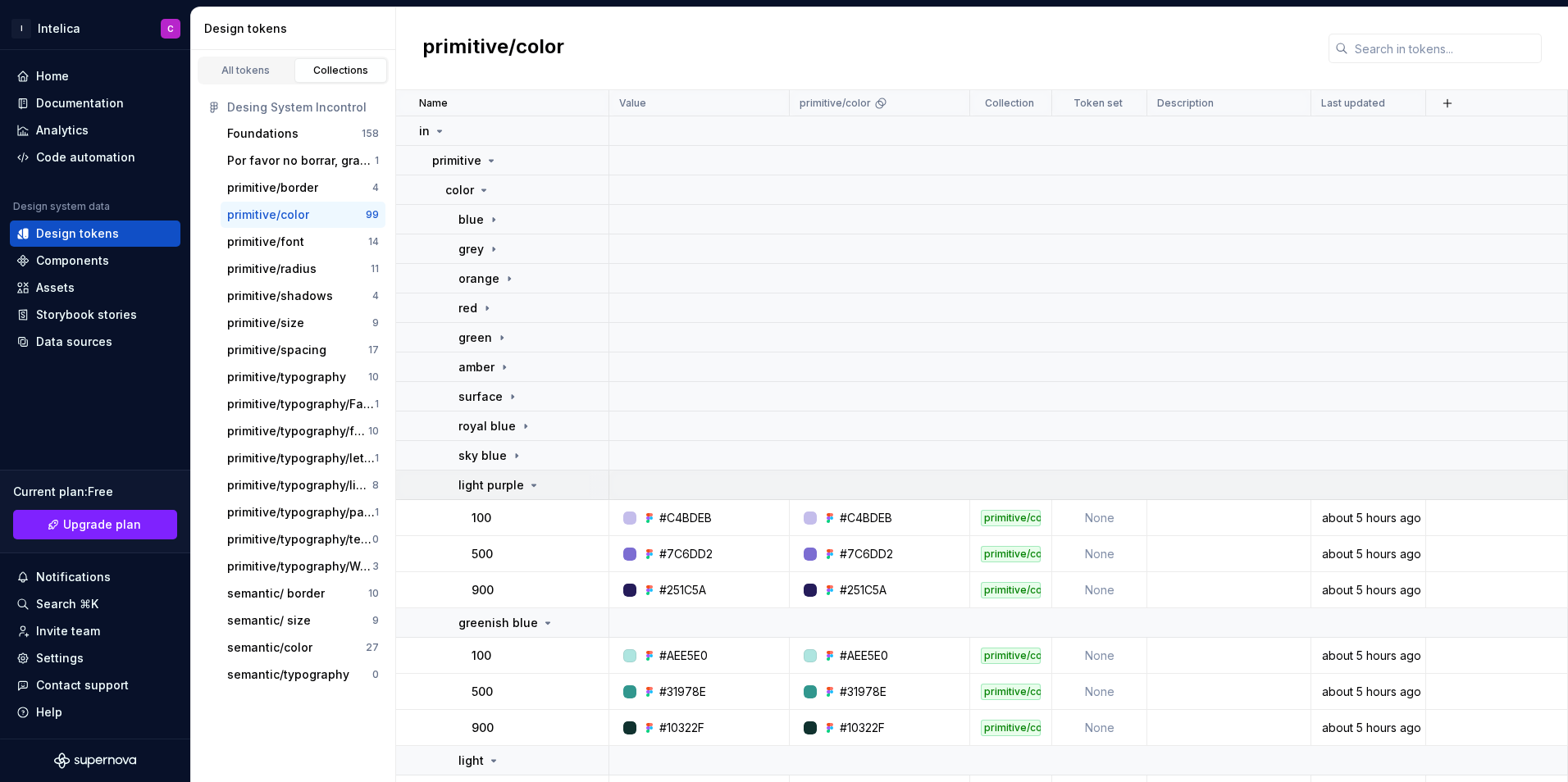
click at [531, 482] on icon at bounding box center [534, 485] width 14 height 13
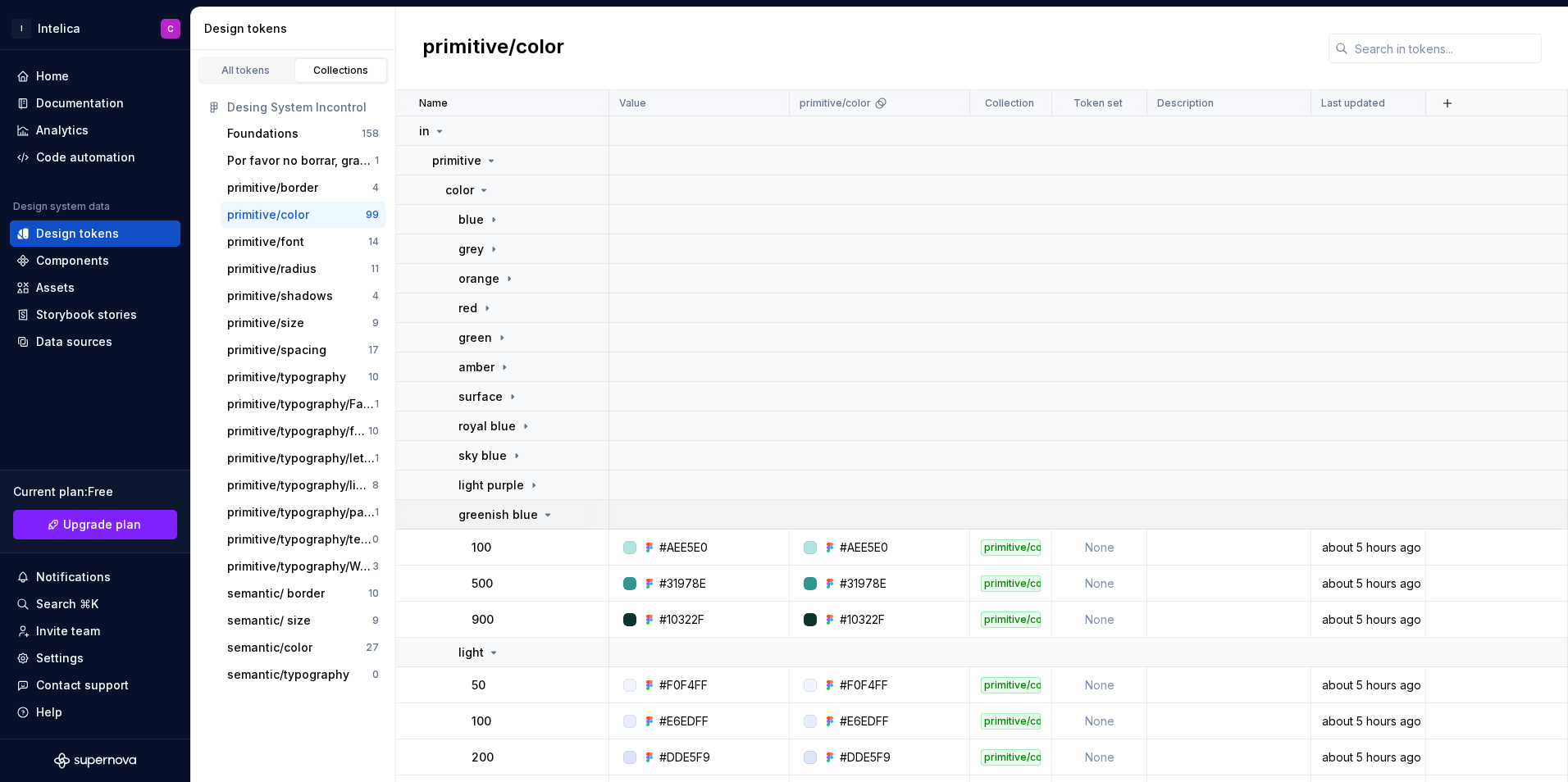
drag, startPoint x: 538, startPoint y: 513, endPoint x: 540, endPoint y: 523, distance: 10.2
click at [541, 514] on icon at bounding box center [548, 515] width 14 height 13
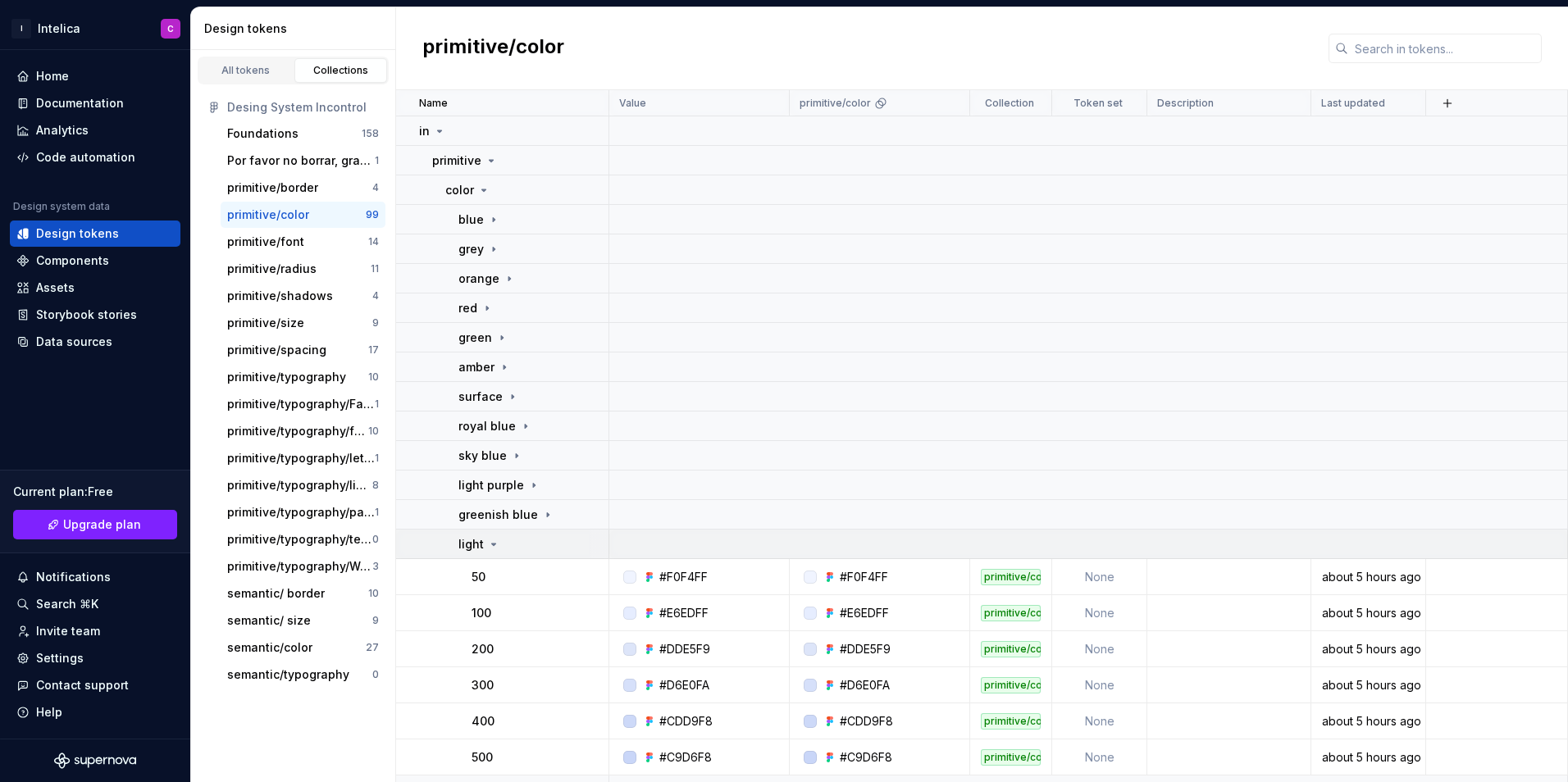
click at [540, 537] on div "light" at bounding box center [533, 543] width 149 height 16
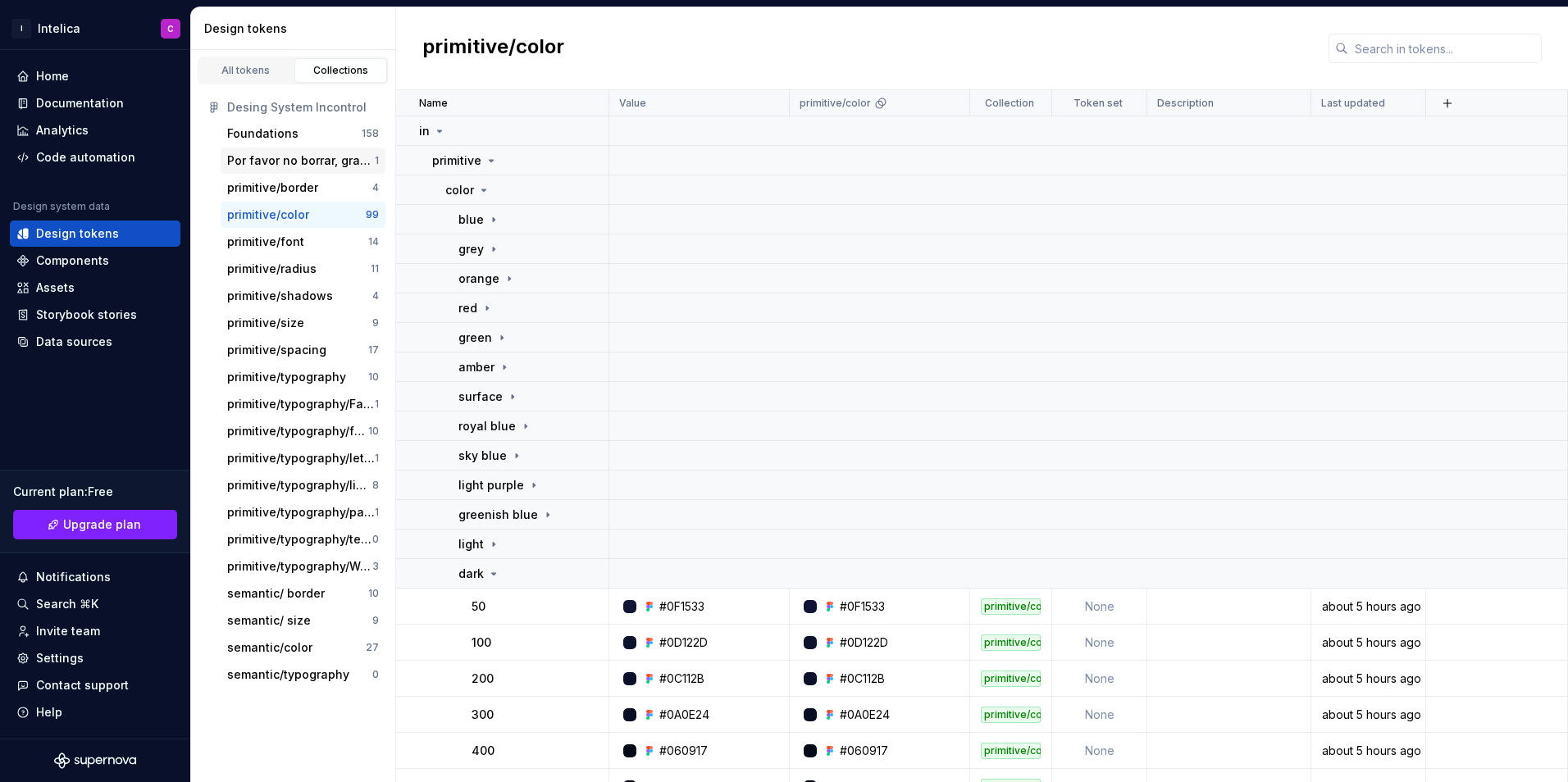
click at [300, 158] on div "Por favor no borrar, gracias" at bounding box center [300, 160] width 148 height 16
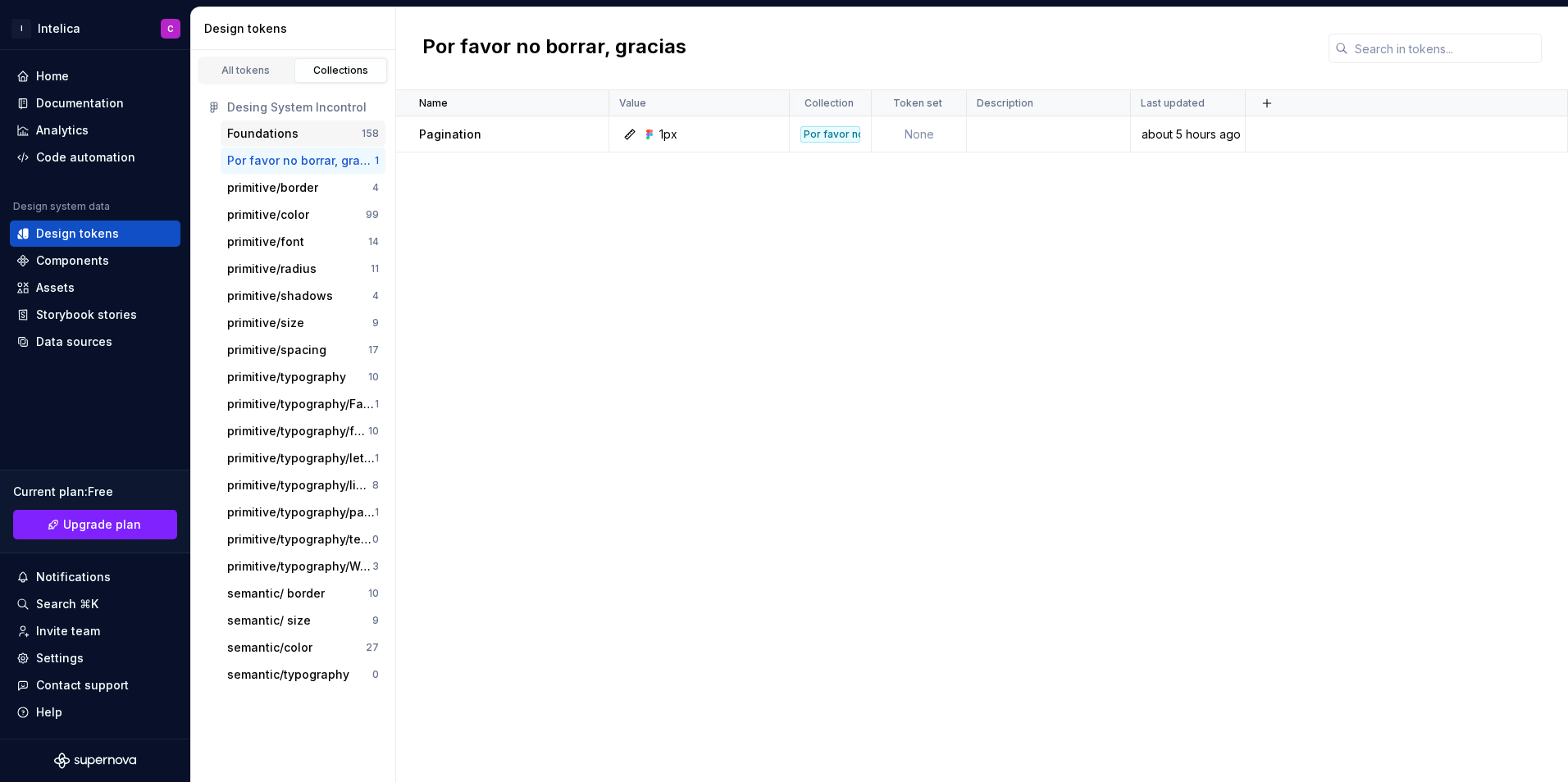
click at [299, 138] on div "Foundations" at bounding box center [294, 133] width 134 height 16
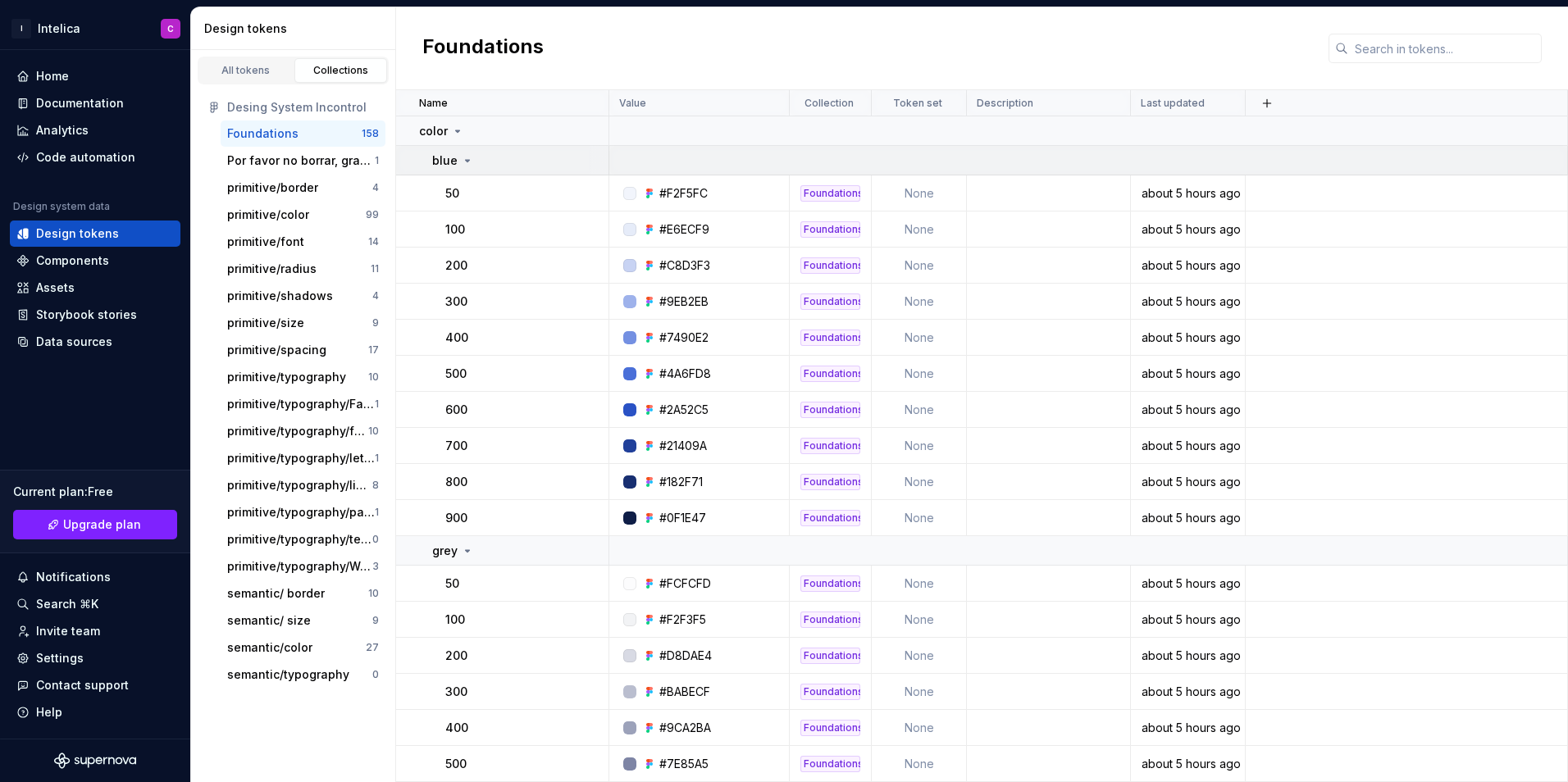
click at [491, 167] on div "blue" at bounding box center [520, 160] width 176 height 16
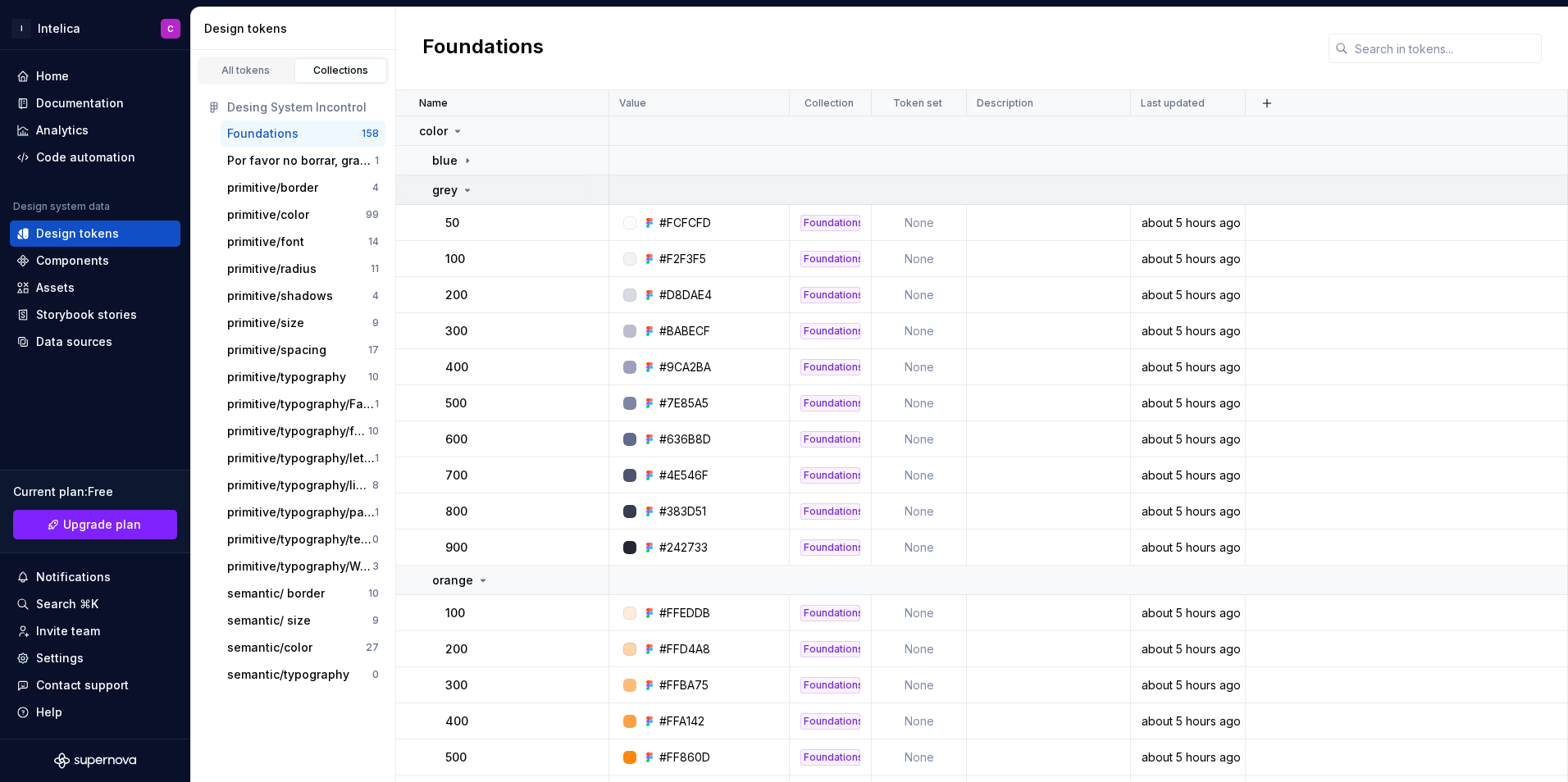
click at [486, 192] on div "grey" at bounding box center [520, 190] width 176 height 16
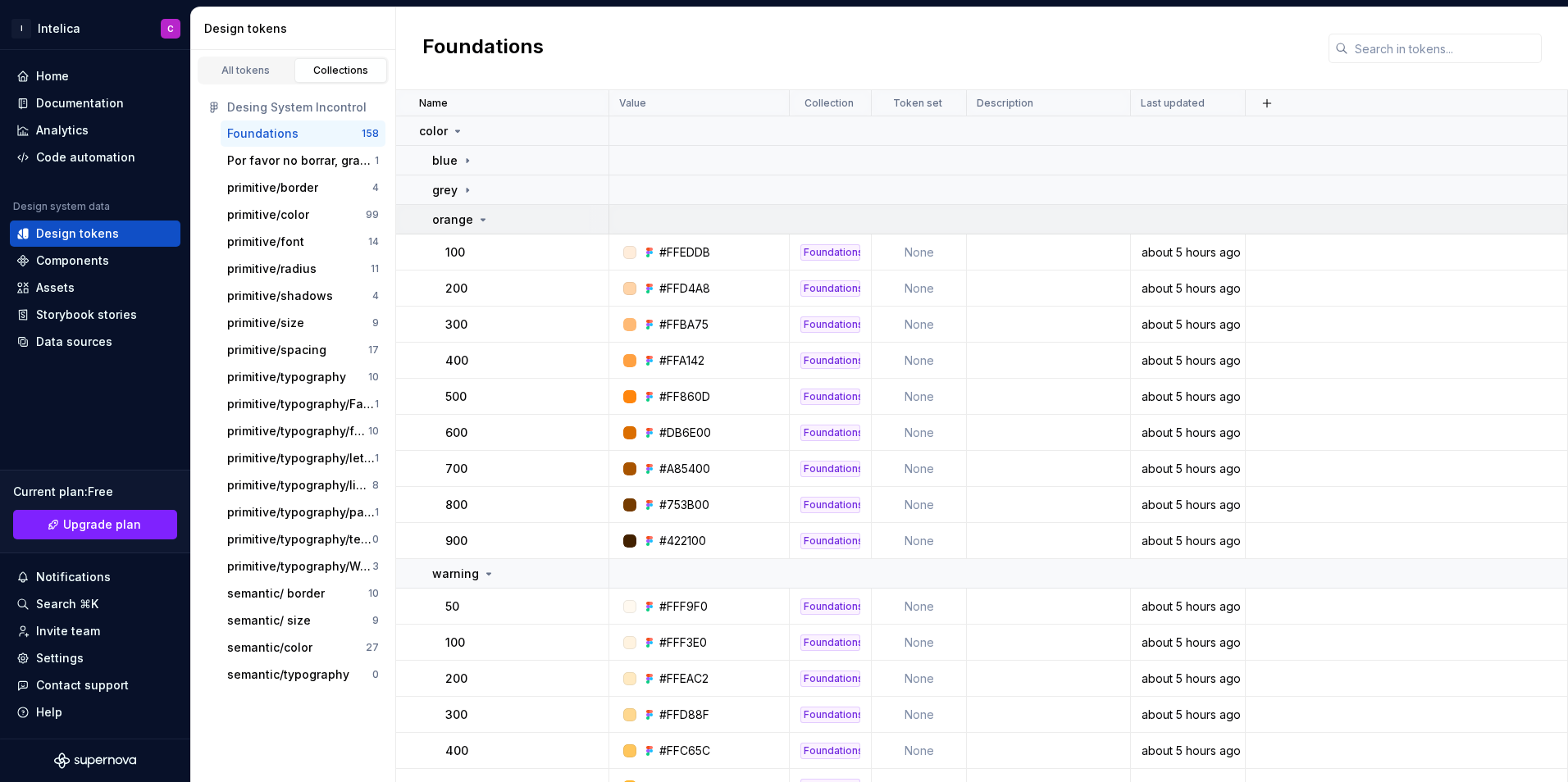
click at [489, 214] on div "orange" at bounding box center [520, 219] width 176 height 16
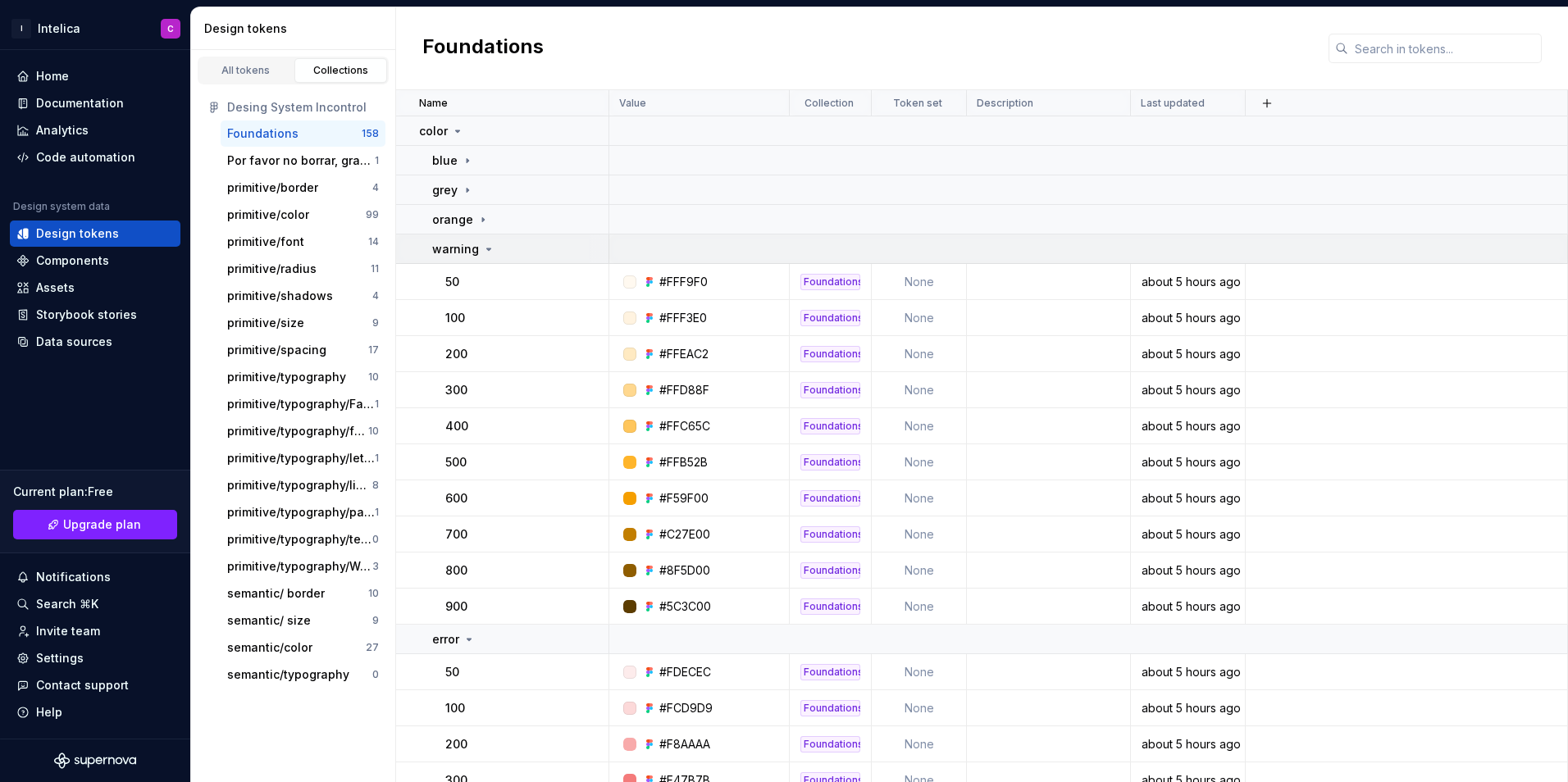
click at [489, 251] on icon at bounding box center [489, 250] width 14 height 13
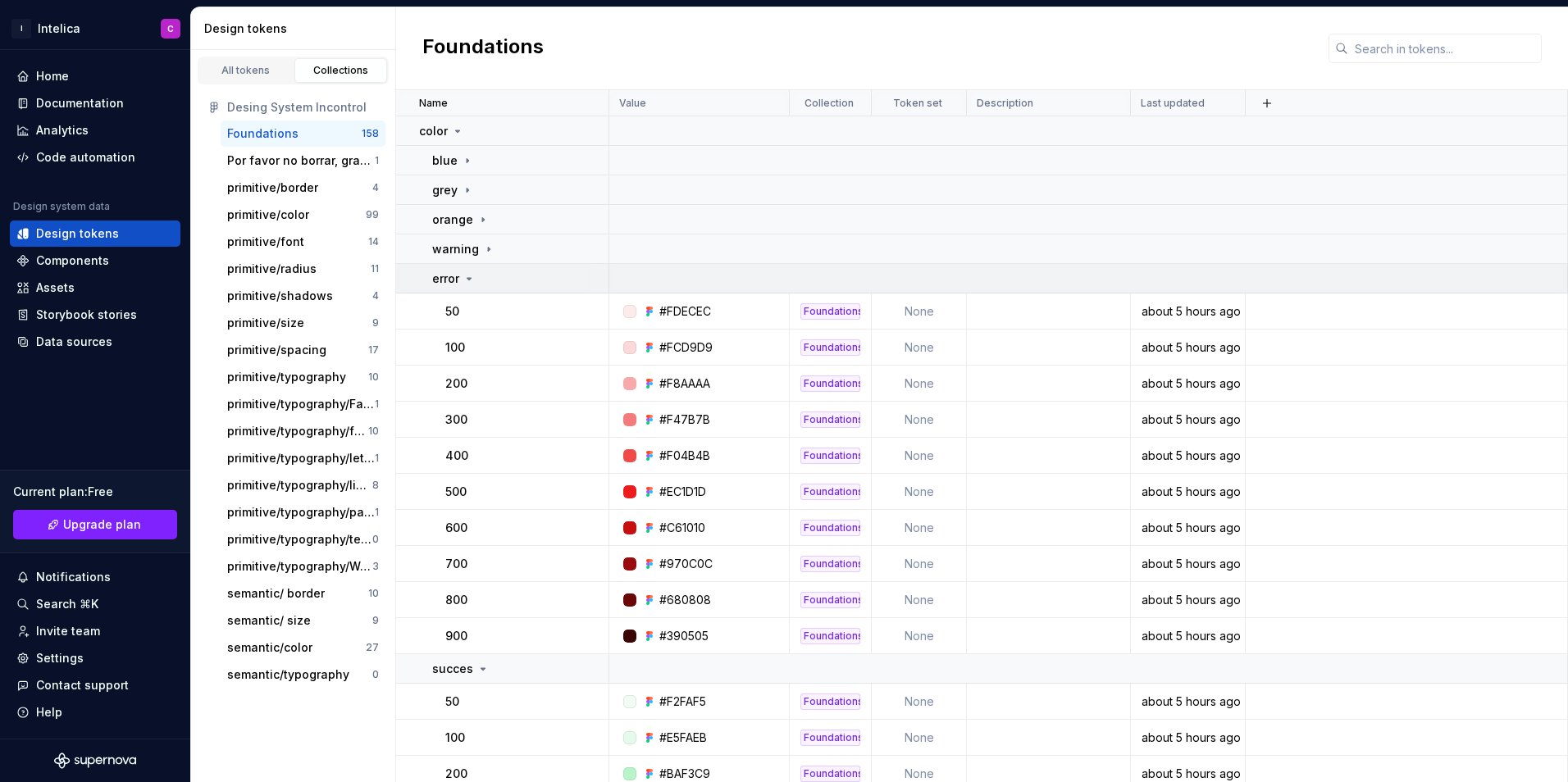
click at [489, 279] on div "error" at bounding box center [520, 278] width 176 height 16
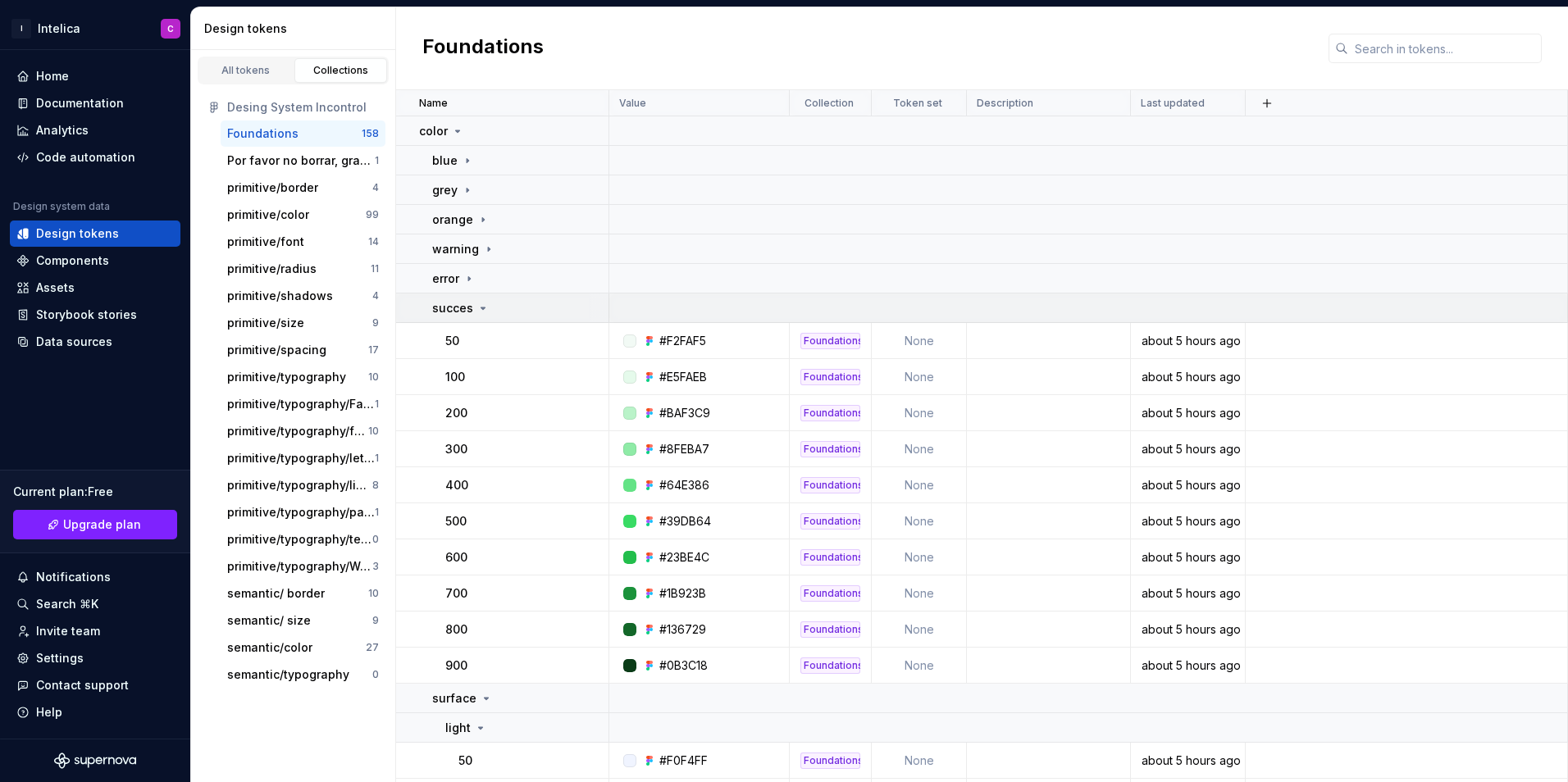
click at [485, 309] on icon at bounding box center [484, 309] width 14 height 13
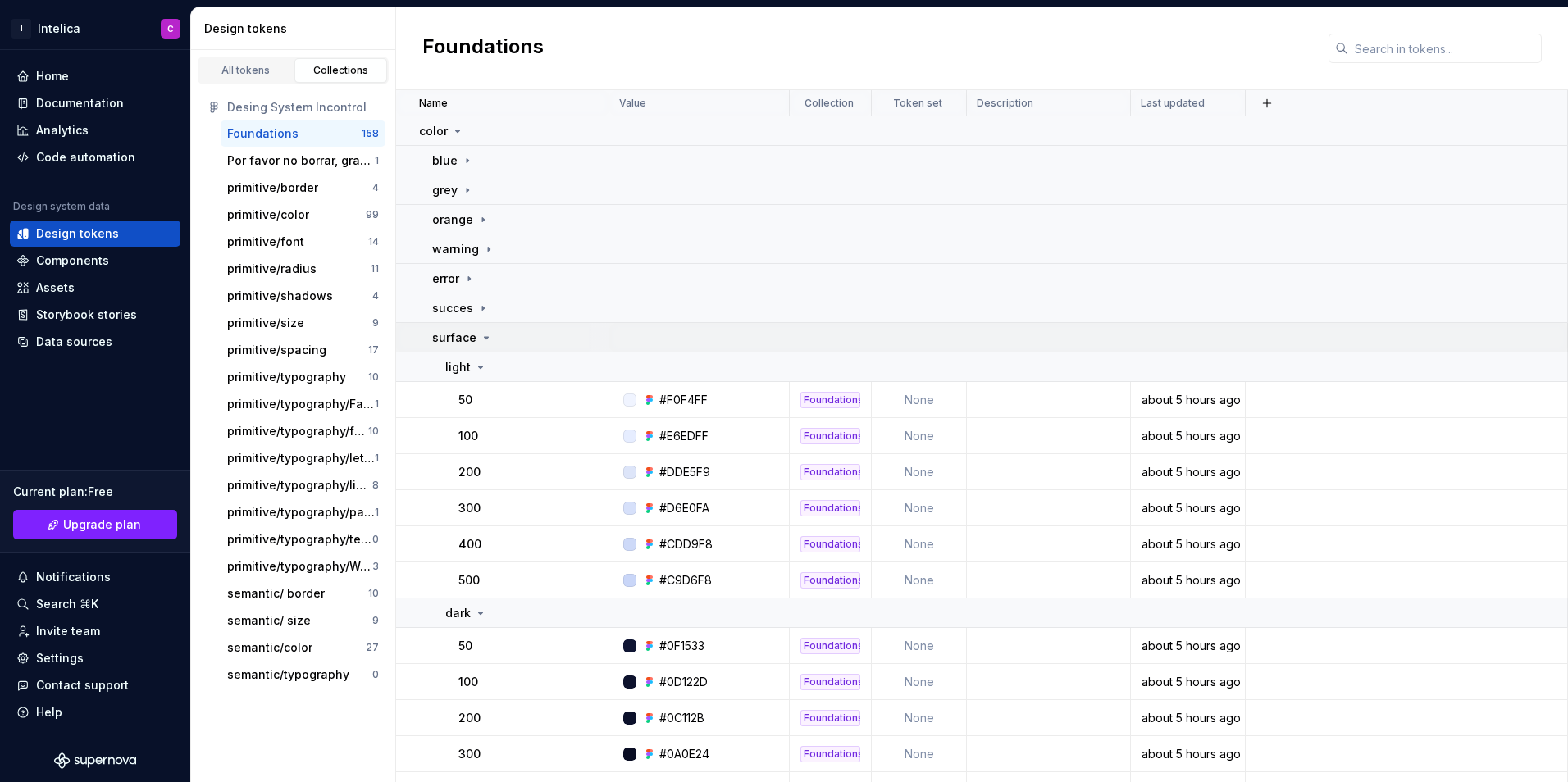
click at [498, 337] on div "surface" at bounding box center [520, 337] width 176 height 16
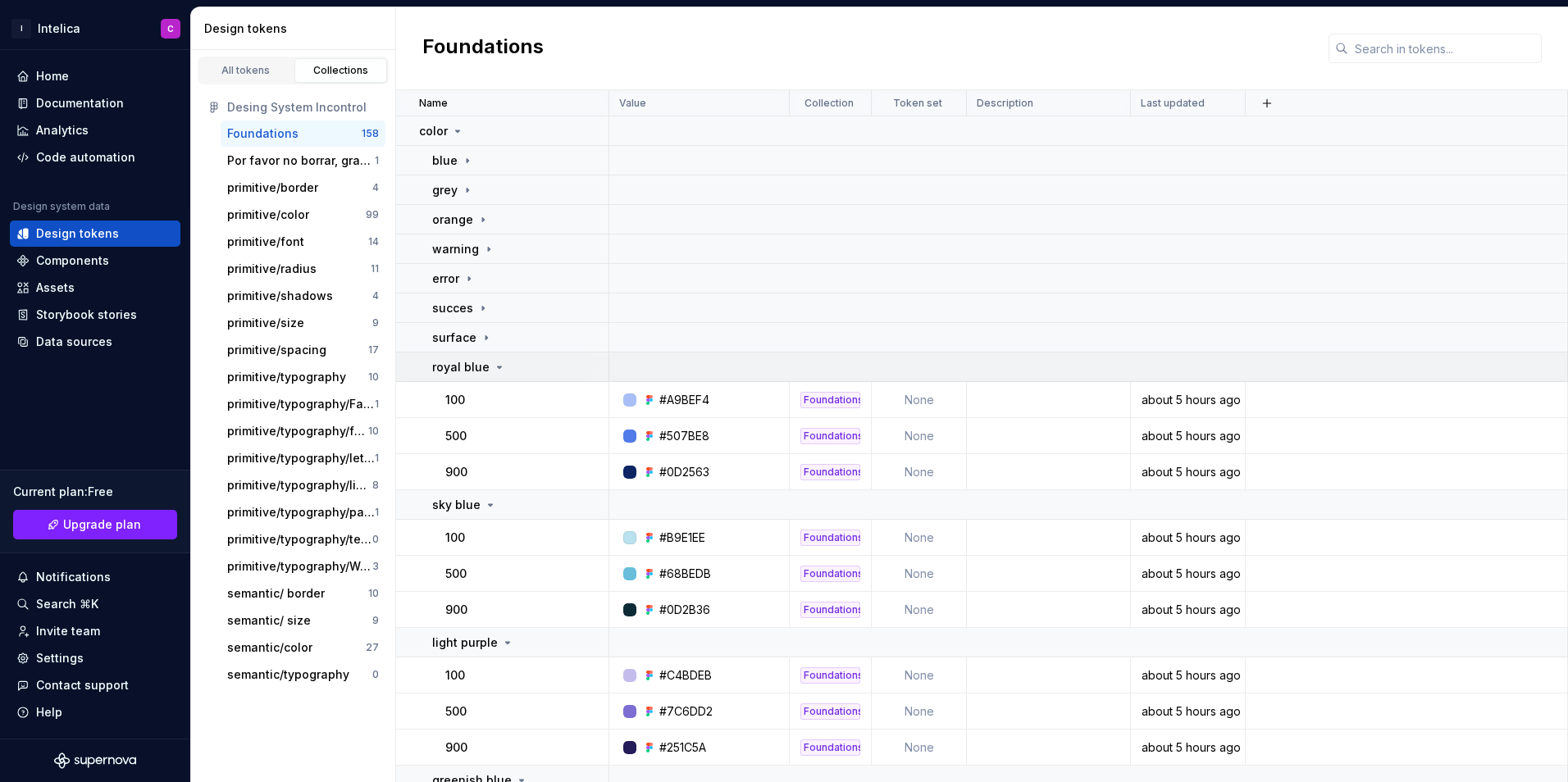
click at [501, 371] on icon at bounding box center [500, 368] width 14 height 13
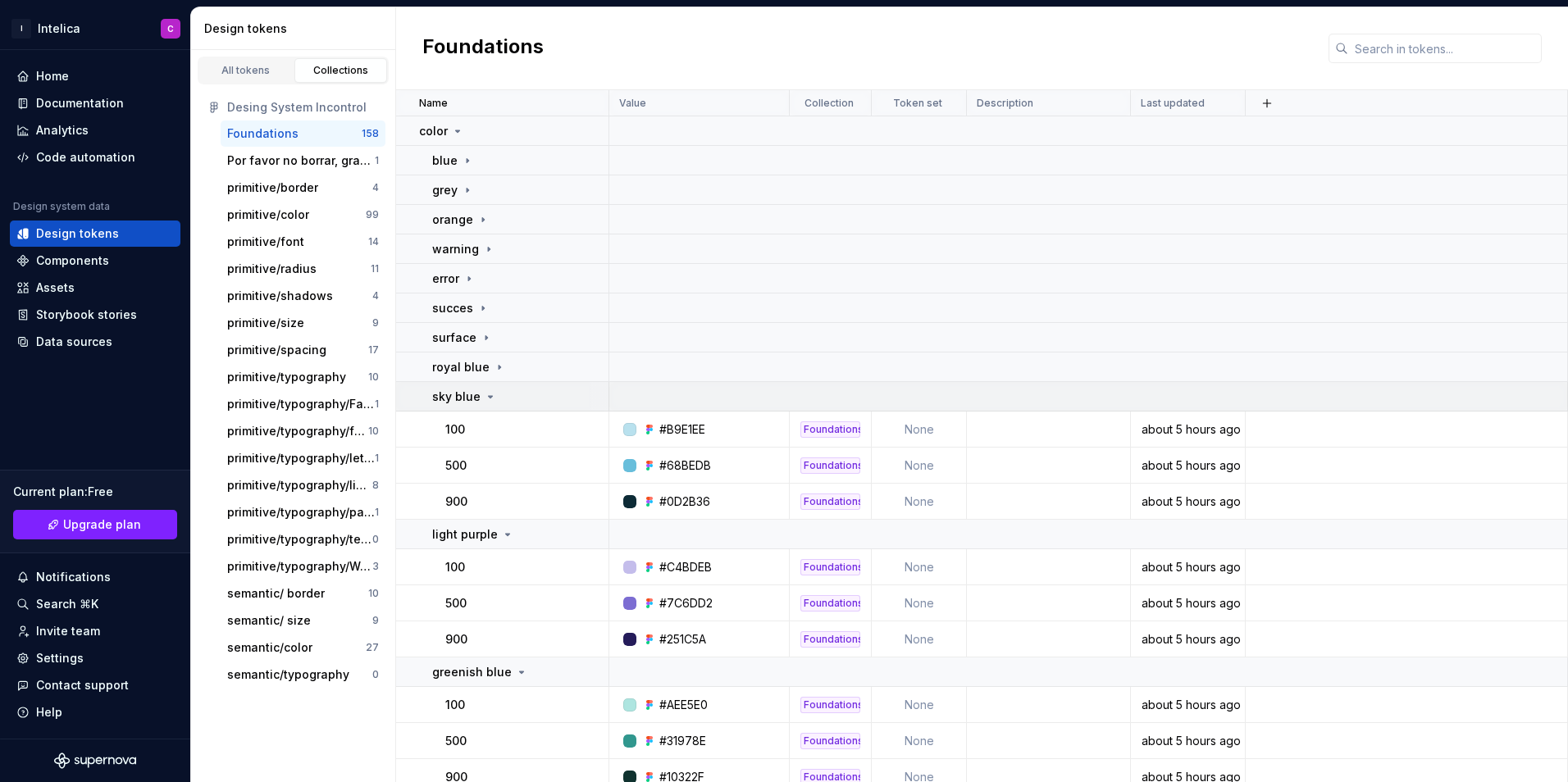
click at [501, 393] on div "sky blue" at bounding box center [520, 396] width 176 height 16
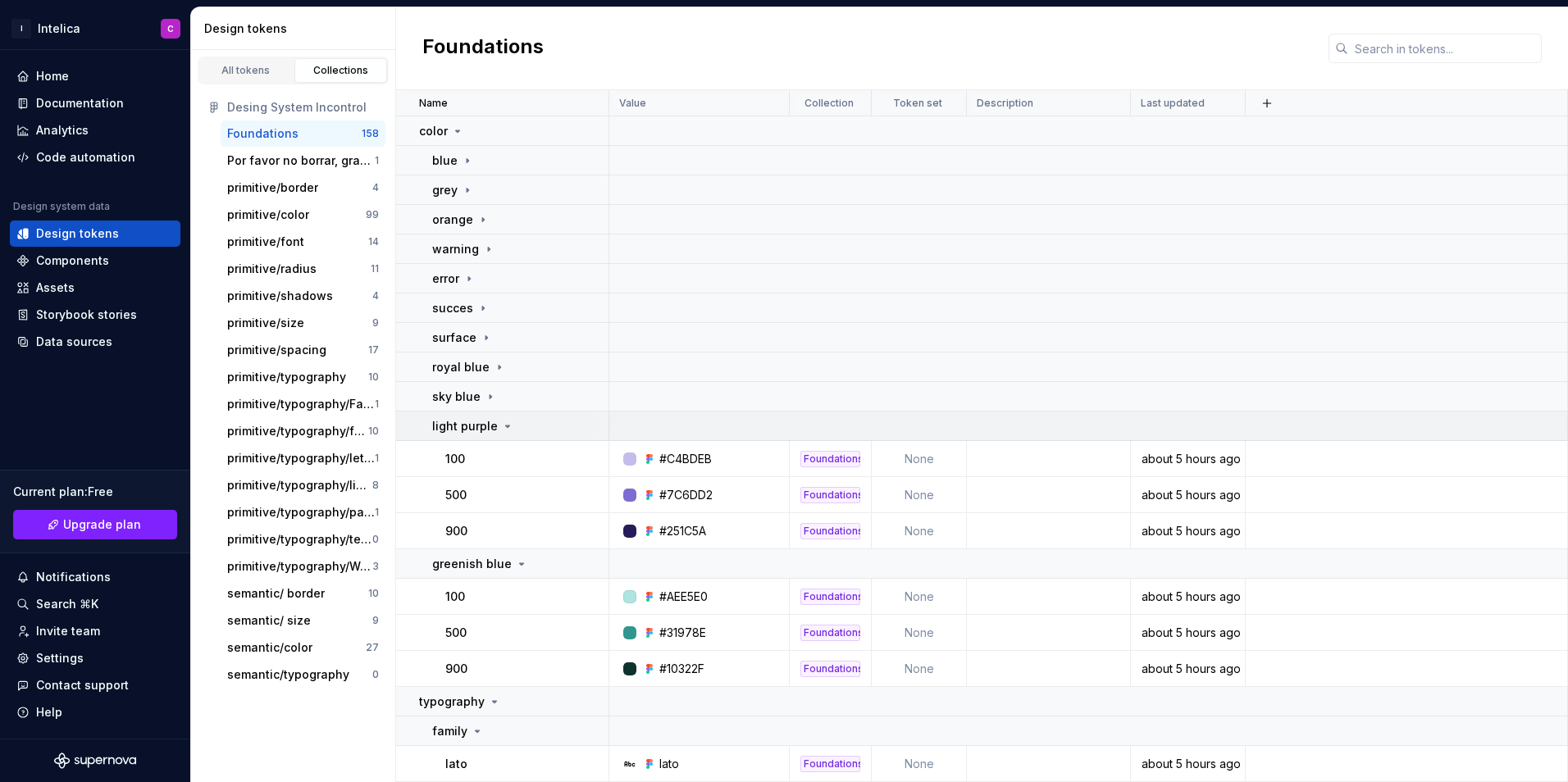
click at [503, 420] on icon at bounding box center [508, 426] width 14 height 13
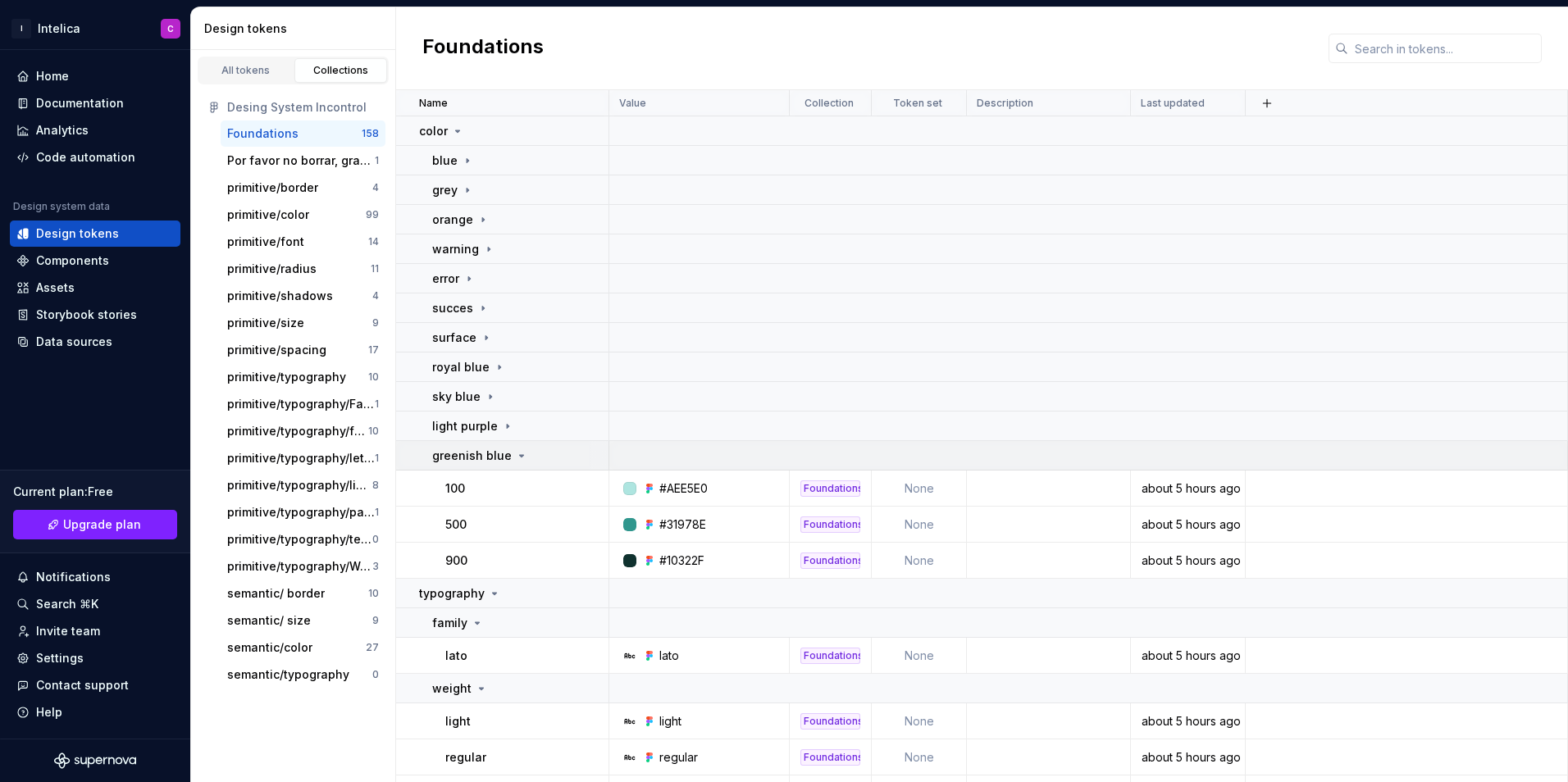
click at [529, 460] on div "greenish blue" at bounding box center [520, 456] width 176 height 16
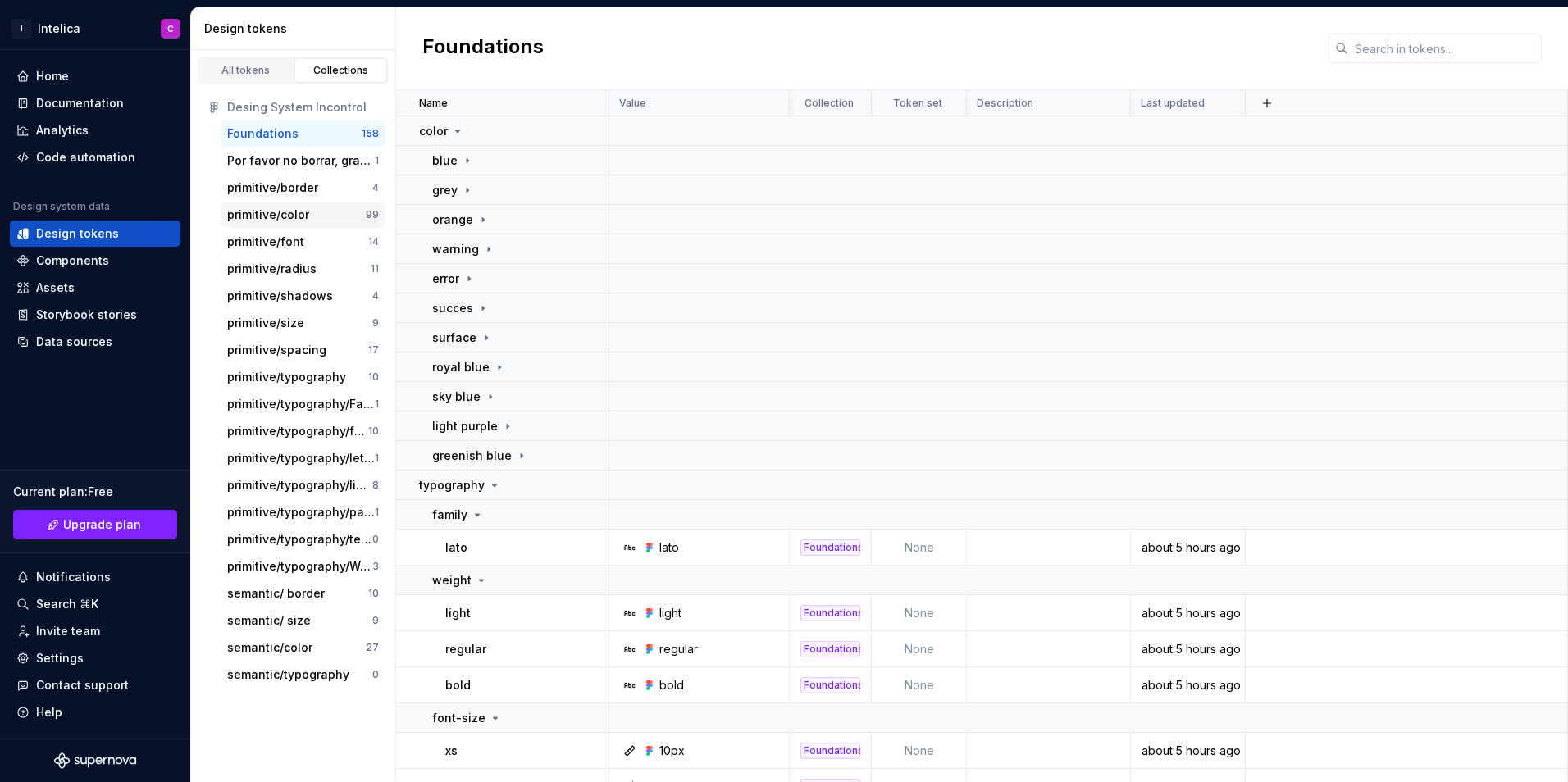
click at [331, 209] on div "primitive/color" at bounding box center [296, 214] width 138 height 16
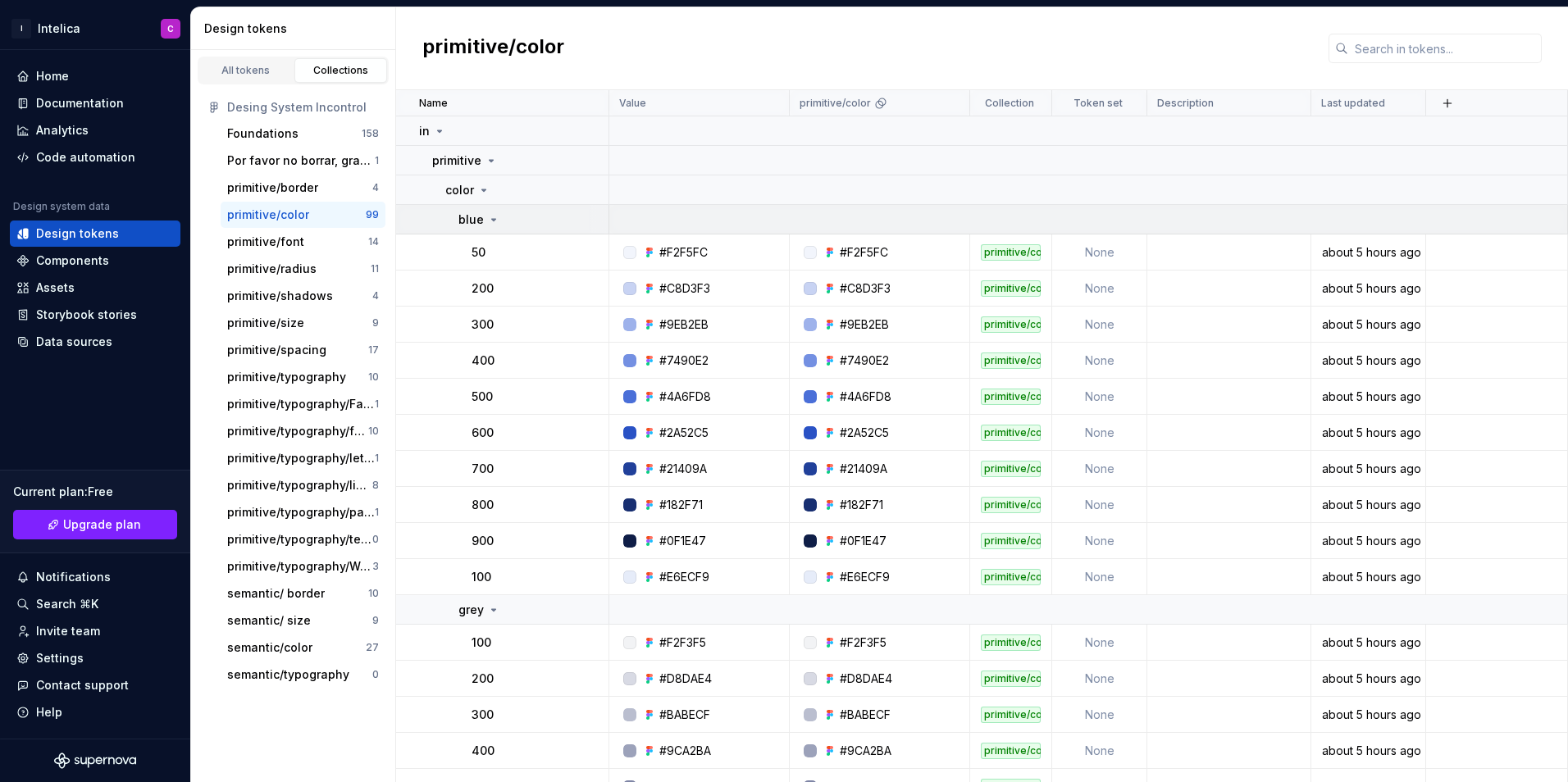
click at [501, 213] on div "blue" at bounding box center [533, 219] width 149 height 16
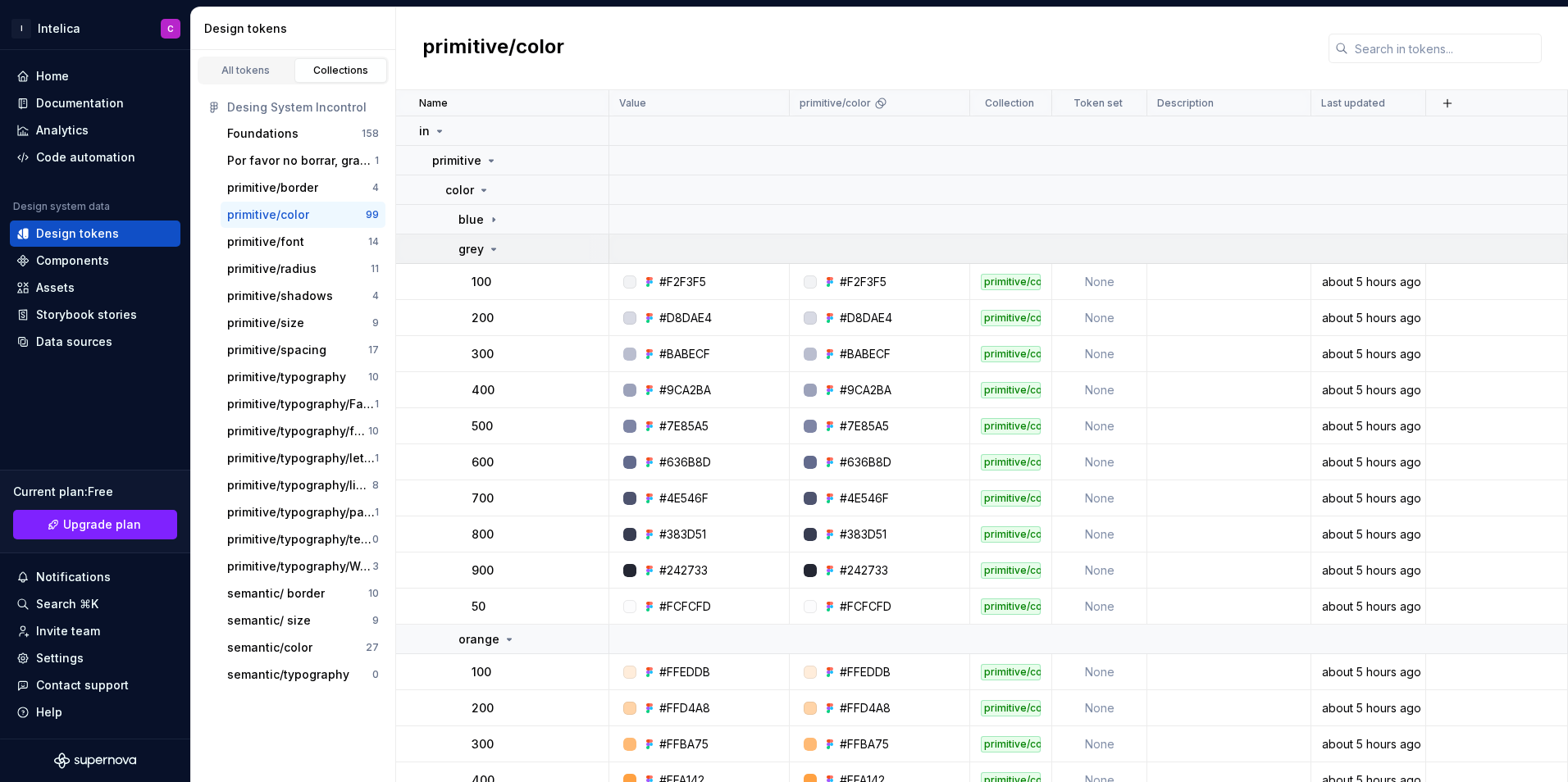
click at [489, 250] on icon at bounding box center [494, 250] width 14 height 13
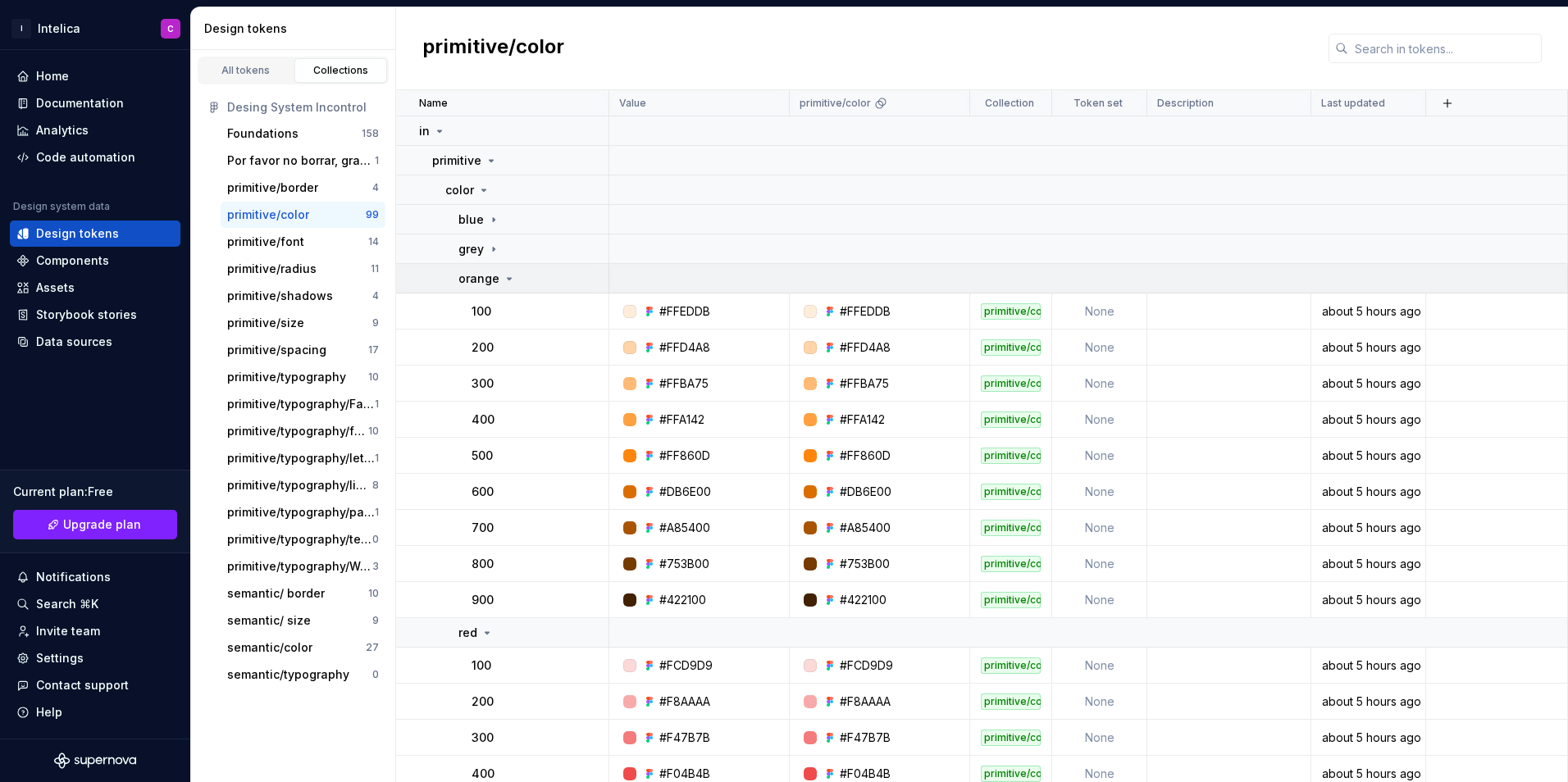
click at [490, 283] on p "orange" at bounding box center [479, 278] width 41 height 16
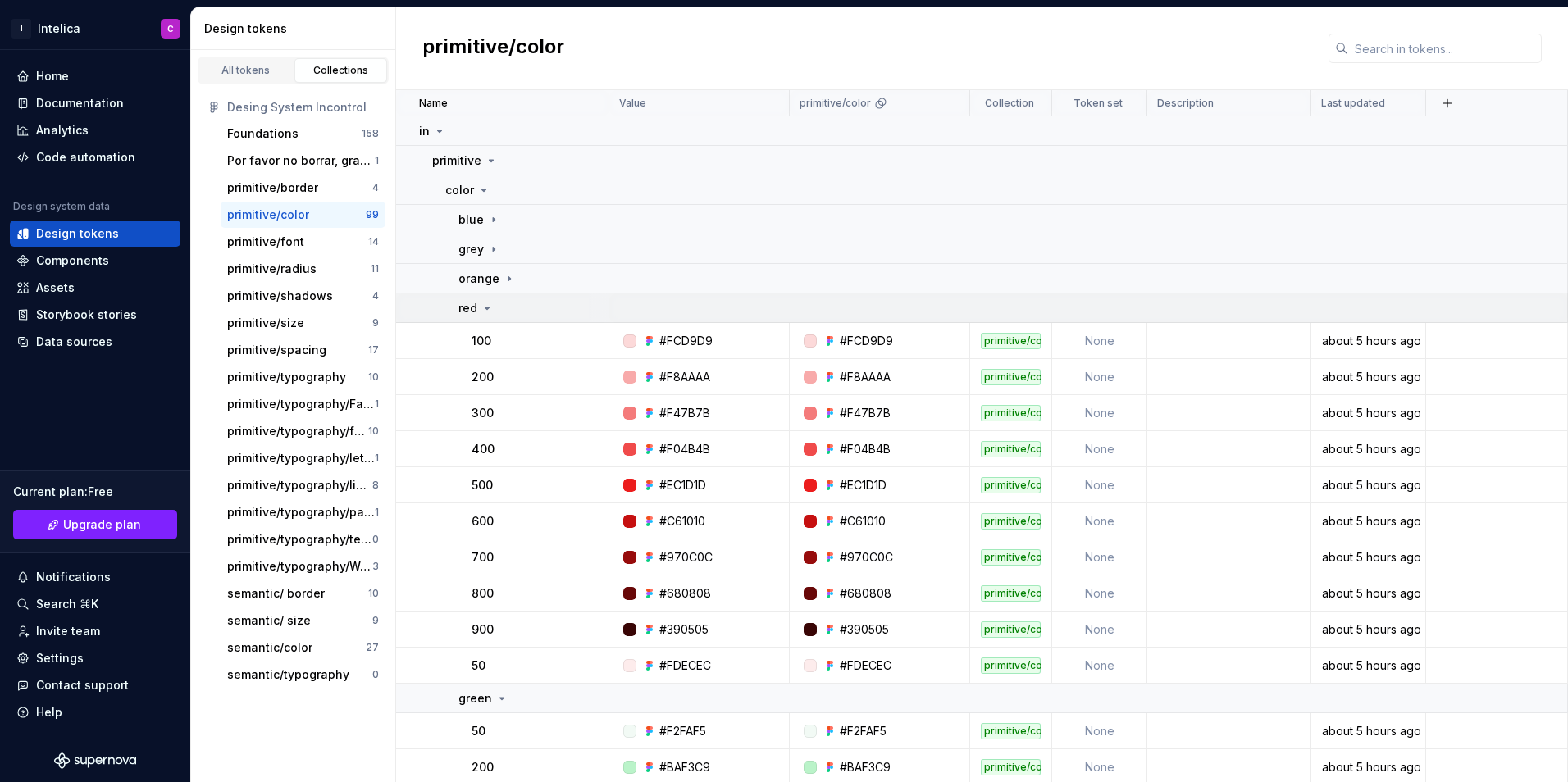
click at [500, 313] on div "red" at bounding box center [533, 308] width 149 height 16
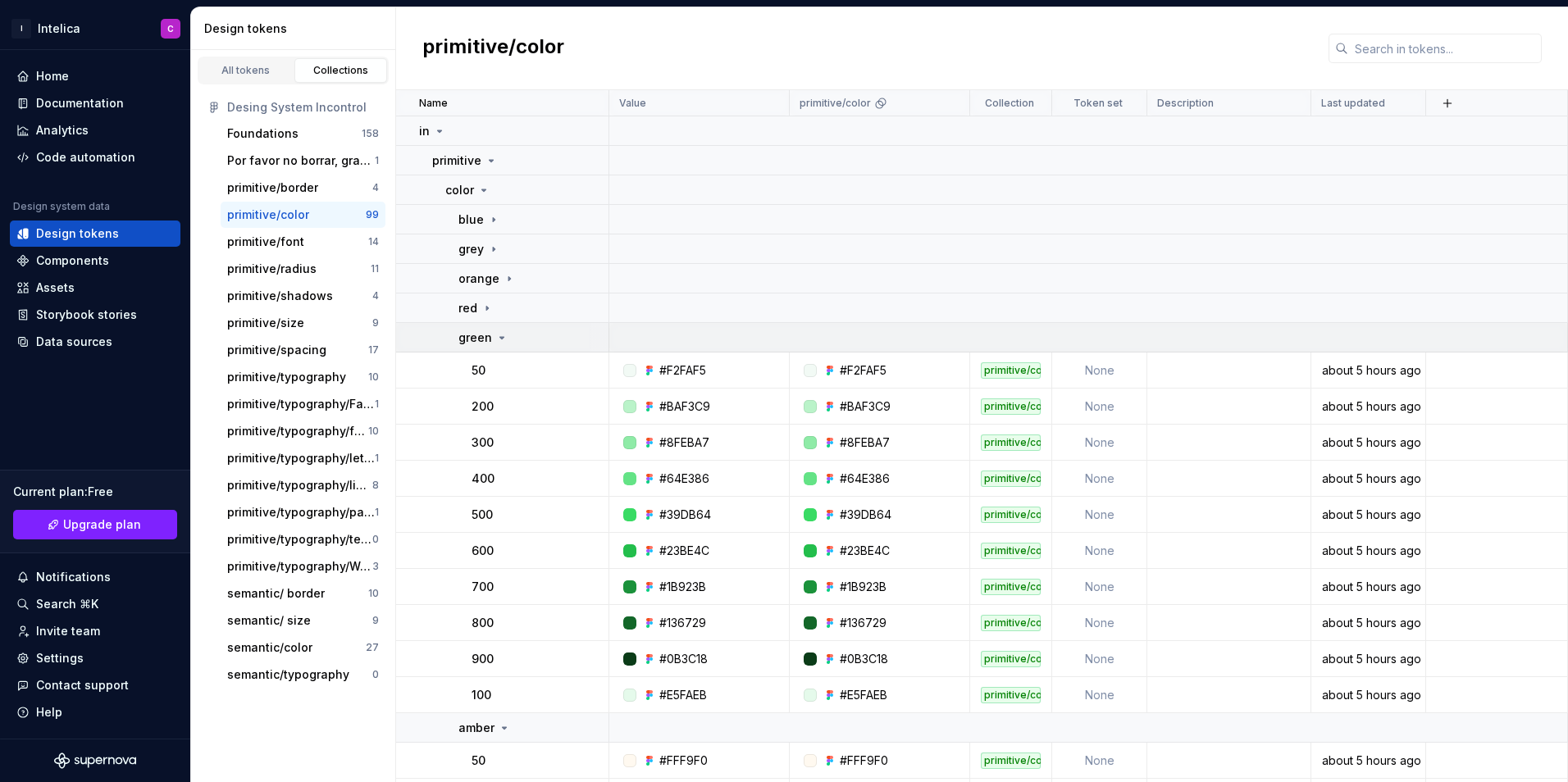
click at [497, 338] on icon at bounding box center [502, 338] width 14 height 13
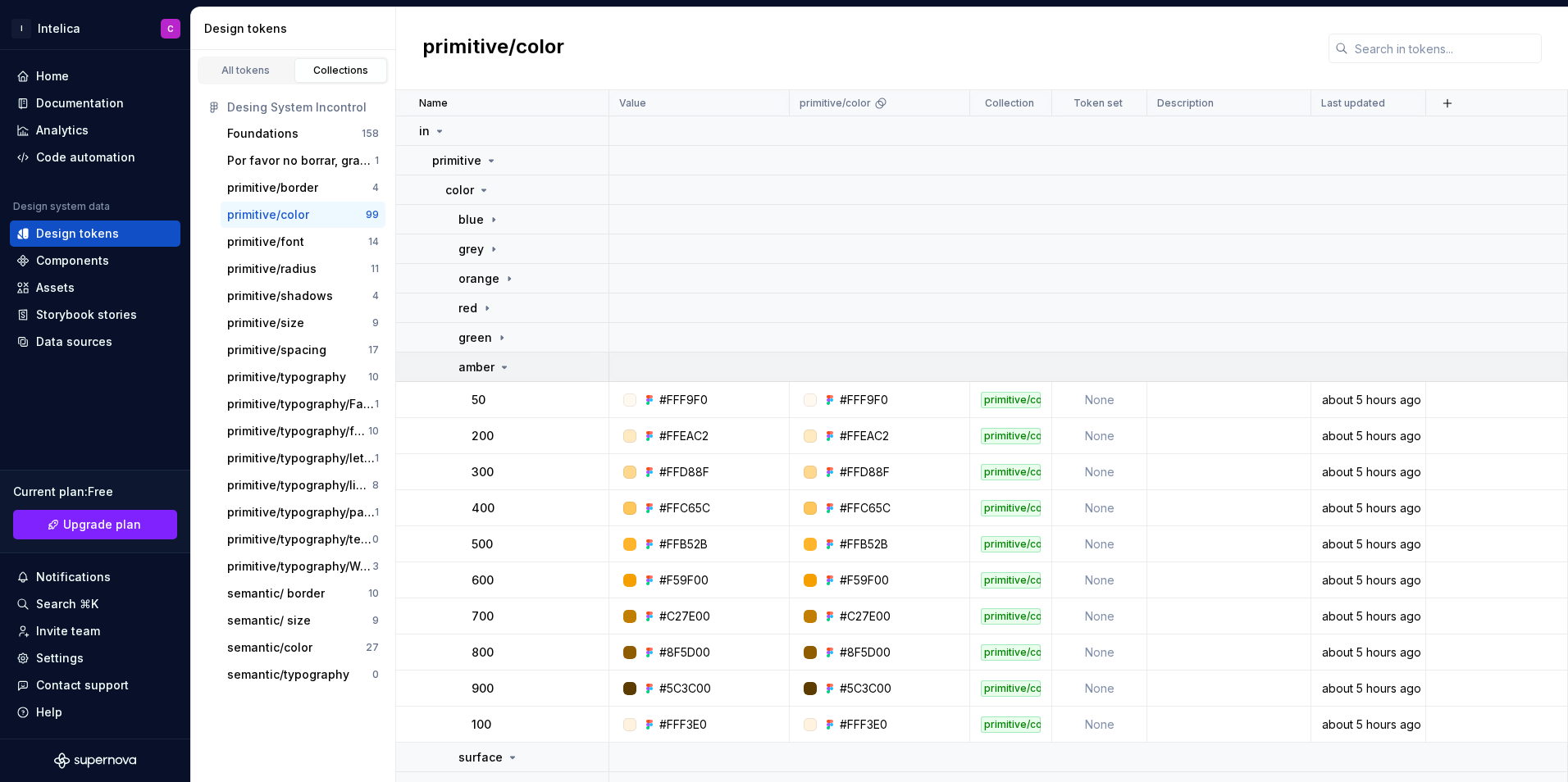
click at [502, 363] on icon at bounding box center [505, 368] width 14 height 13
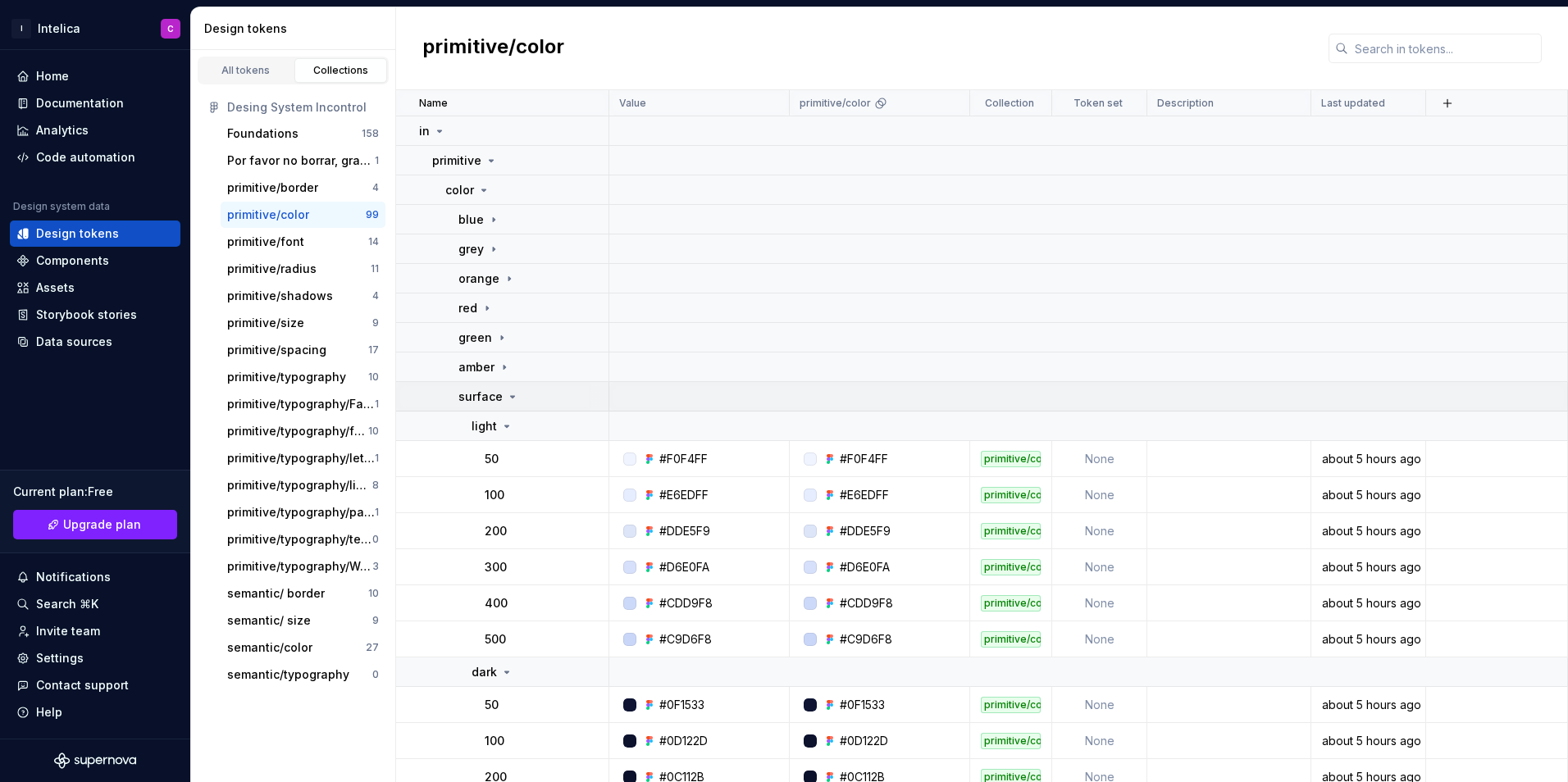
click at [511, 397] on icon at bounding box center [512, 396] width 4 height 2
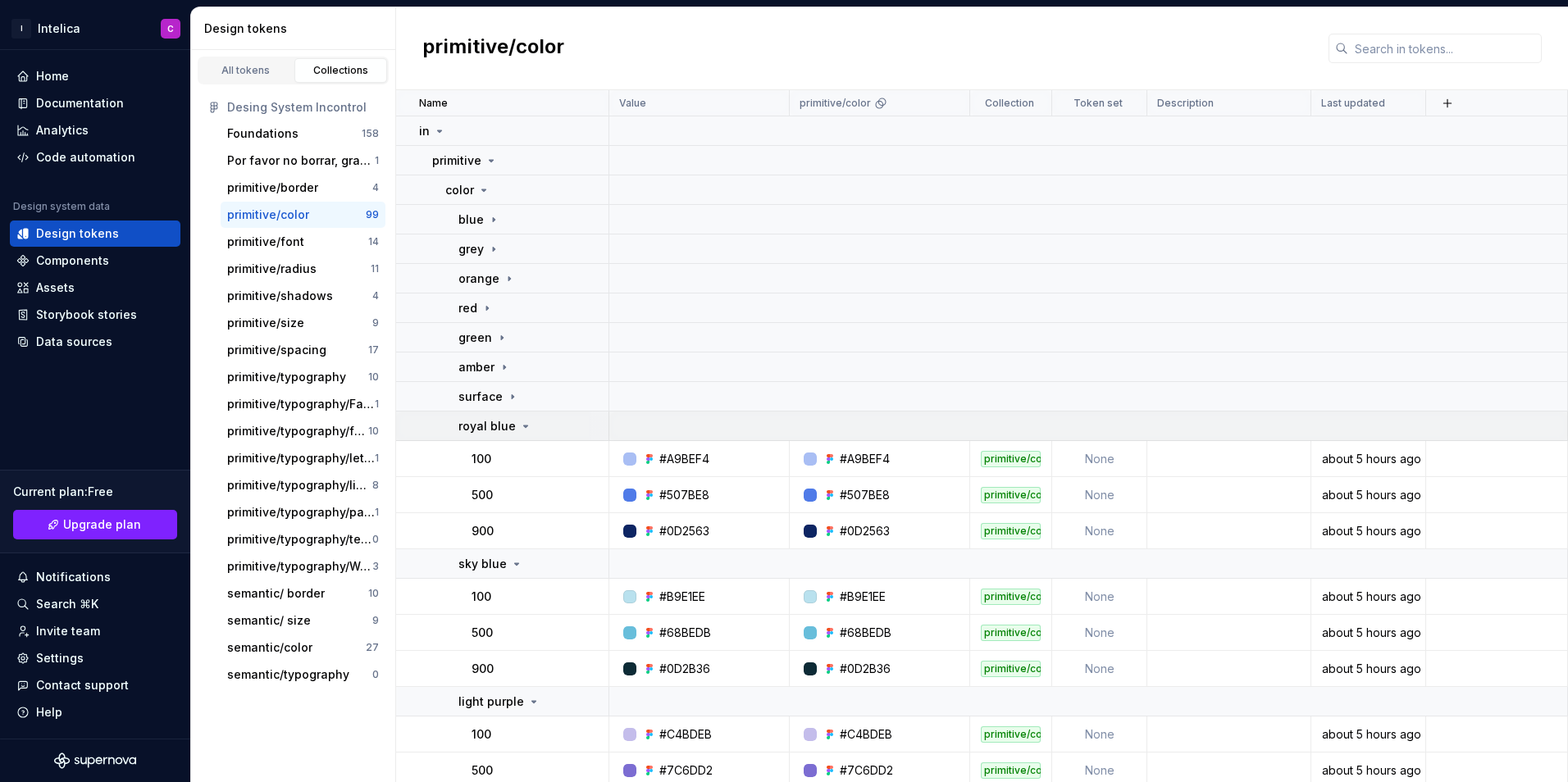
click at [519, 424] on icon at bounding box center [526, 426] width 14 height 13
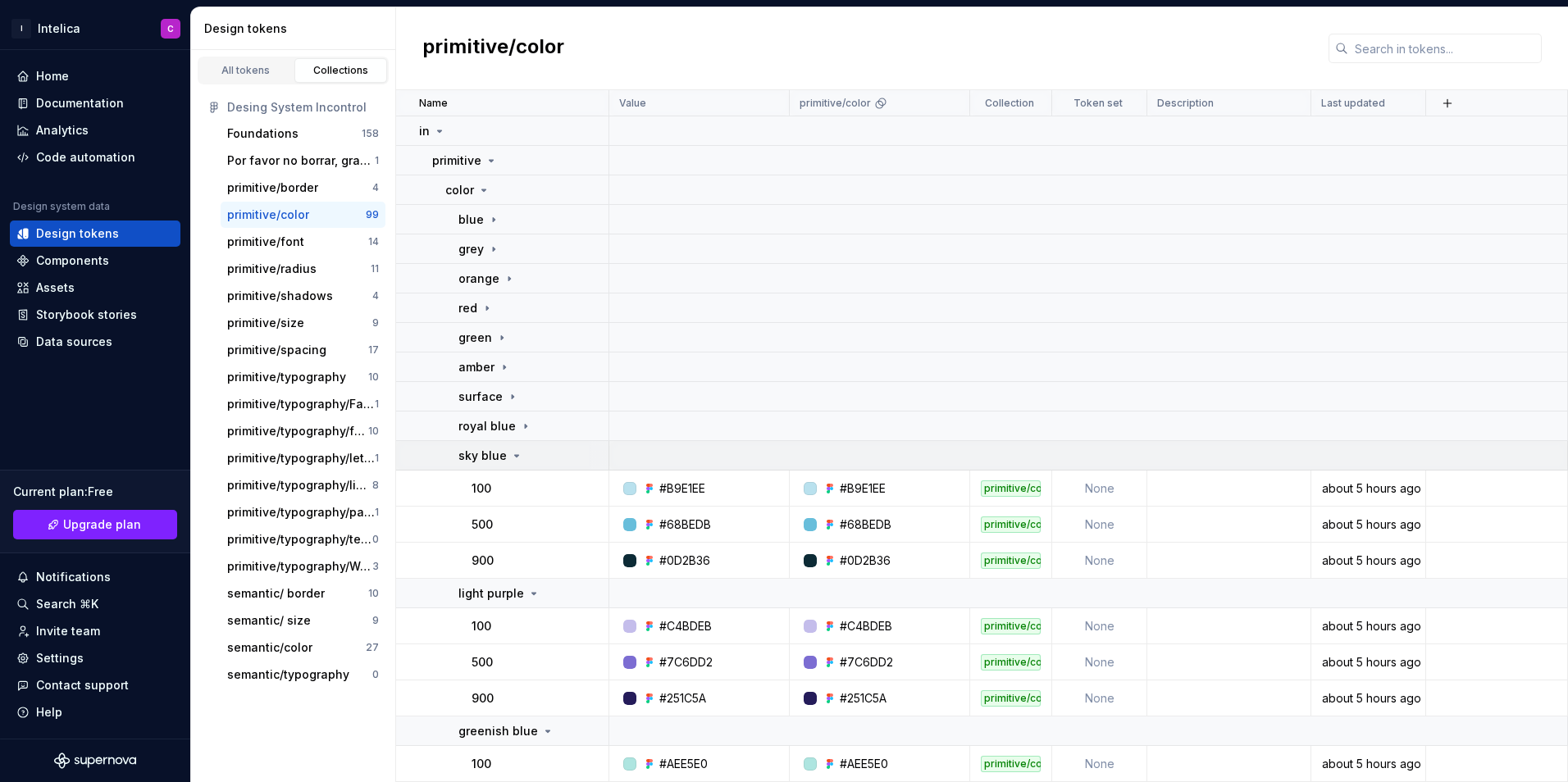
click at [514, 452] on icon at bounding box center [516, 456] width 14 height 13
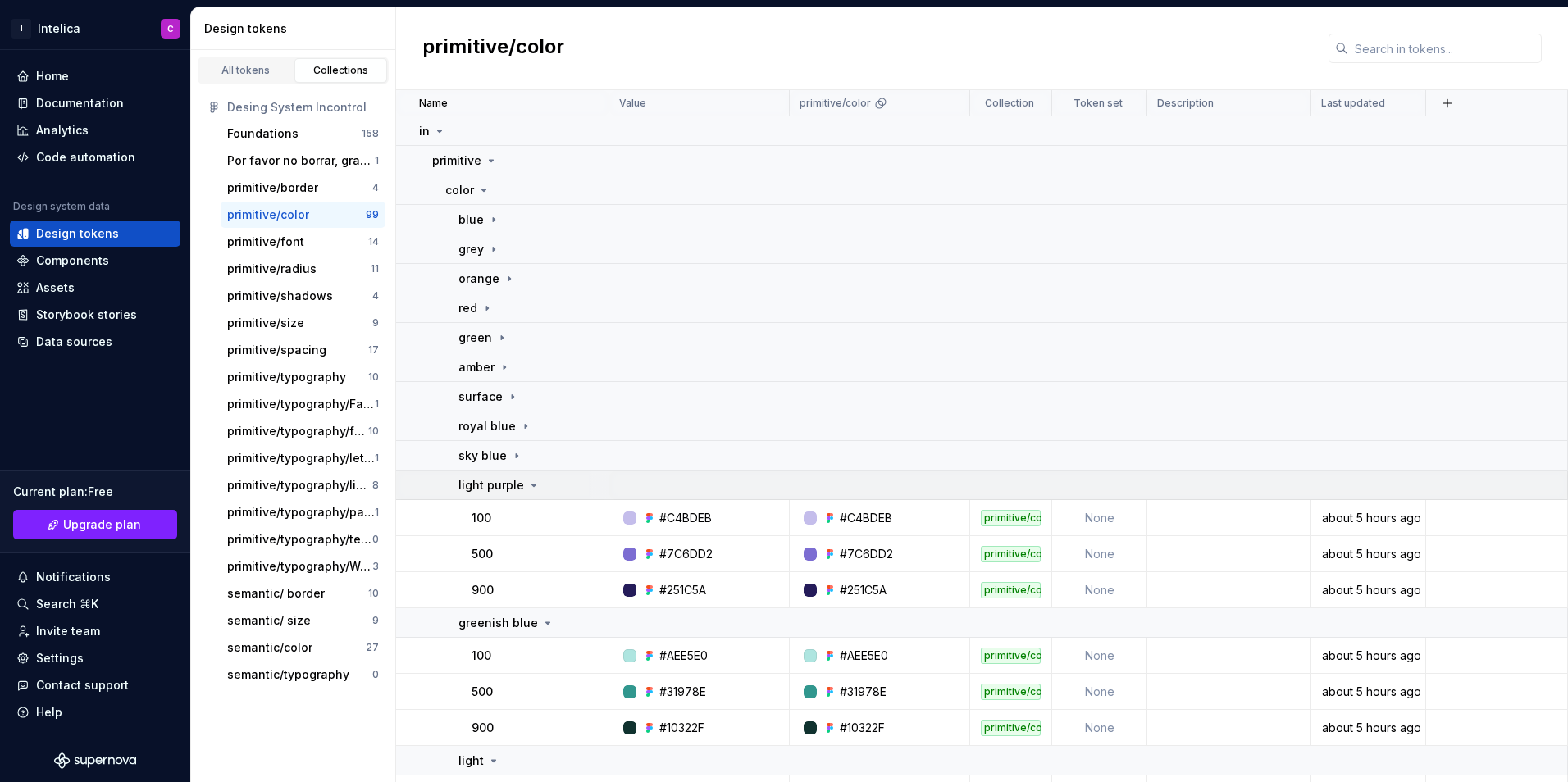
click at [524, 486] on div "light purple" at bounding box center [499, 484] width 82 height 16
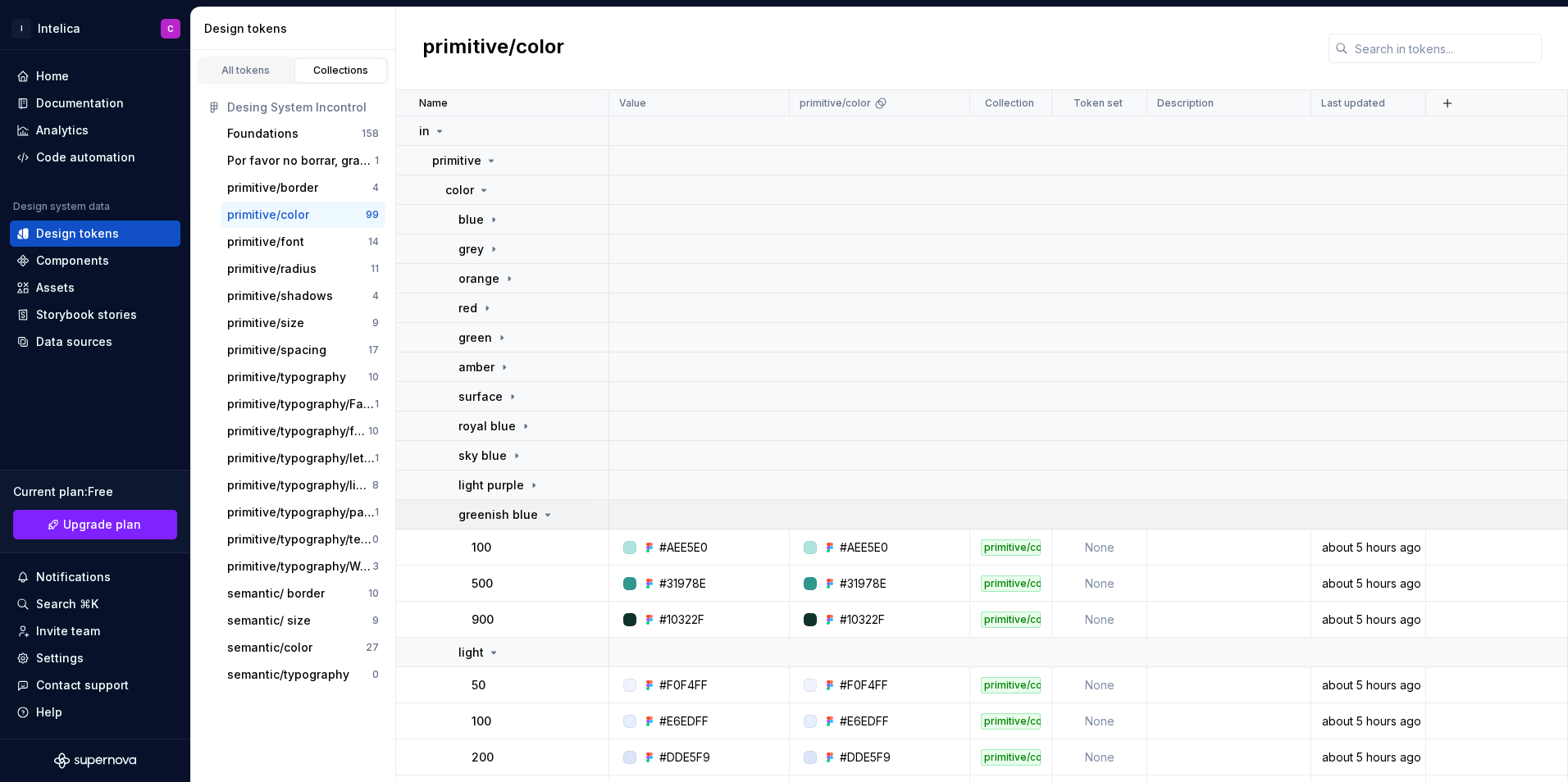
click at [532, 516] on p "greenish blue" at bounding box center [498, 514] width 79 height 16
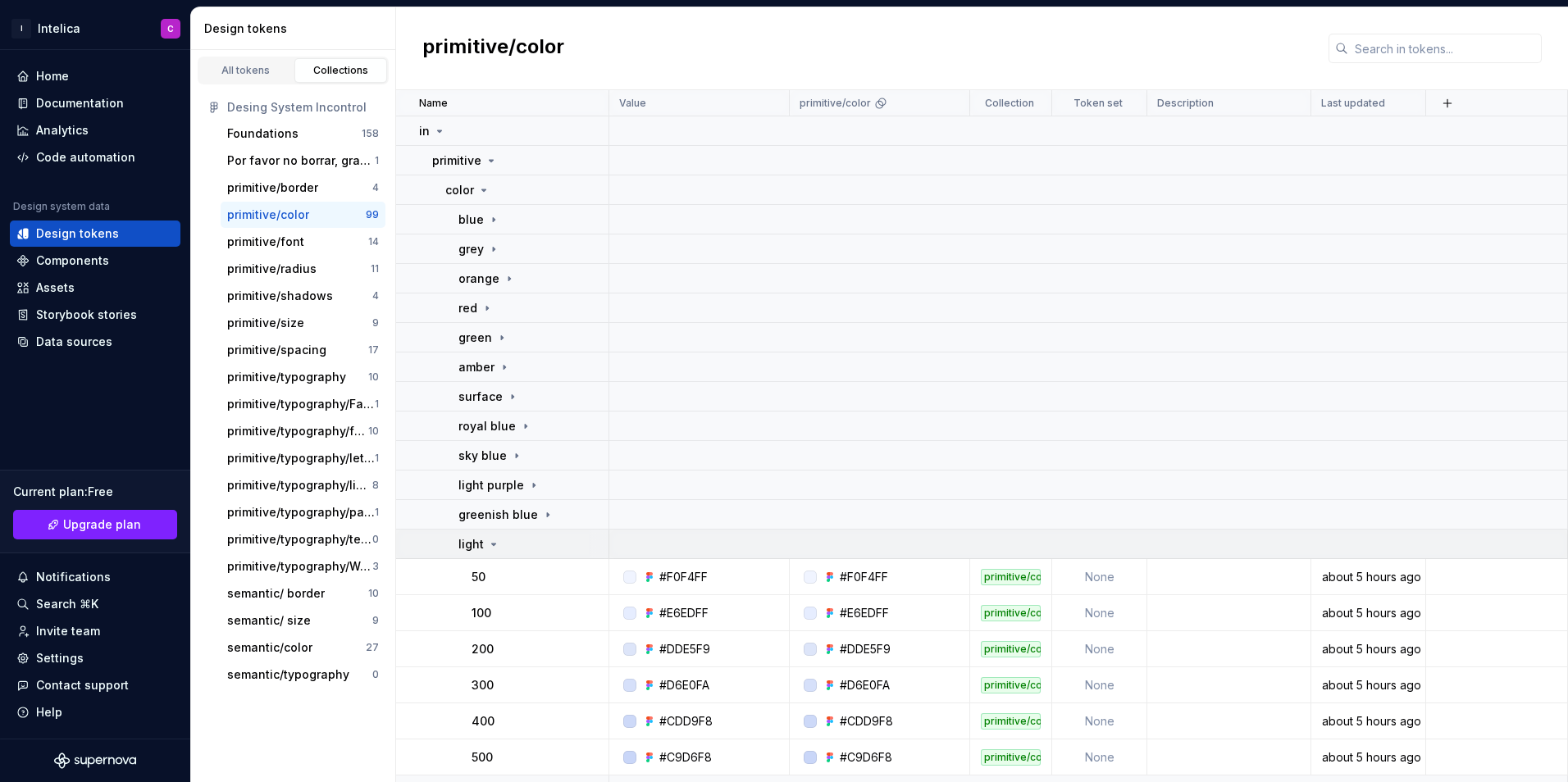
click at [525, 543] on div "light" at bounding box center [533, 543] width 149 height 16
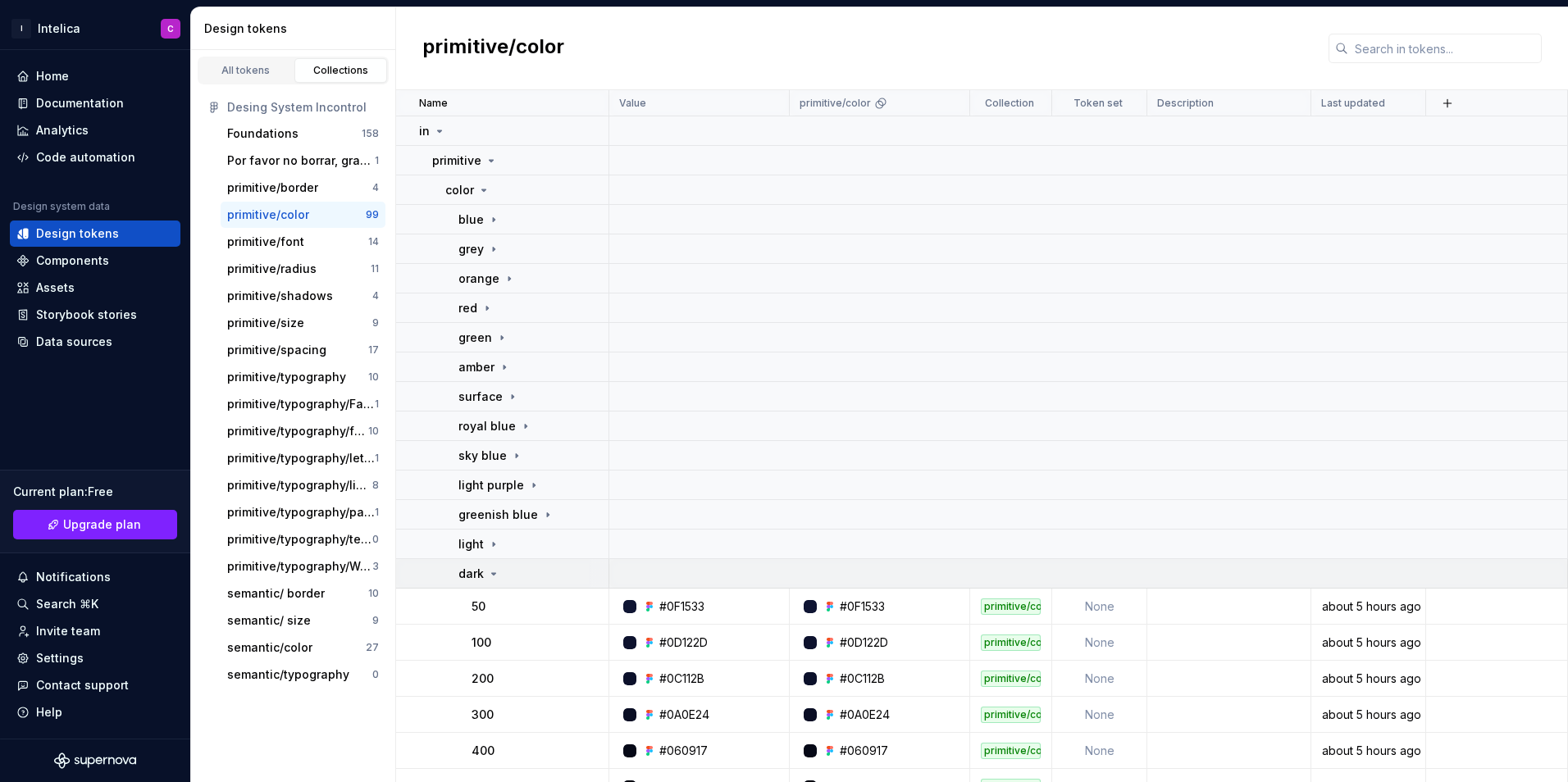
click at [522, 562] on td "dark" at bounding box center [502, 574] width 214 height 30
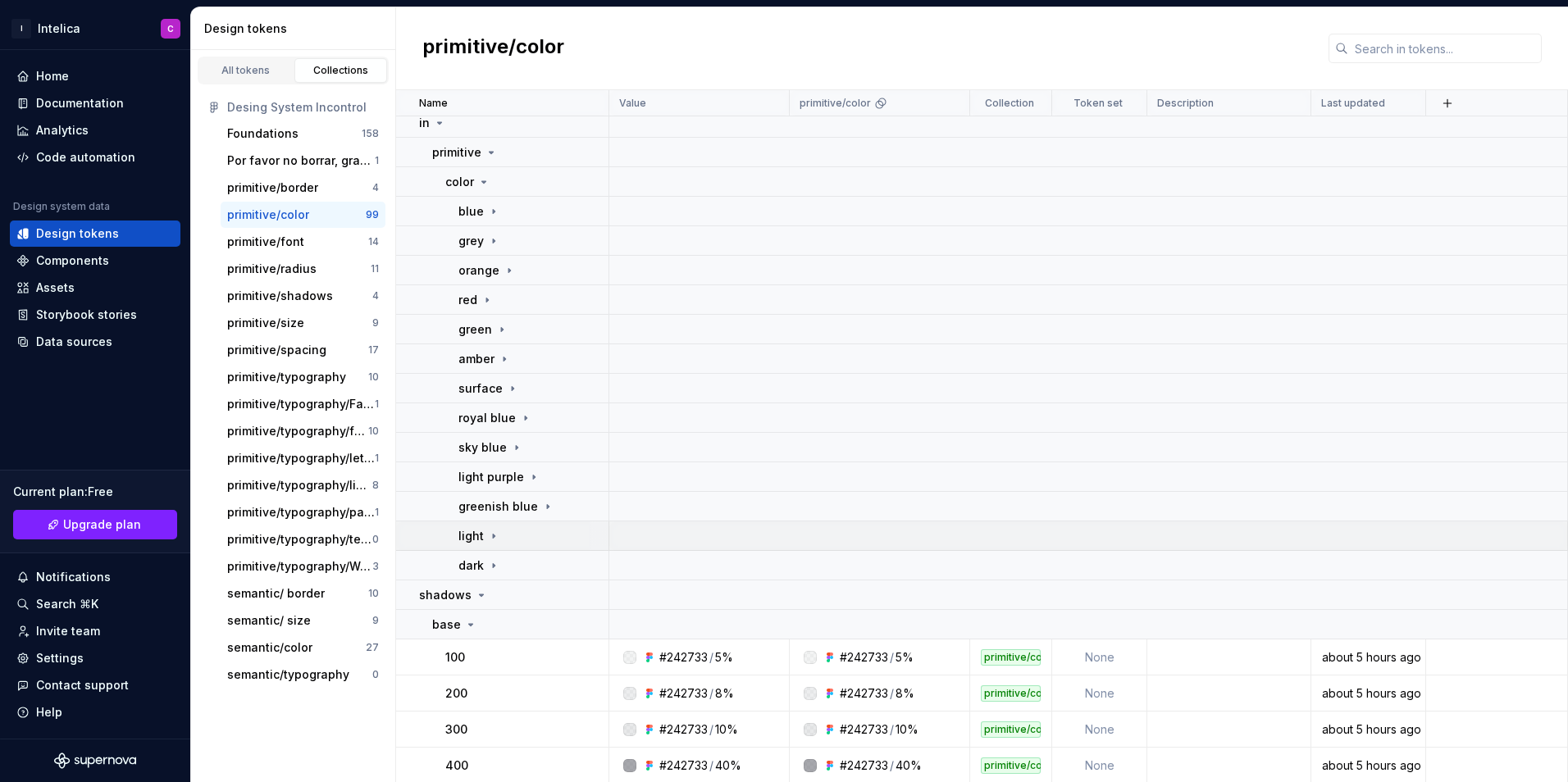
scroll to position [10, 0]
click at [309, 639] on div "semantic/color 27" at bounding box center [302, 647] width 165 height 26
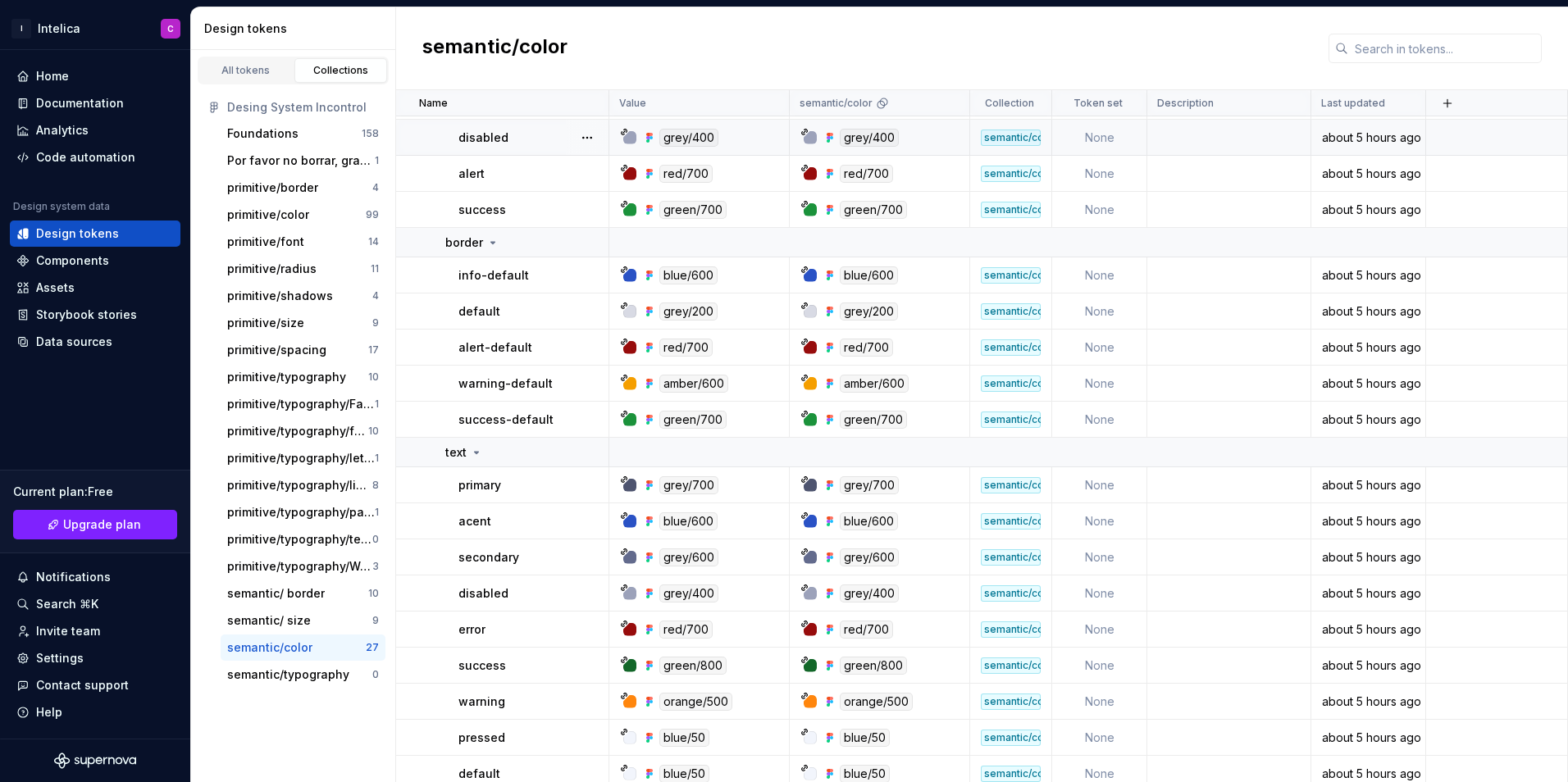
scroll to position [544, 0]
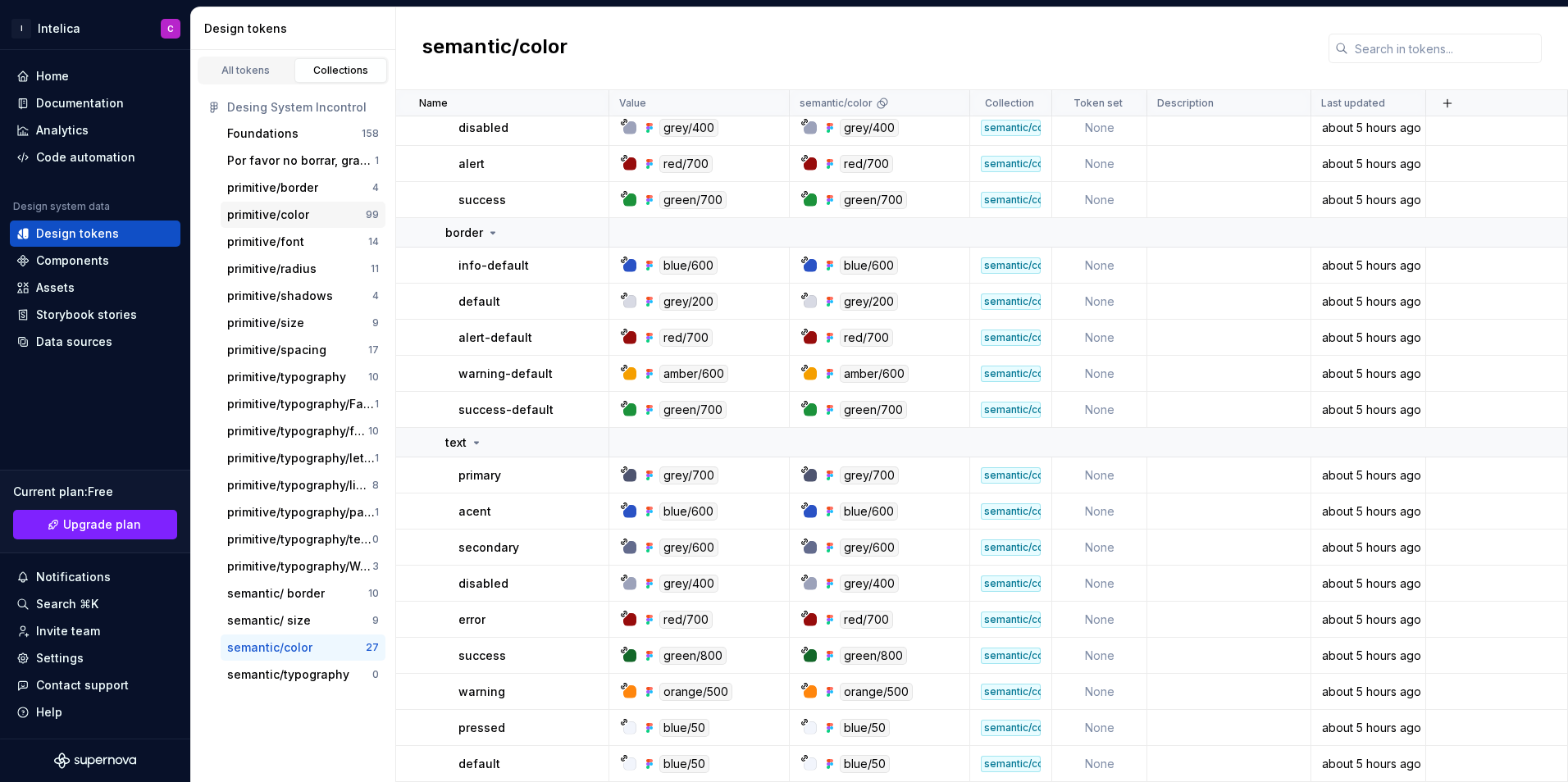
drag, startPoint x: 305, startPoint y: 224, endPoint x: 324, endPoint y: 219, distance: 19.6
click at [305, 224] on div "primitive/color 99" at bounding box center [302, 214] width 165 height 26
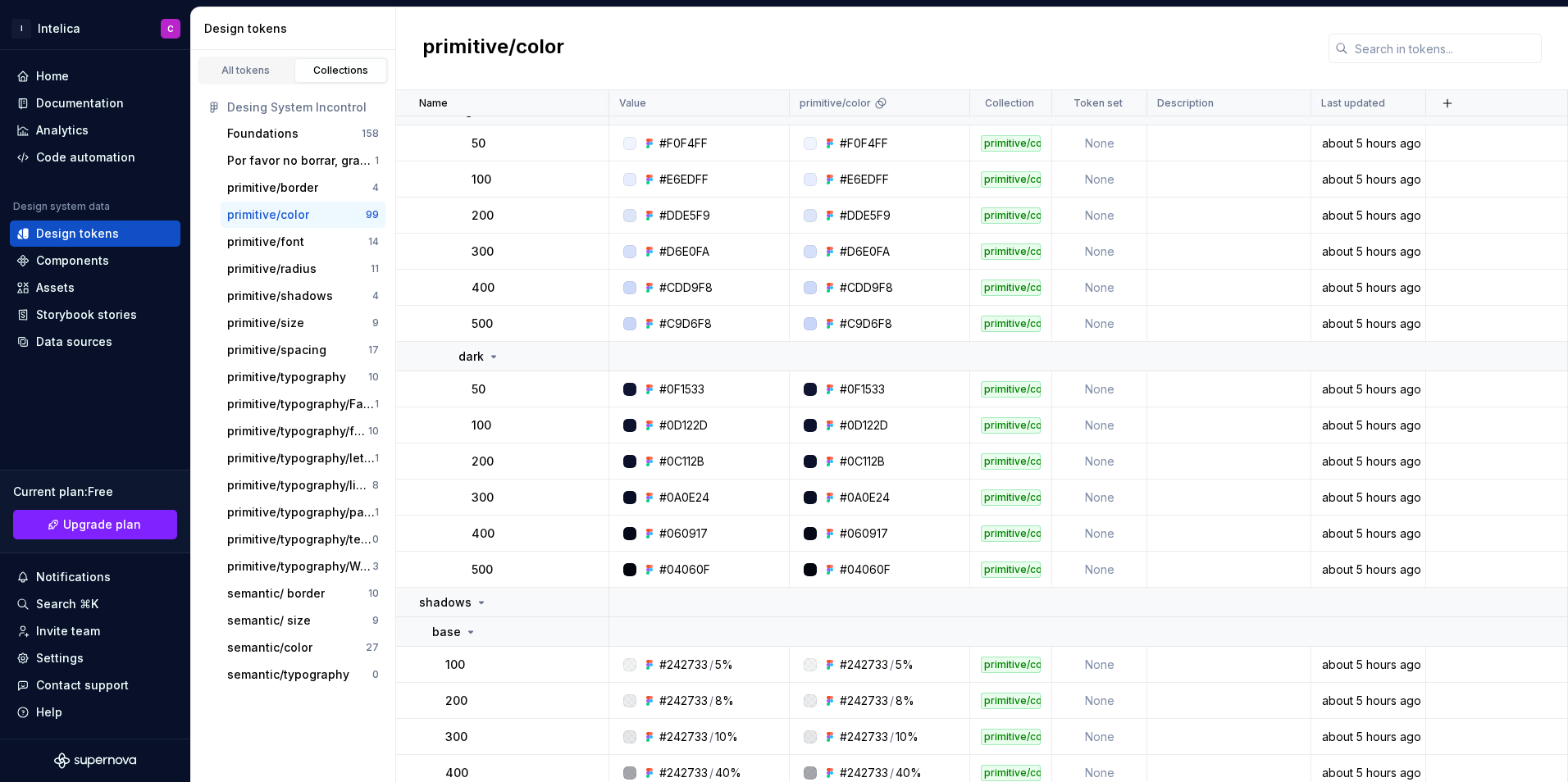
scroll to position [3495, 0]
